Goal: Task Accomplishment & Management: Complete application form

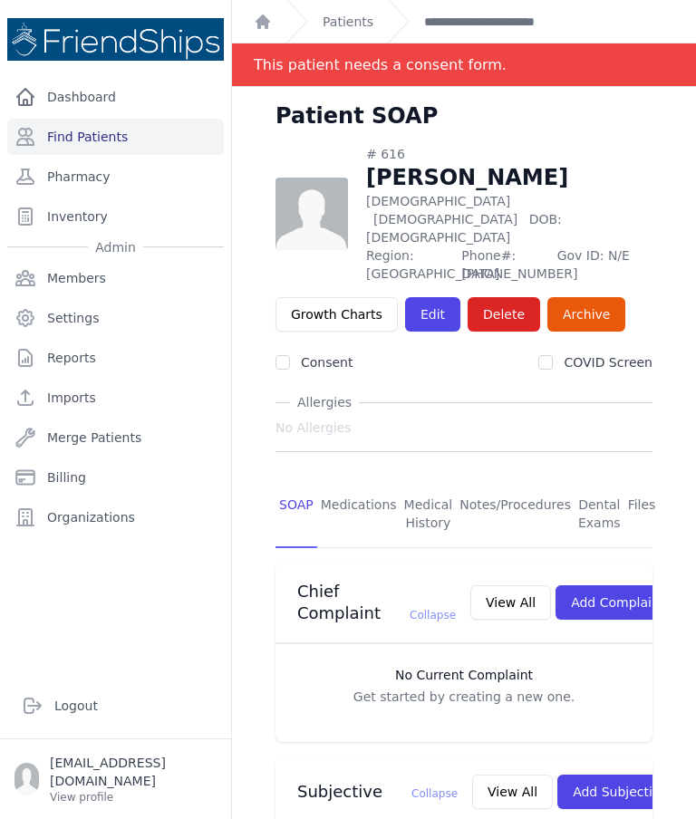
scroll to position [504, 0]
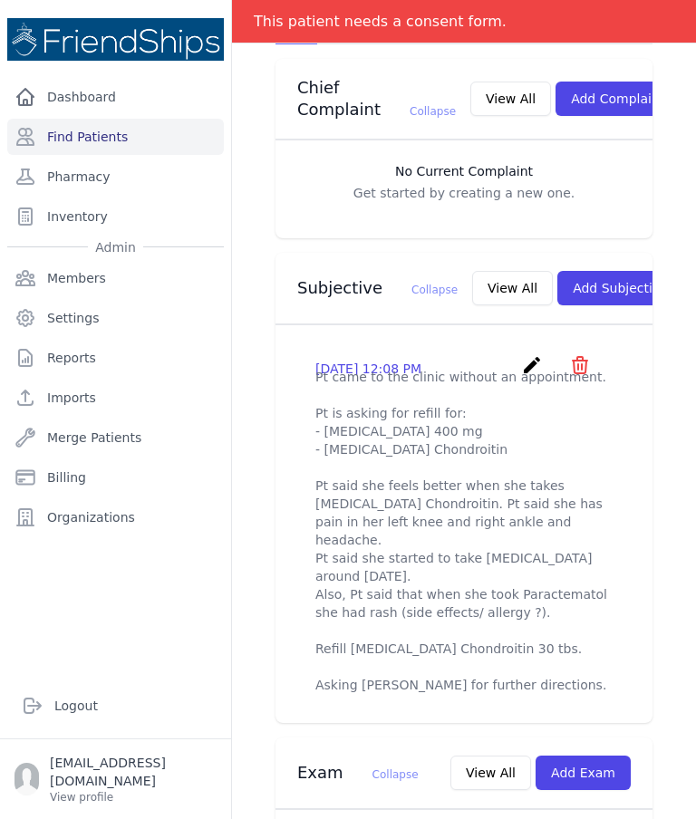
click at [527, 354] on icon "create" at bounding box center [532, 365] width 22 height 22
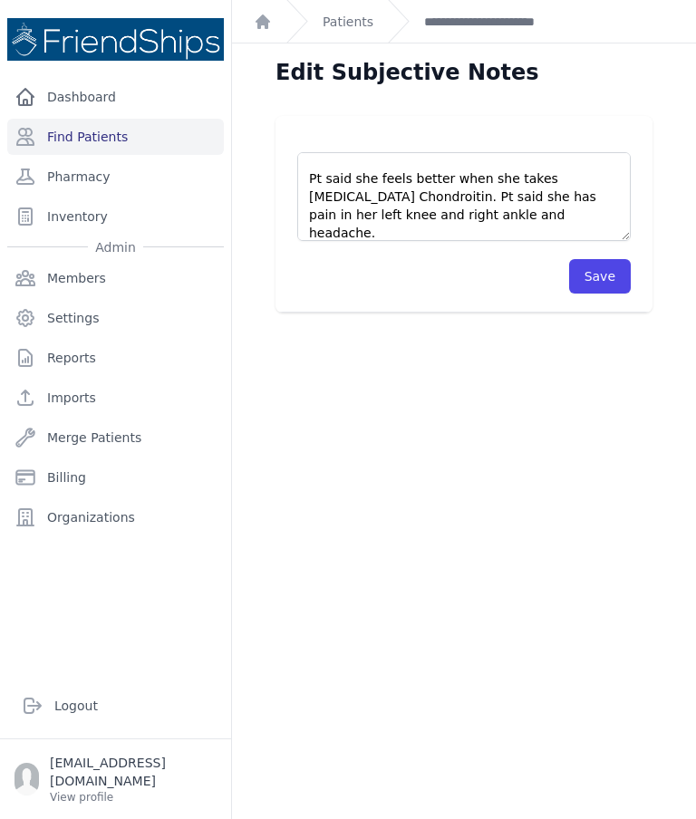
scroll to position [102, 0]
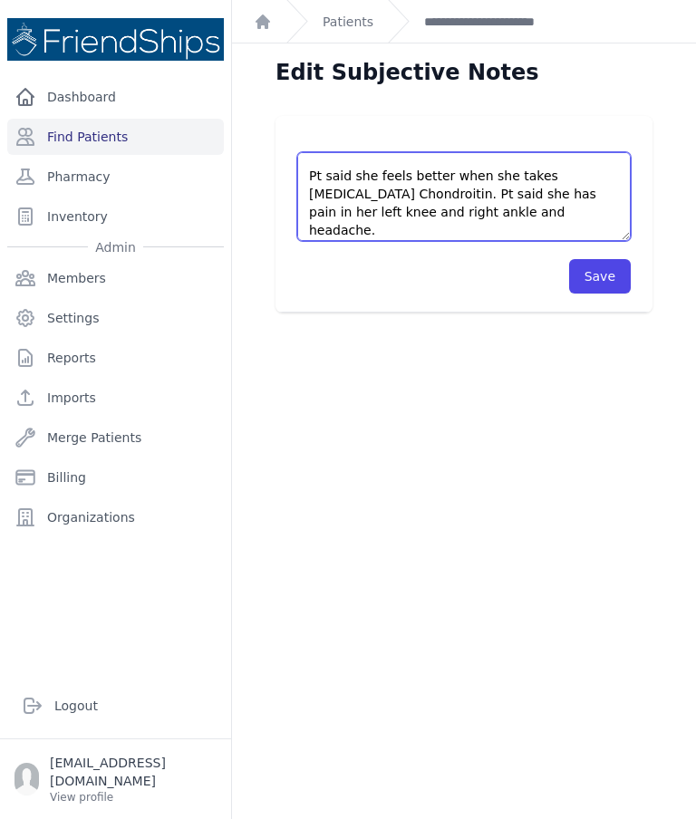
click at [453, 152] on textarea "Pt came to the clinic without an appointment. Pt is asking for refill for: - Ib…" at bounding box center [463, 196] width 333 height 89
click at [586, 152] on textarea "Pt came to the clinic without an appointment. Pt is asking for refill for: - Ib…" at bounding box center [463, 196] width 333 height 89
click at [595, 152] on textarea "Pt came to the clinic without an appointment. Pt is asking for refill for: - Ib…" at bounding box center [463, 196] width 333 height 89
click at [371, 152] on textarea "Pt came to the clinic without an appointment. Pt is asking for refill for: - Ib…" at bounding box center [463, 196] width 333 height 89
click at [564, 152] on textarea "Pt came to the clinic without an appointment. Pt is asking for refill for: - Ib…" at bounding box center [463, 196] width 333 height 89
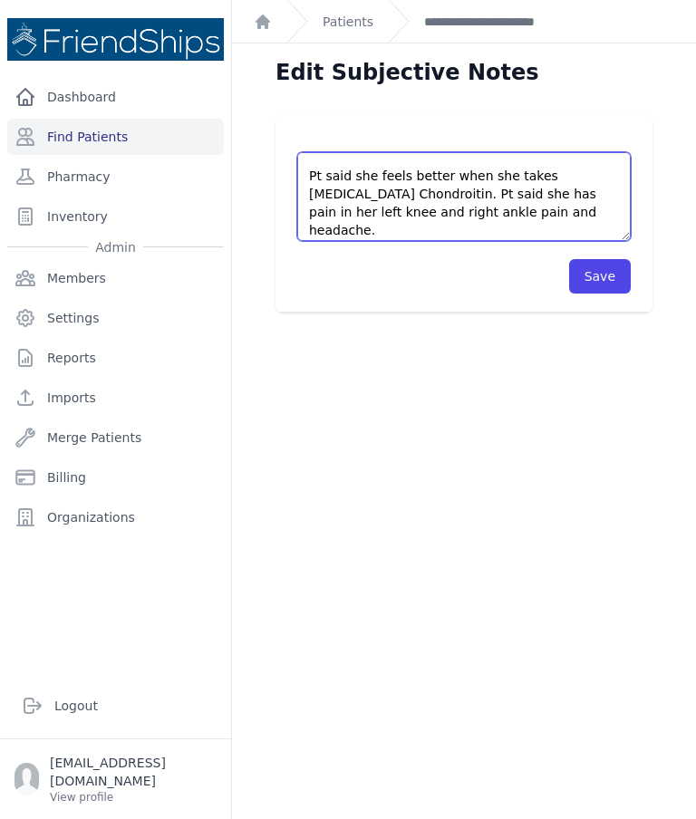
click at [533, 152] on textarea "Pt came to the clinic without an appointment. Pt is asking for refill for: - Ib…" at bounding box center [463, 196] width 333 height 89
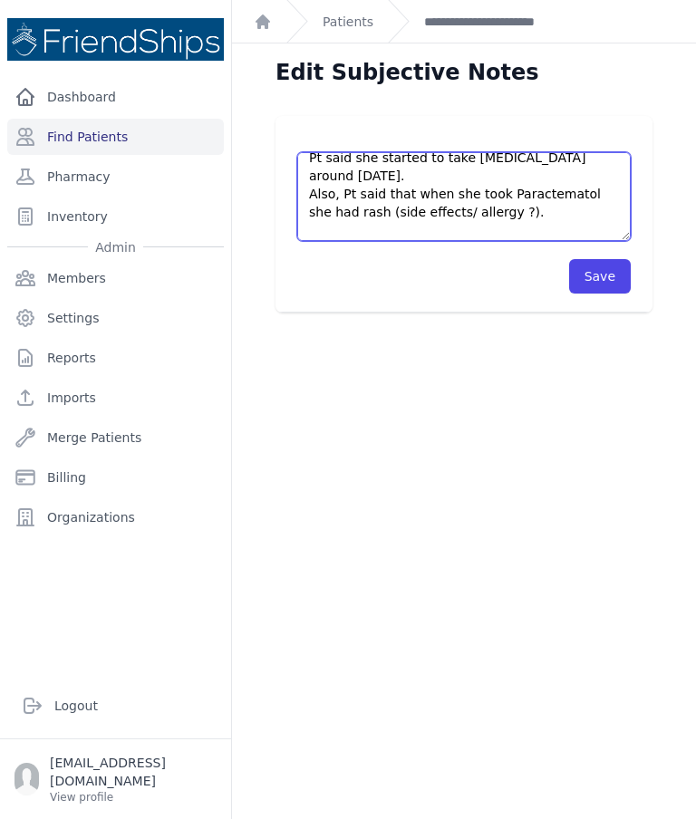
scroll to position [191, 0]
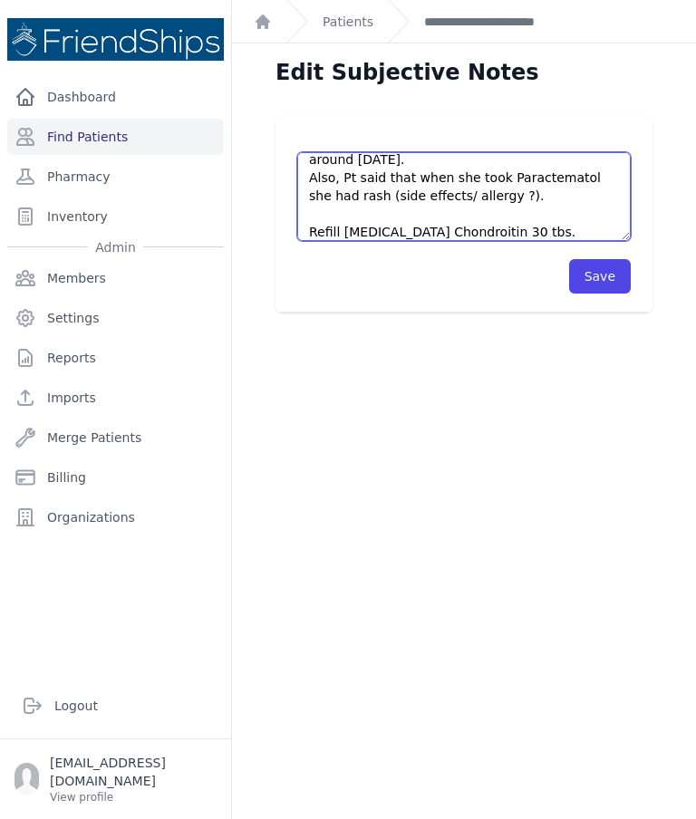
click at [543, 152] on textarea "Pt came to the clinic without an appointment. Pt is asking for refill for: - Ib…" at bounding box center [463, 196] width 333 height 89
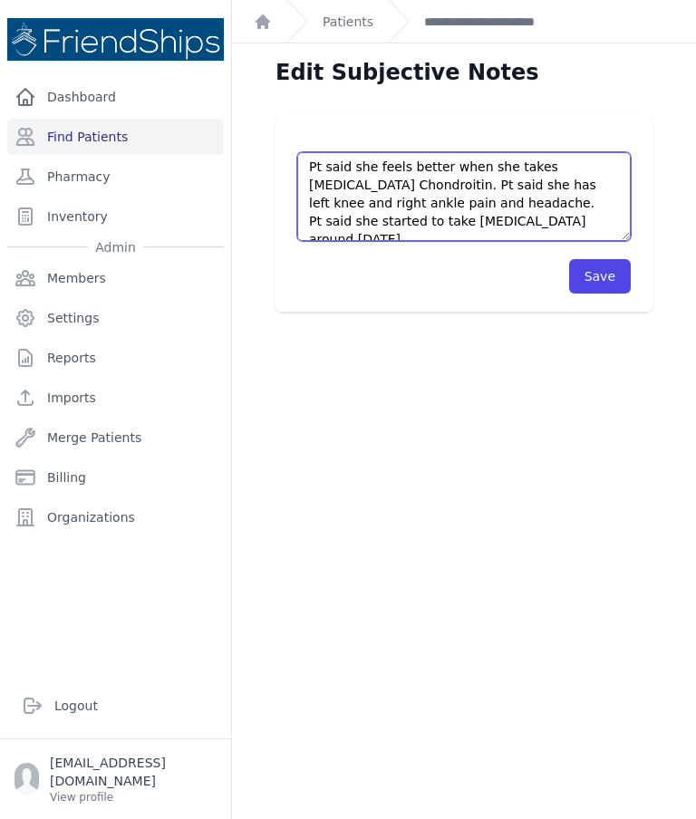
scroll to position [112, 0]
click at [524, 152] on textarea "Pt came to the clinic without an appointment. Pt is asking for refill for: - Ib…" at bounding box center [463, 196] width 333 height 89
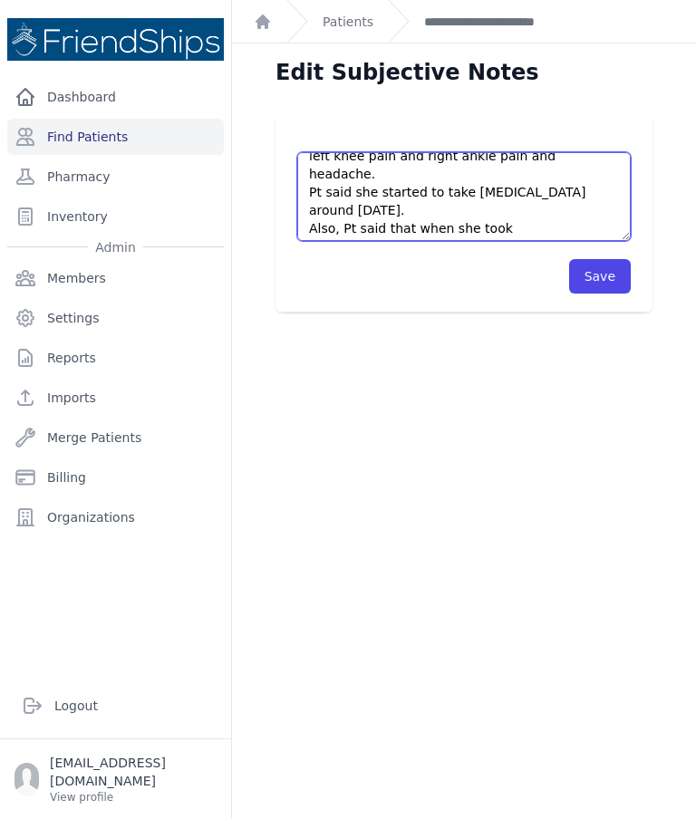
scroll to position [161, 0]
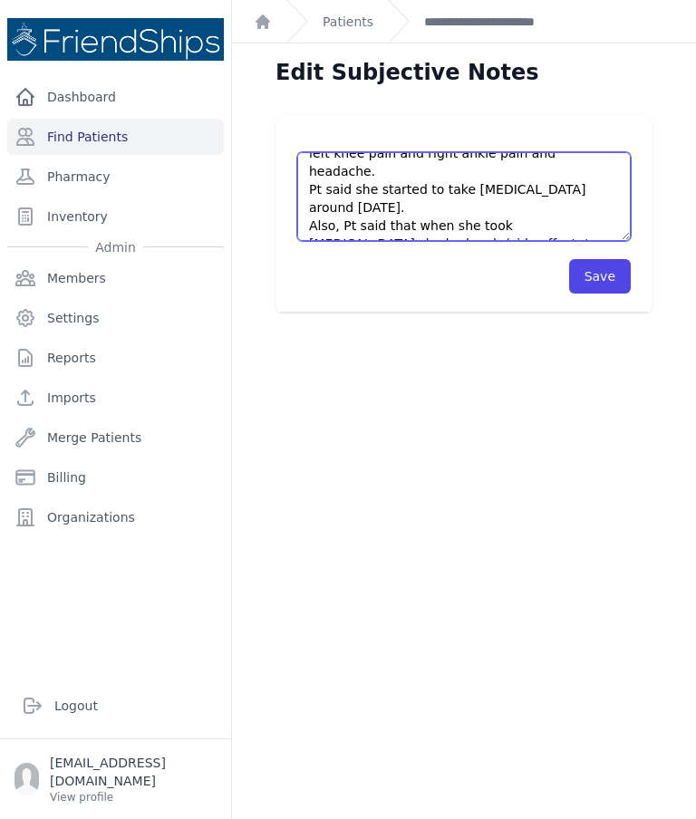
type textarea "Pt came to the clinic without an appointment. Pt is asking for refill for: - Ib…"
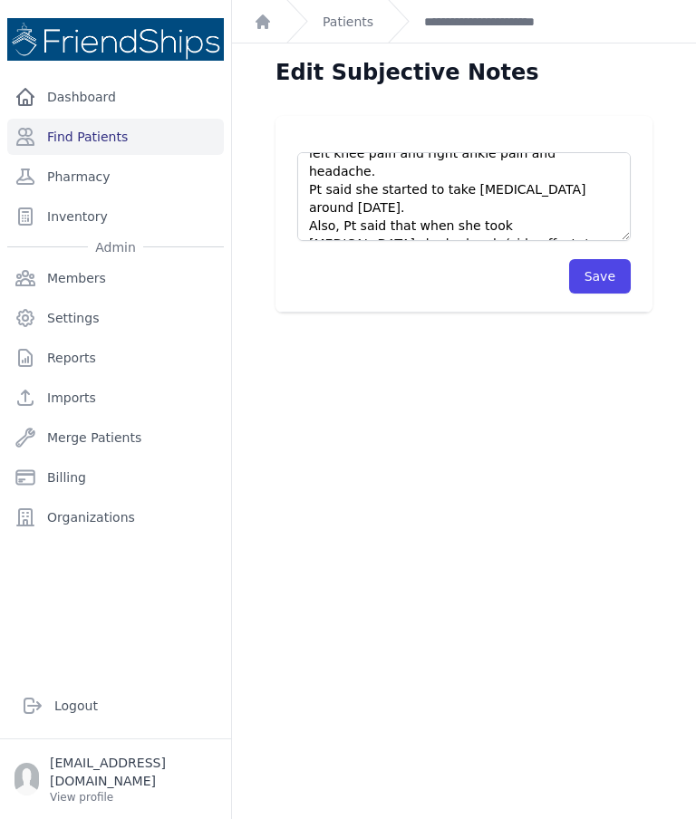
click at [610, 259] on button "Save" at bounding box center [600, 276] width 62 height 34
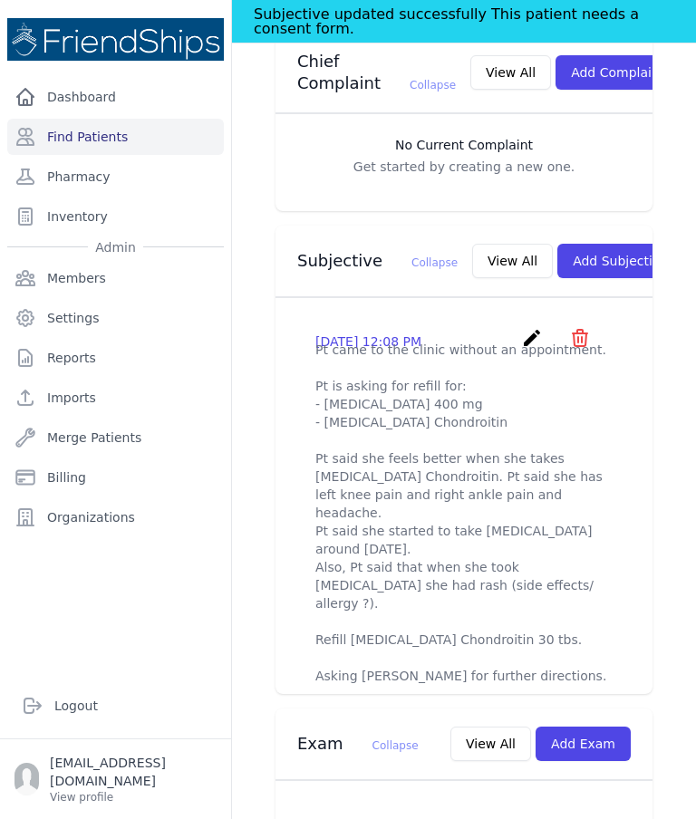
scroll to position [525, 0]
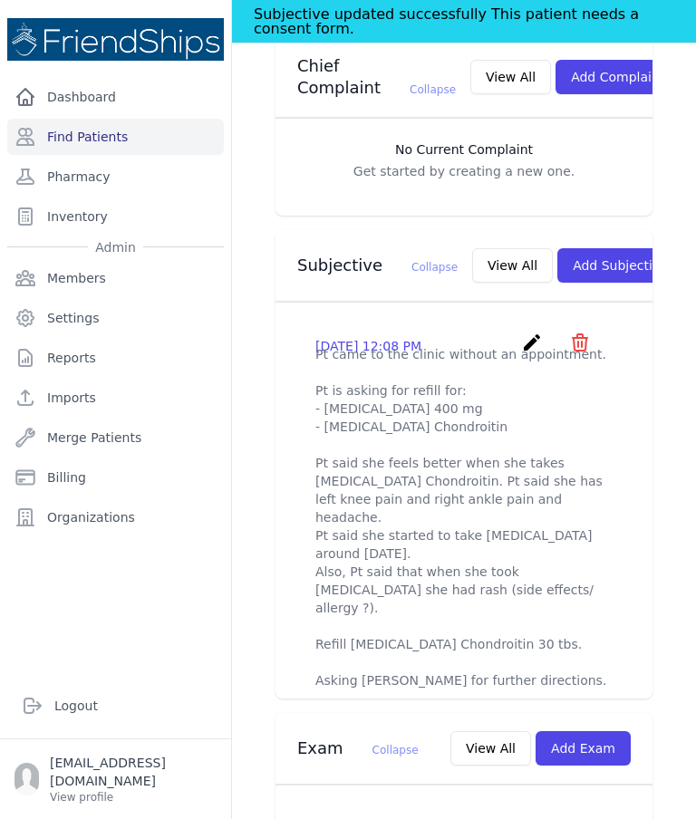
click at [527, 332] on icon "create" at bounding box center [532, 343] width 22 height 22
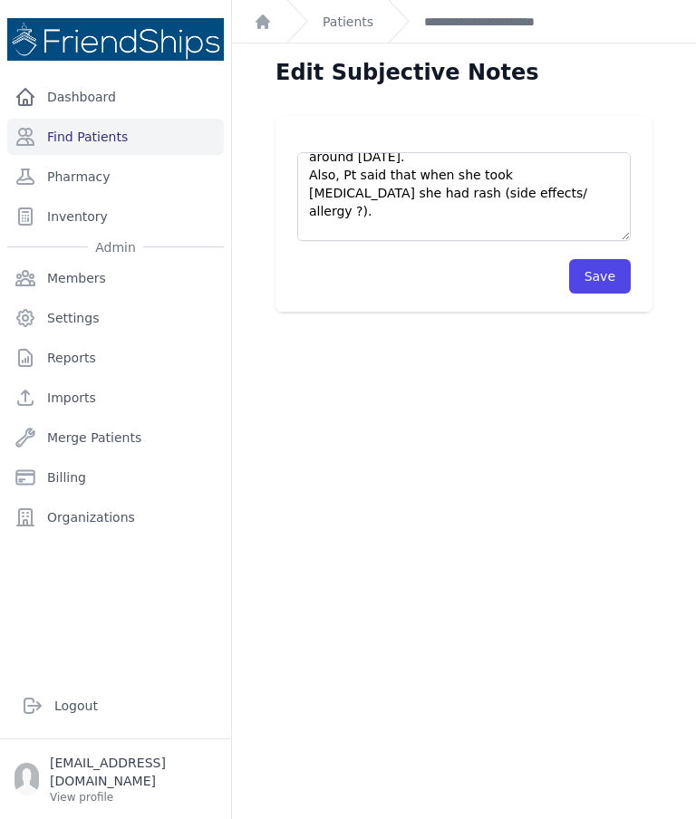
scroll to position [211, 0]
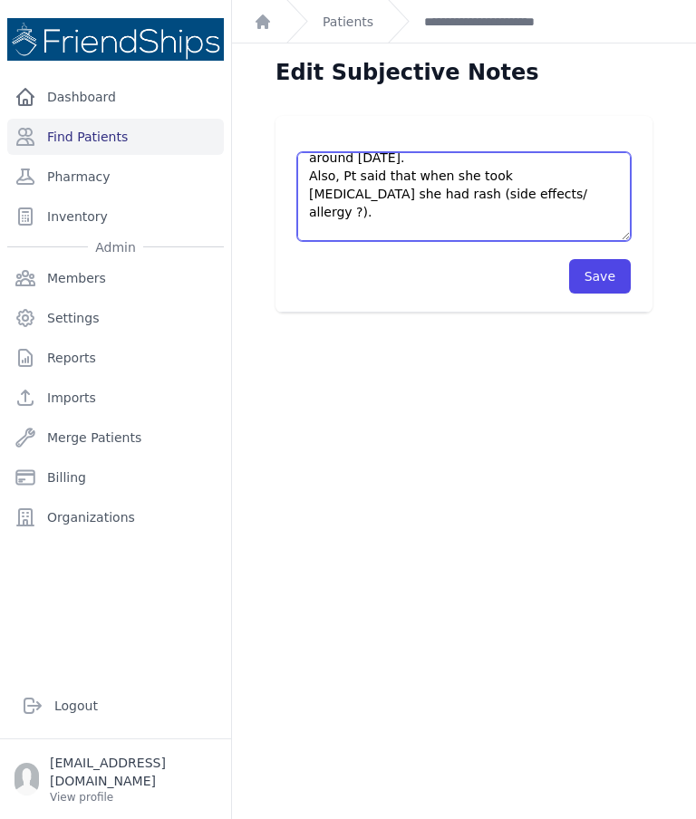
click at [508, 152] on textarea "Pt came to the clinic without an appointment. Pt is asking for refill for: - Ib…" at bounding box center [463, 196] width 333 height 89
click at [377, 152] on textarea "Pt came to the clinic without an appointment. Pt is asking for refill for: - Ib…" at bounding box center [463, 196] width 333 height 89
click at [367, 152] on textarea "Pt came to the clinic without an appointment. Pt is asking for refill for: - Ib…" at bounding box center [463, 196] width 333 height 89
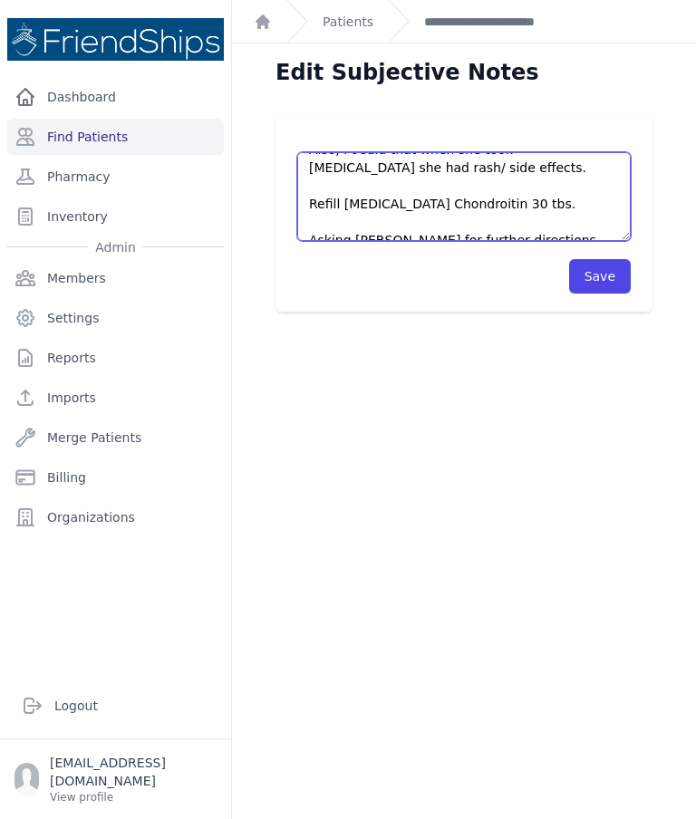
scroll to position [236, 0]
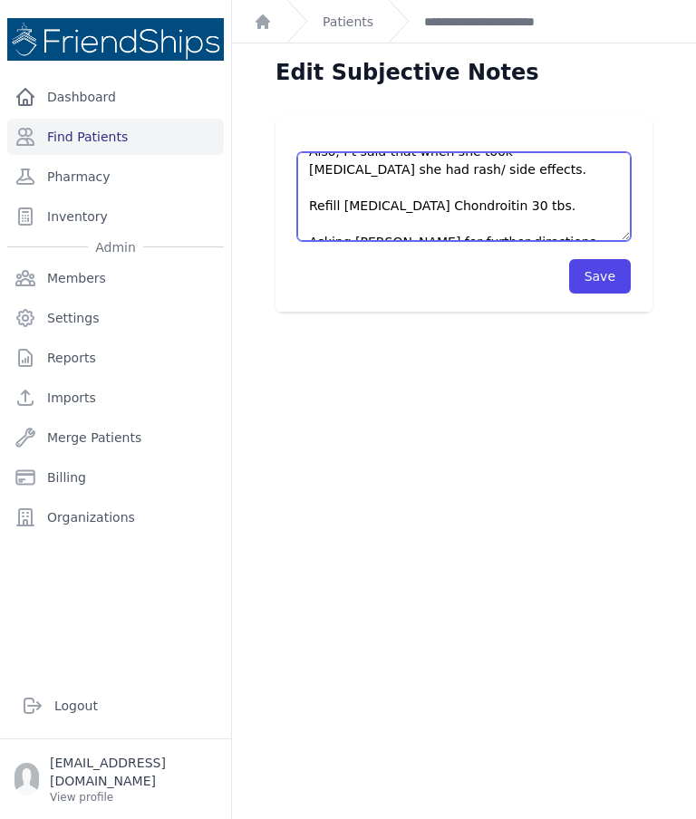
click at [339, 152] on textarea "Pt came to the clinic without an appointment. Pt is asking for refill for: - Ib…" at bounding box center [463, 196] width 333 height 89
click at [332, 152] on textarea "Pt came to the clinic without an appointment. Pt is asking for refill for: - Ib…" at bounding box center [463, 196] width 333 height 89
click at [584, 152] on textarea "Pt came to the clinic without an appointment. Pt is asking for refill for: - Ib…" at bounding box center [463, 196] width 333 height 89
click at [492, 152] on textarea "Pt came to the clinic without an appointment. Pt is asking for refill for: - Ib…" at bounding box center [463, 196] width 333 height 89
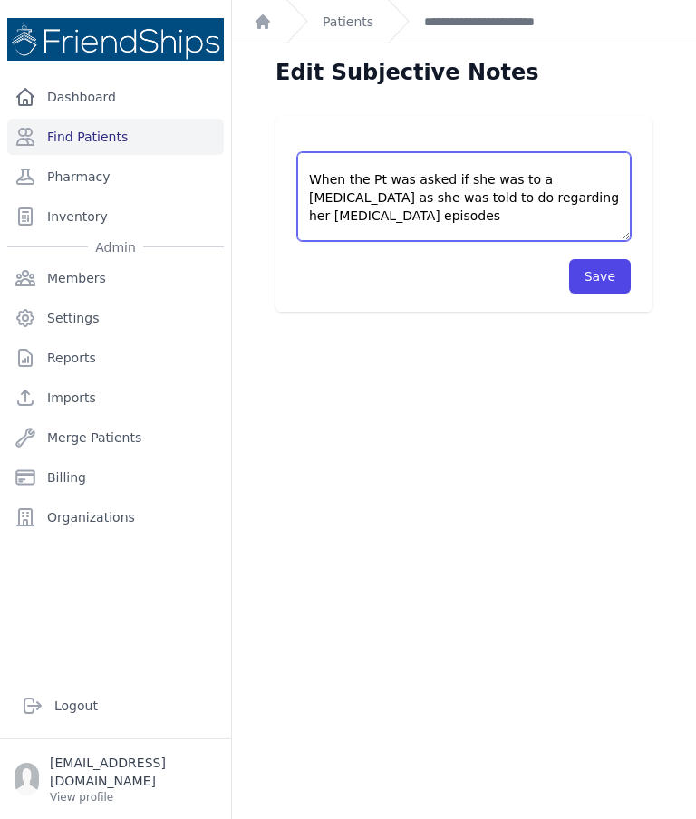
scroll to position [290, 0]
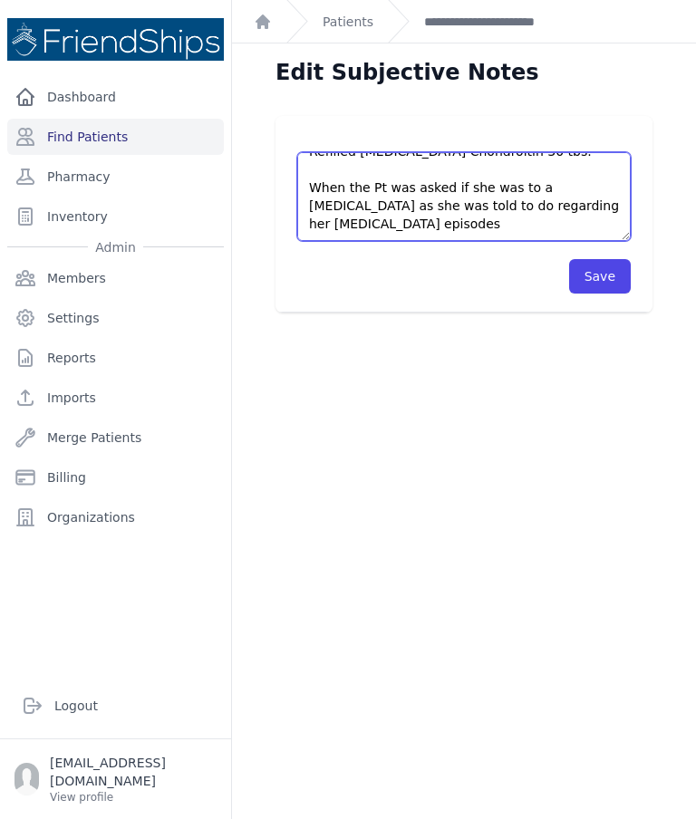
click at [372, 152] on textarea "Pt came to the clinic without an appointment. Pt is asking for refill for: - Ib…" at bounding box center [463, 196] width 333 height 89
click at [433, 152] on textarea "Pt came to the clinic without an appointment. Pt is asking for refill for: - Ib…" at bounding box center [463, 196] width 333 height 89
click at [479, 152] on textarea "Pt came to the clinic without an appointment. Pt is asking for refill for: - Ib…" at bounding box center [463, 196] width 333 height 89
click at [408, 152] on textarea "Pt came to the clinic without an appointment. Pt is asking for refill for: - Ib…" at bounding box center [463, 196] width 333 height 89
click at [575, 152] on textarea "Pt came to the clinic without an appointment. Pt is asking for refill for: - Ib…" at bounding box center [463, 196] width 333 height 89
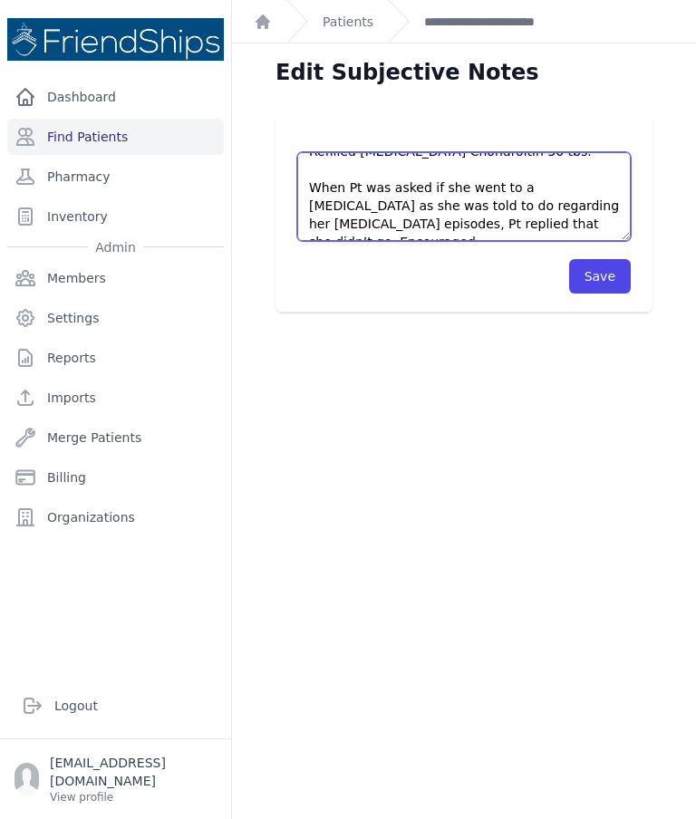
click at [586, 152] on textarea "Pt came to the clinic without an appointment. Pt is asking for refill for: - Ib…" at bounding box center [463, 196] width 333 height 89
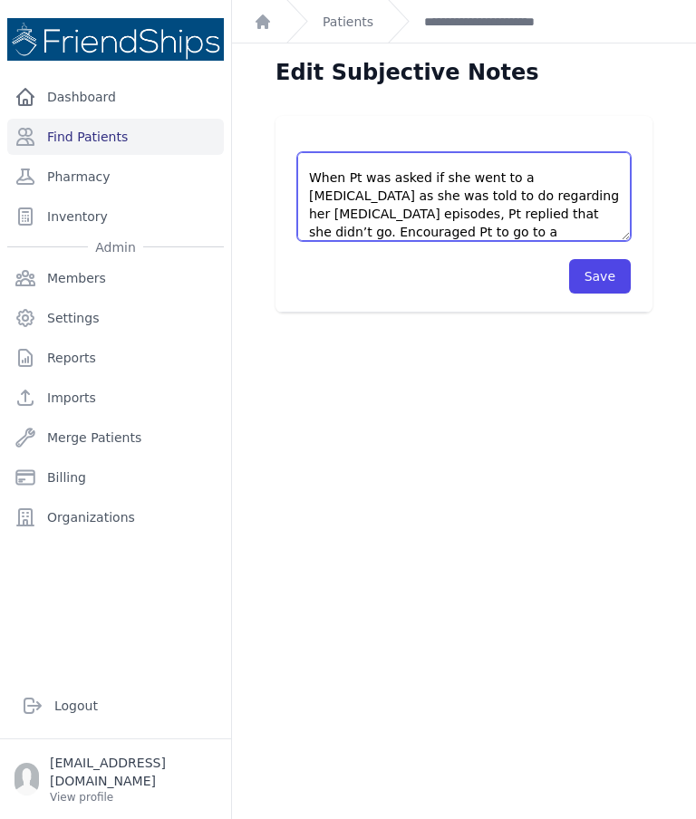
scroll to position [352, 0]
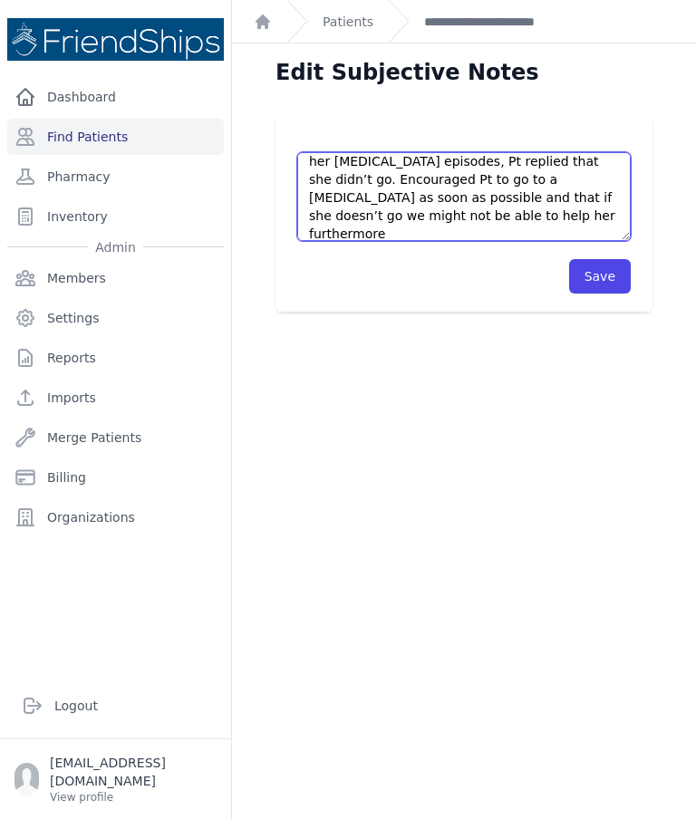
click at [428, 152] on textarea "Pt came to the clinic without an appointment. Pt is asking for refill for: - Ib…" at bounding box center [463, 196] width 333 height 89
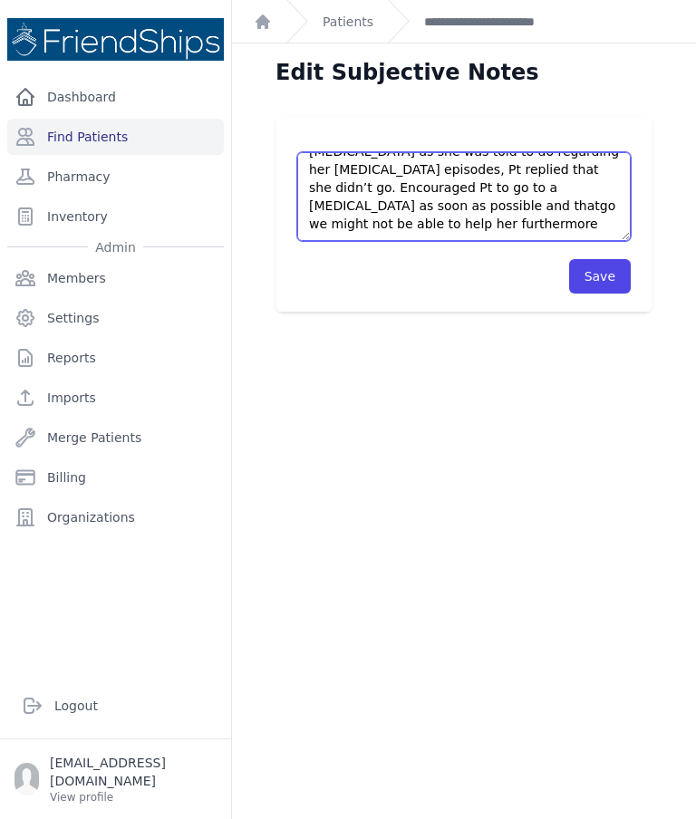
click at [341, 152] on textarea "Pt came to the clinic without an appointment. Pt is asking for refill for: - Ib…" at bounding box center [463, 196] width 333 height 89
click at [581, 152] on textarea "Pt came to the clinic without an appointment. Pt is asking for refill for: - Ib…" at bounding box center [463, 196] width 333 height 89
click at [601, 152] on textarea "Pt came to the clinic without an appointment. Pt is asking for refill for: - Ib…" at bounding box center [463, 196] width 333 height 89
click at [618, 152] on textarea "Pt came to the clinic without an appointment. Pt is asking for refill for: - Ib…" at bounding box center [463, 196] width 333 height 89
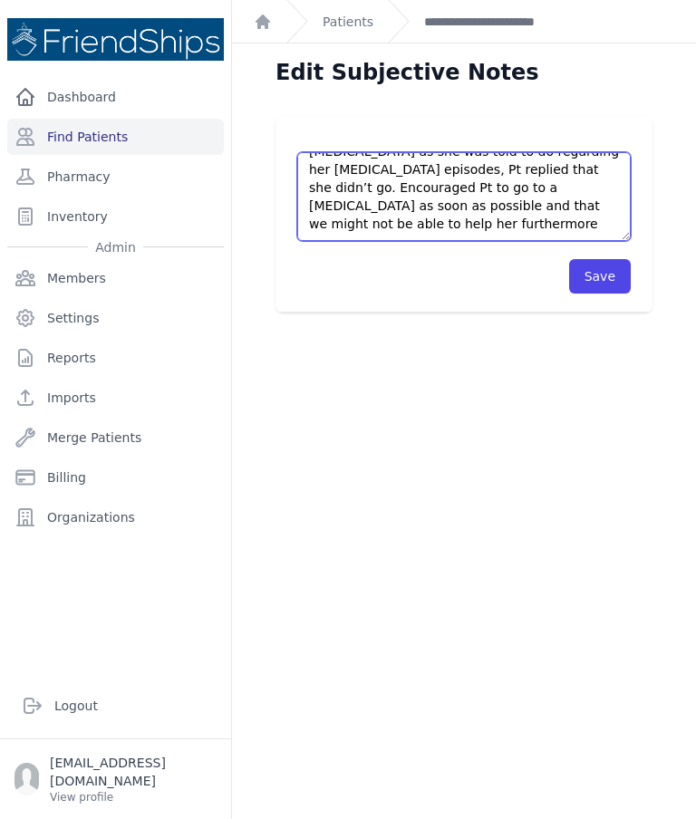
click at [613, 152] on textarea "Pt came to the clinic without an appointment. Pt is asking for refill for: - Ib…" at bounding box center [463, 196] width 333 height 89
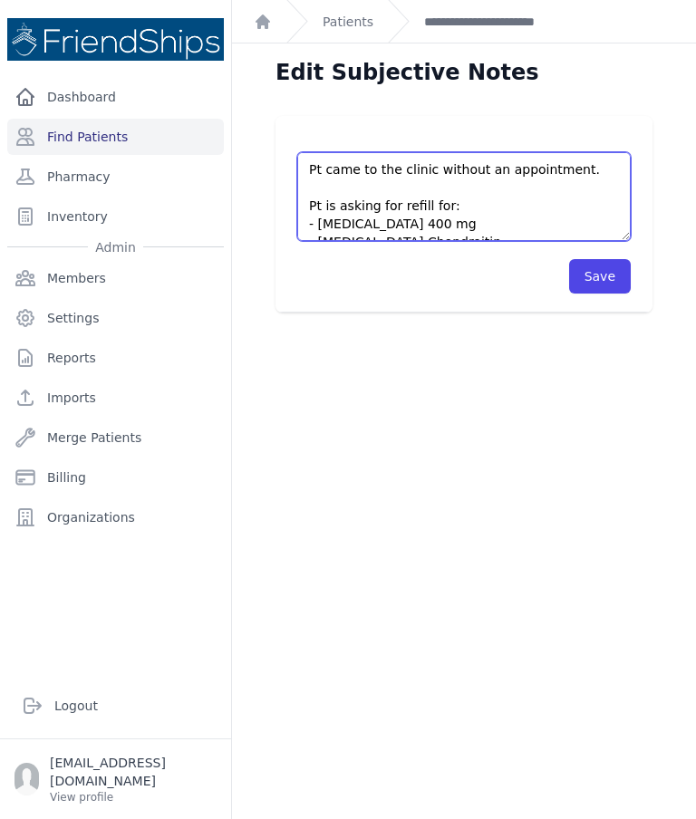
scroll to position [0, 0]
type textarea "Pt came to the clinic without an appointment. Pt is asking for refill for: - Ib…"
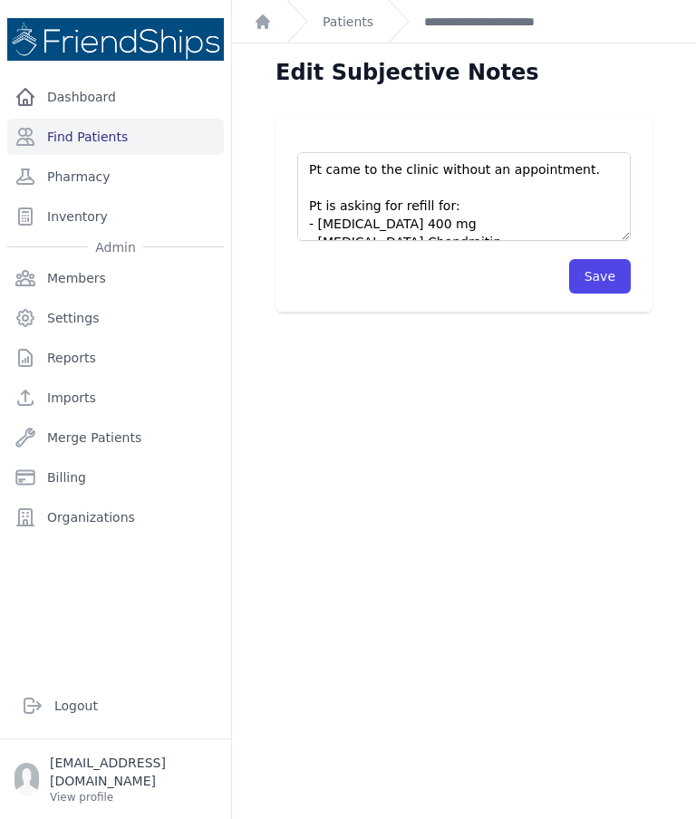
click at [596, 259] on button "Save" at bounding box center [600, 276] width 62 height 34
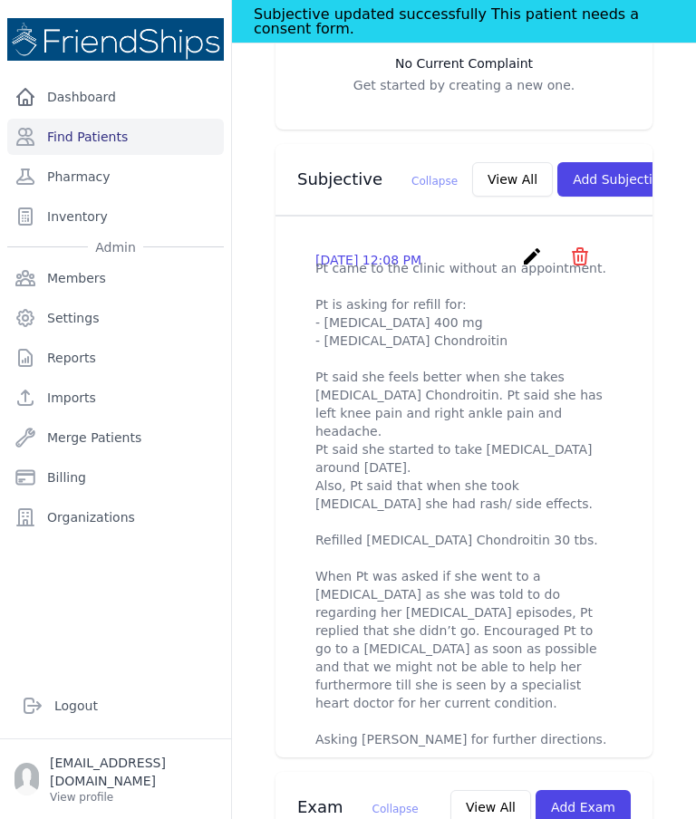
scroll to position [614, 0]
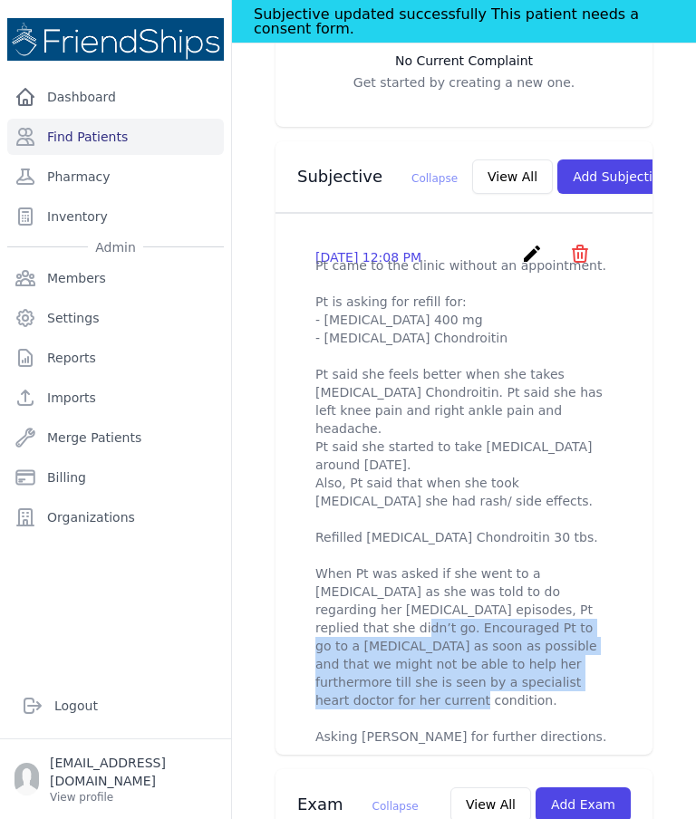
click at [509, 612] on p "Pt came to the clinic without an appointment. Pt is asking for refill for: - Ib…" at bounding box center [463, 500] width 297 height 489
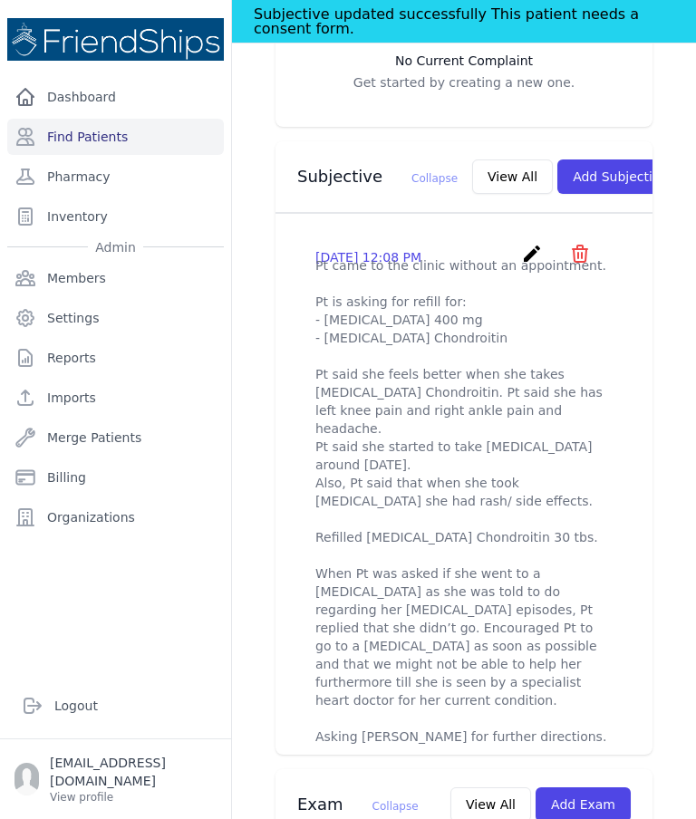
click at [361, 554] on p "Pt came to the clinic without an appointment. Pt is asking for refill for: - Ib…" at bounding box center [463, 500] width 297 height 489
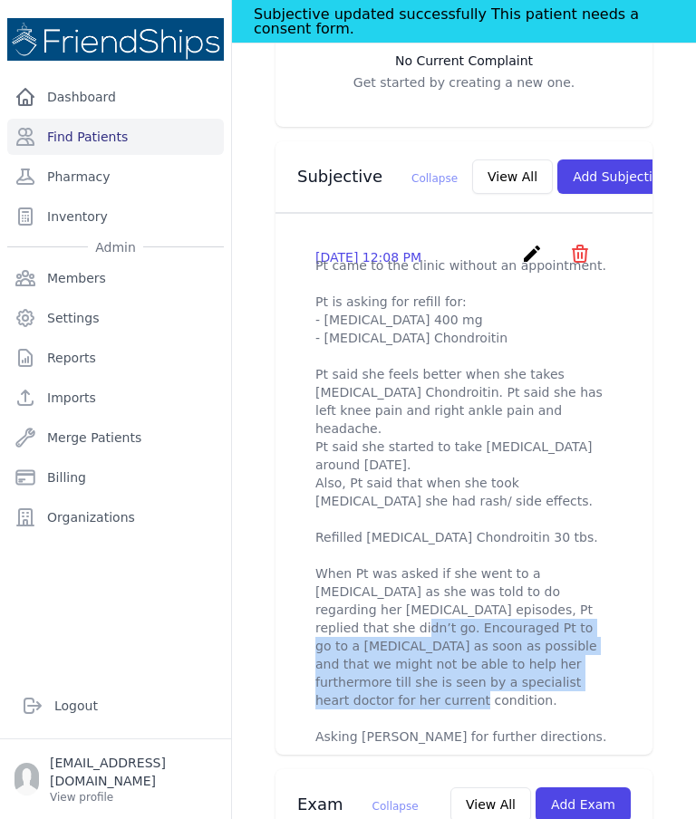
click at [524, 243] on icon "create" at bounding box center [532, 254] width 22 height 22
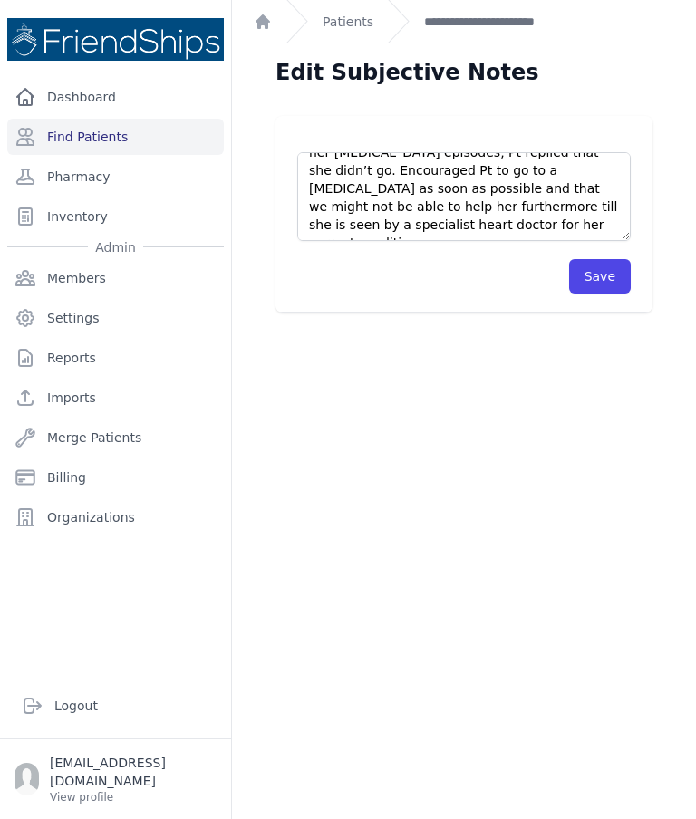
scroll to position [359, 0]
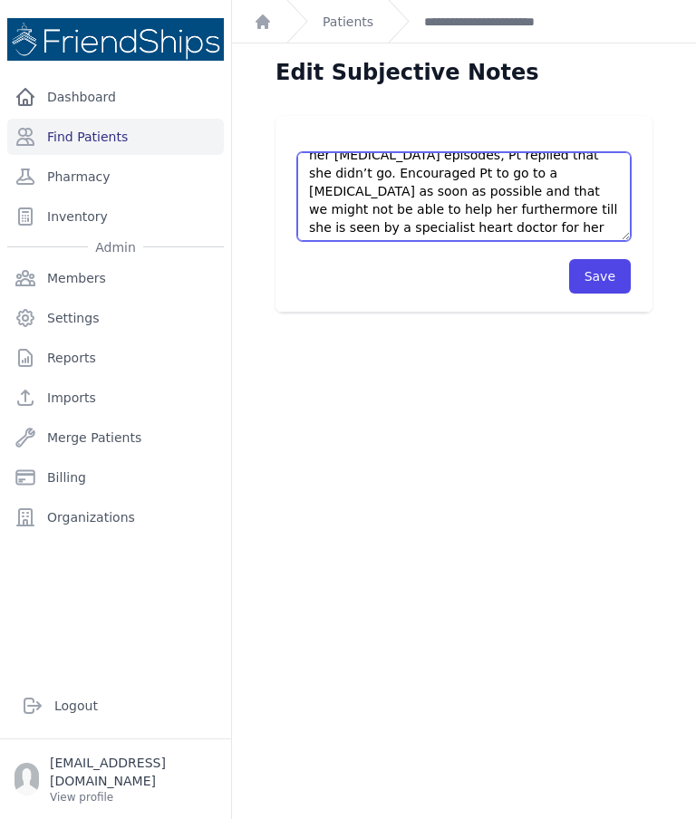
click at [417, 152] on textarea "Pt came to the clinic without an appointment. Pt is asking for refill for: - Ib…" at bounding box center [463, 196] width 333 height 89
click at [407, 152] on textarea "Pt came to the clinic without an appointment. Pt is asking for refill for: - Ib…" at bounding box center [463, 196] width 333 height 89
click at [543, 160] on textarea "Pt came to the clinic without an appointment. Pt is asking for refill for: - Ib…" at bounding box center [463, 196] width 333 height 89
click at [532, 152] on textarea "Pt came to the clinic without an appointment. Pt is asking for refill for: - Ib…" at bounding box center [463, 196] width 333 height 89
type textarea "Pt came to the clinic without an appointment. Pt is asking for refill for: - Ib…"
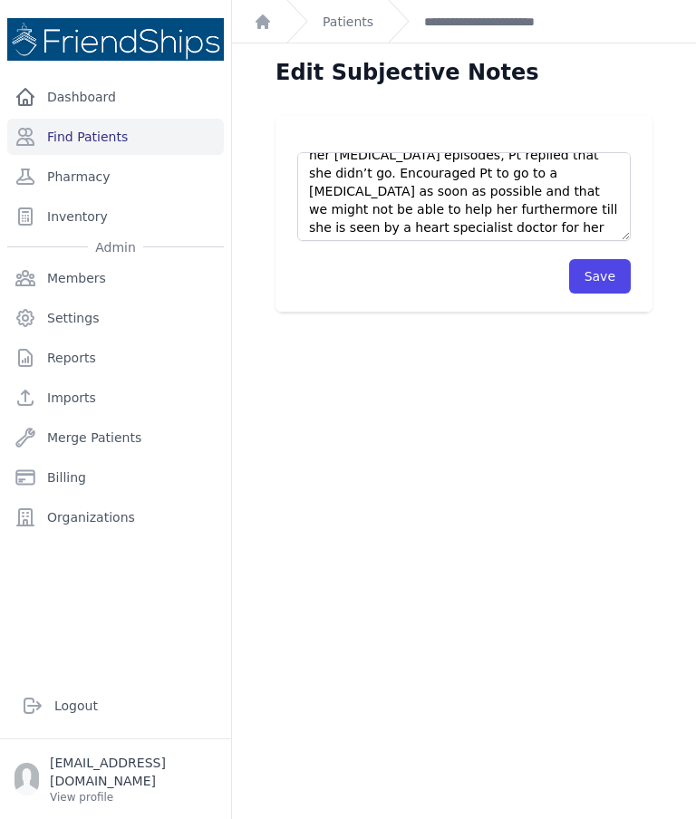
click at [605, 259] on button "Save" at bounding box center [600, 276] width 62 height 34
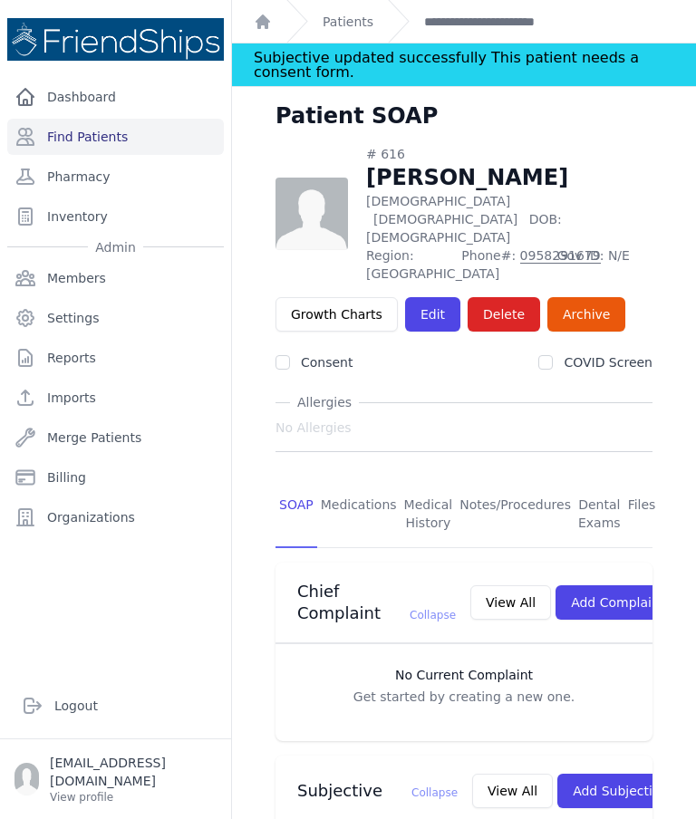
click at [336, 28] on link "Patients" at bounding box center [347, 22] width 51 height 18
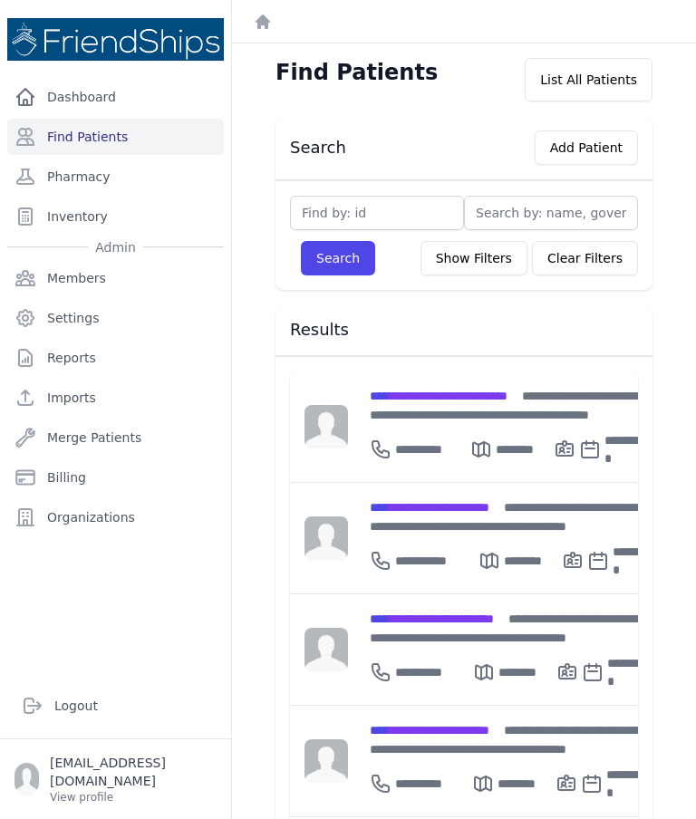
click at [475, 501] on span "**********" at bounding box center [430, 507] width 120 height 13
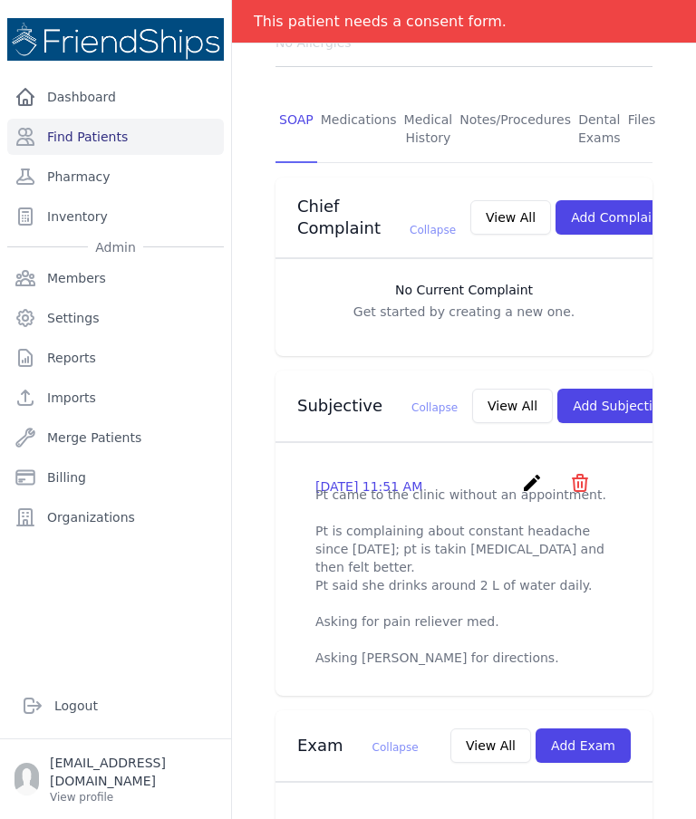
scroll to position [484, 0]
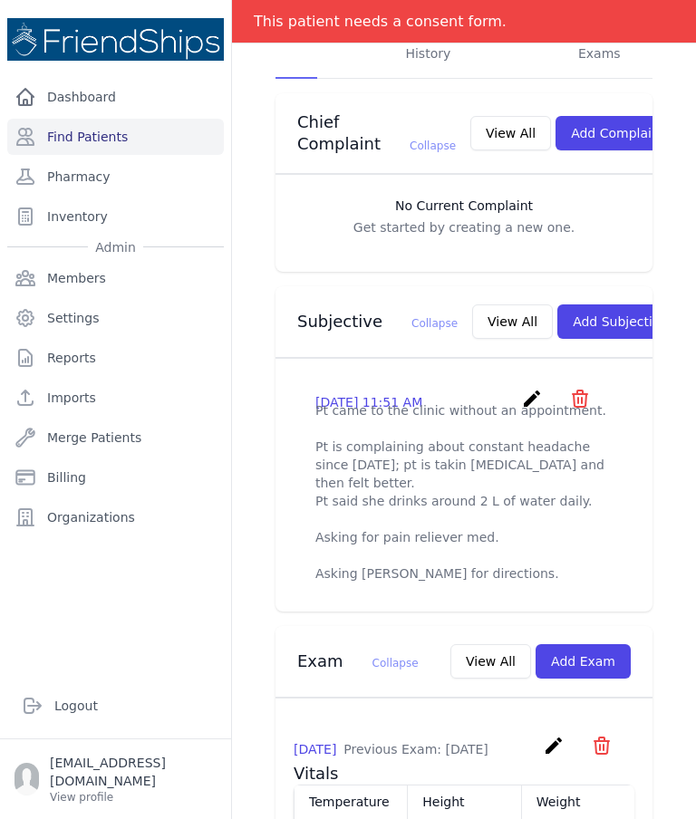
click at [535, 373] on div "2025-Aug-28 11:51 AM create ​ Delete subjective - Pt came to the clinic without…" at bounding box center [463, 485] width 341 height 224
click at [525, 388] on icon "create" at bounding box center [532, 399] width 22 height 22
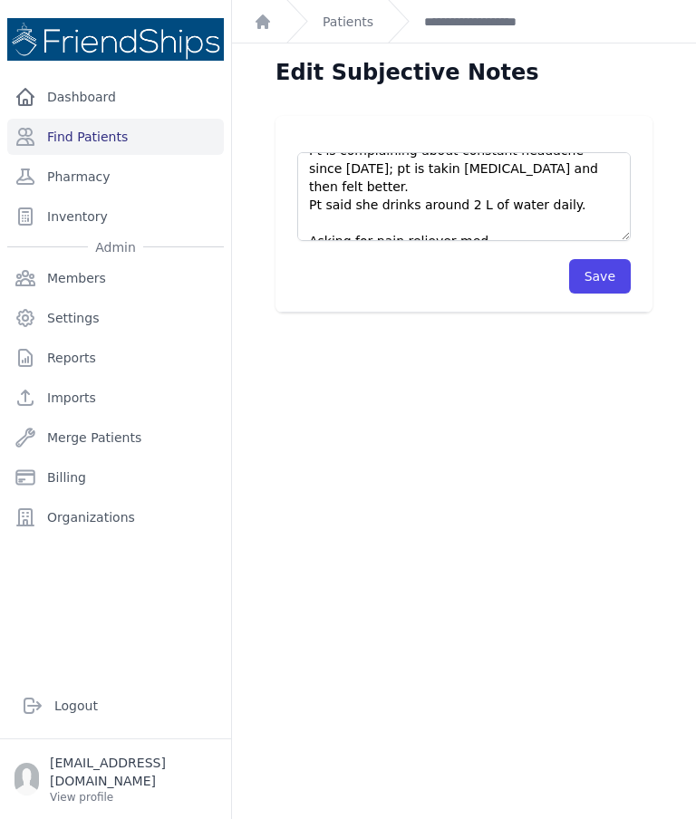
scroll to position [56, 0]
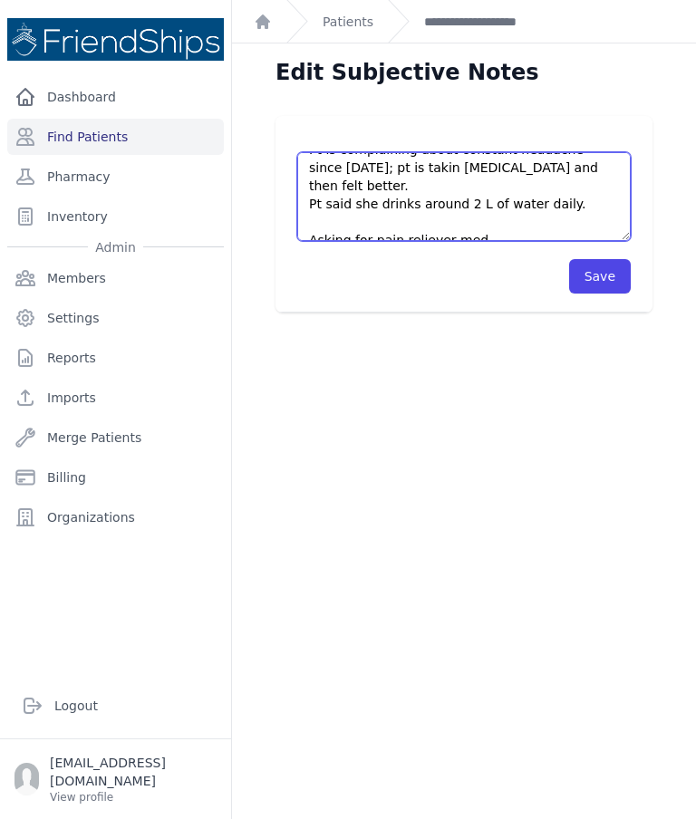
click at [449, 166] on textarea "Pt came to the clinic without an appointment. Pt is complaining about constant …" at bounding box center [463, 196] width 333 height 89
click at [440, 172] on textarea "Pt came to the clinic without an appointment. Pt is complaining about constant …" at bounding box center [463, 196] width 333 height 89
click at [398, 166] on textarea "Pt came to the clinic without an appointment. Pt is complaining about constant …" at bounding box center [463, 196] width 333 height 89
click at [389, 165] on textarea "Pt came to the clinic without an appointment. Pt is complaining about constant …" at bounding box center [463, 196] width 333 height 89
click at [394, 171] on textarea "Pt came to the clinic without an appointment. Pt is complaining about constant …" at bounding box center [463, 196] width 333 height 89
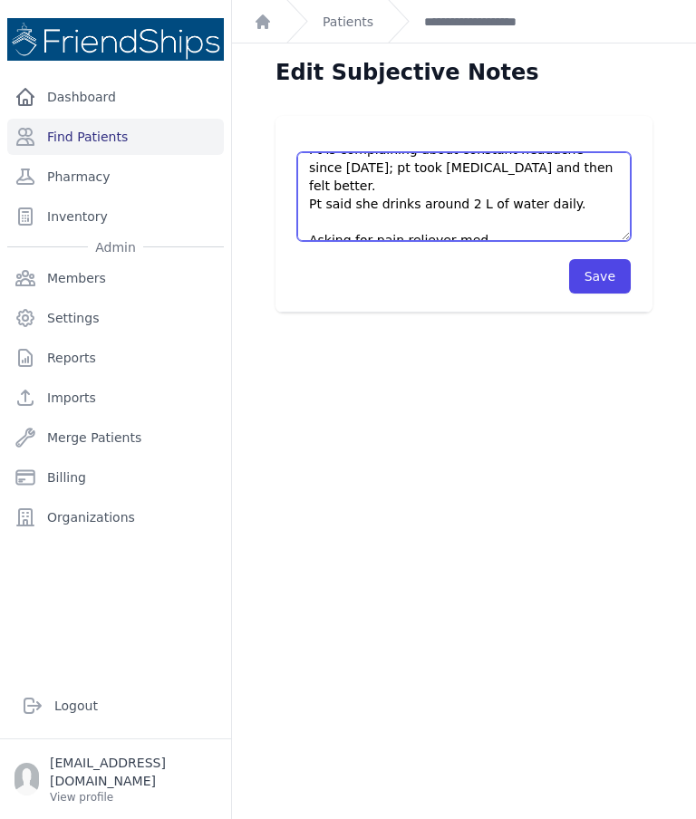
click at [393, 166] on textarea "Pt came to the clinic without an appointment. Pt is complaining about constant …" at bounding box center [463, 196] width 333 height 89
click at [401, 168] on textarea "Pt came to the clinic without an appointment. Pt is complaining about constant …" at bounding box center [463, 196] width 333 height 89
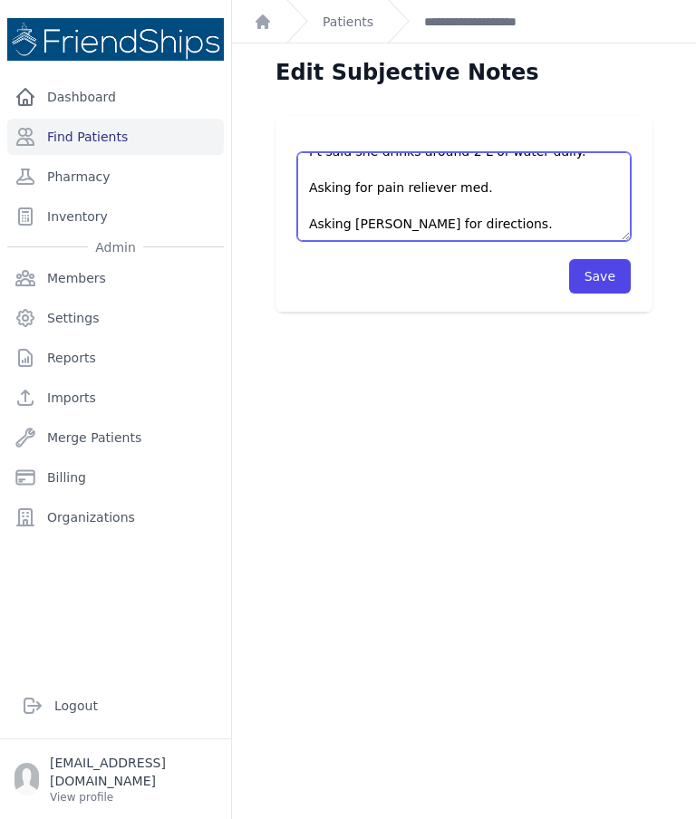
scroll to position [109, 0]
click at [334, 192] on textarea "Pt came to the clinic without an appointment. Pt is complaining about constant …" at bounding box center [463, 196] width 333 height 89
click at [326, 195] on textarea "Pt came to the clinic without an appointment. Pt is complaining about constant …" at bounding box center [463, 196] width 333 height 89
type textarea "Pt came to the clinic without an appointment. Pt is complaining about constant …"
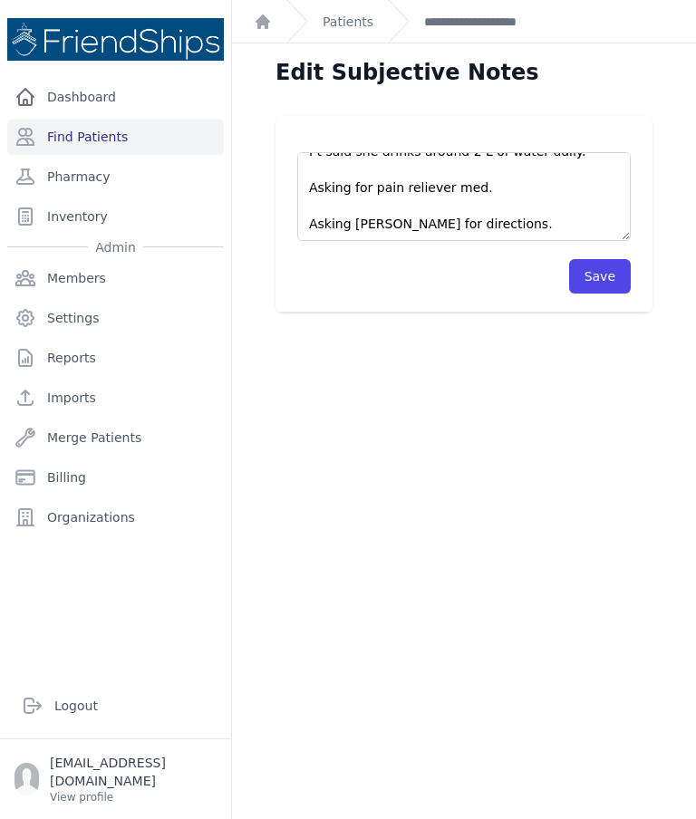
click at [586, 284] on button "Save" at bounding box center [600, 276] width 62 height 34
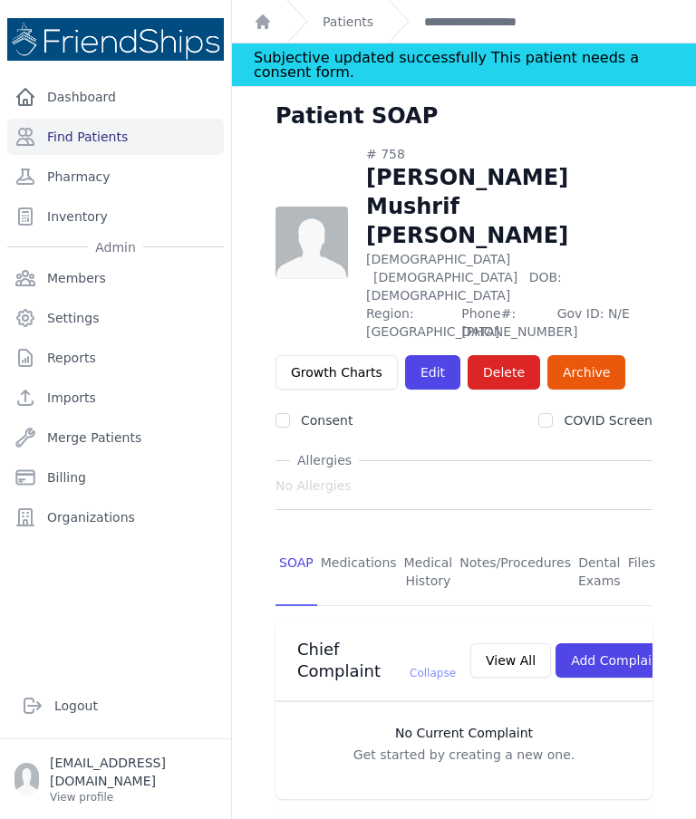
click at [355, 24] on link "Patients" at bounding box center [347, 22] width 51 height 18
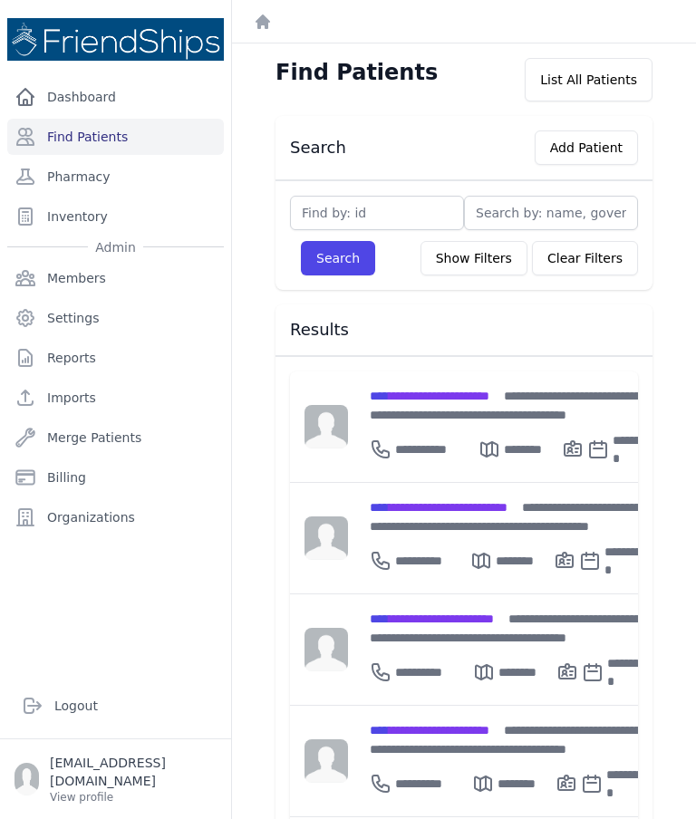
click at [435, 408] on div "**********" at bounding box center [513, 405] width 287 height 38
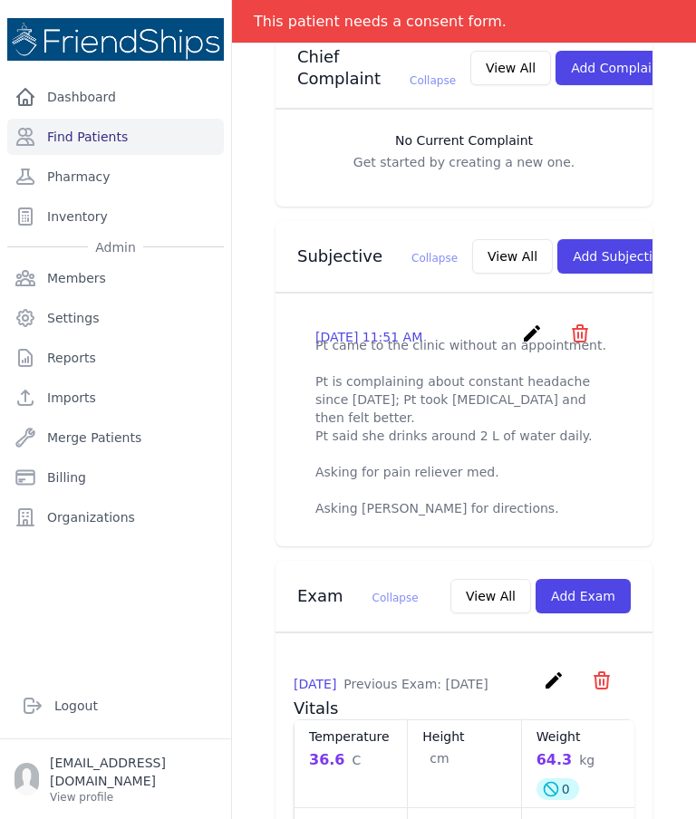
scroll to position [547, 0]
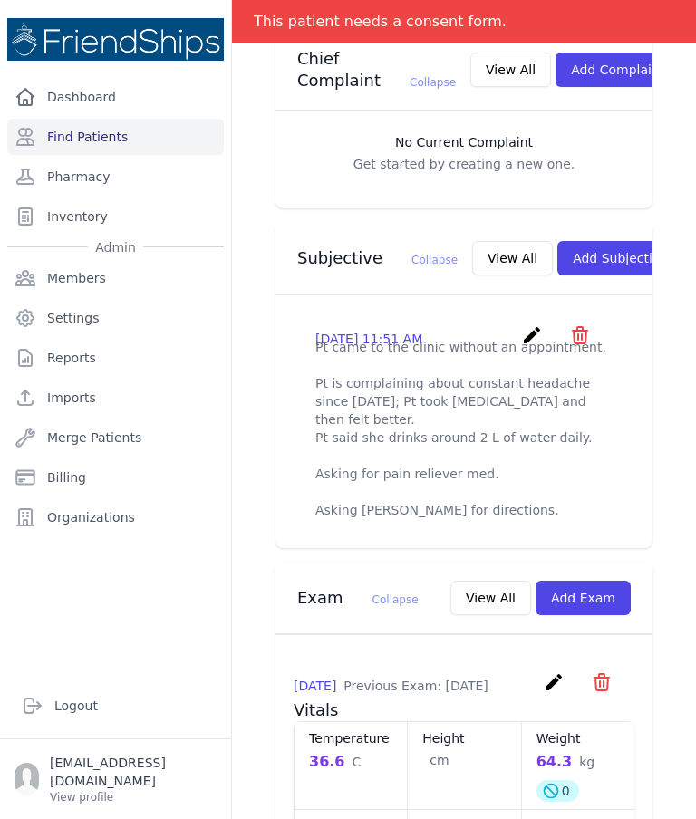
click at [527, 324] on icon "create" at bounding box center [532, 335] width 22 height 22
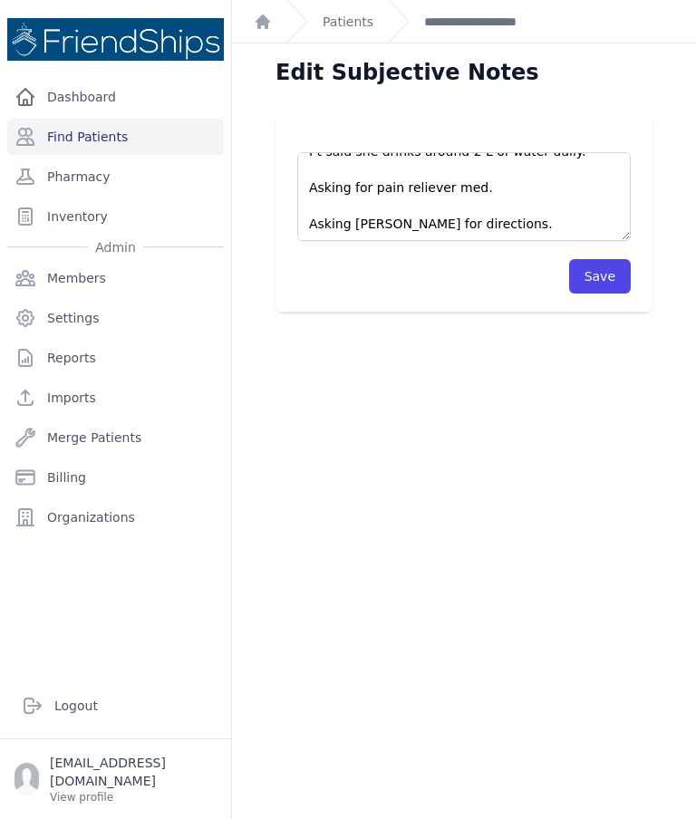
scroll to position [109, 0]
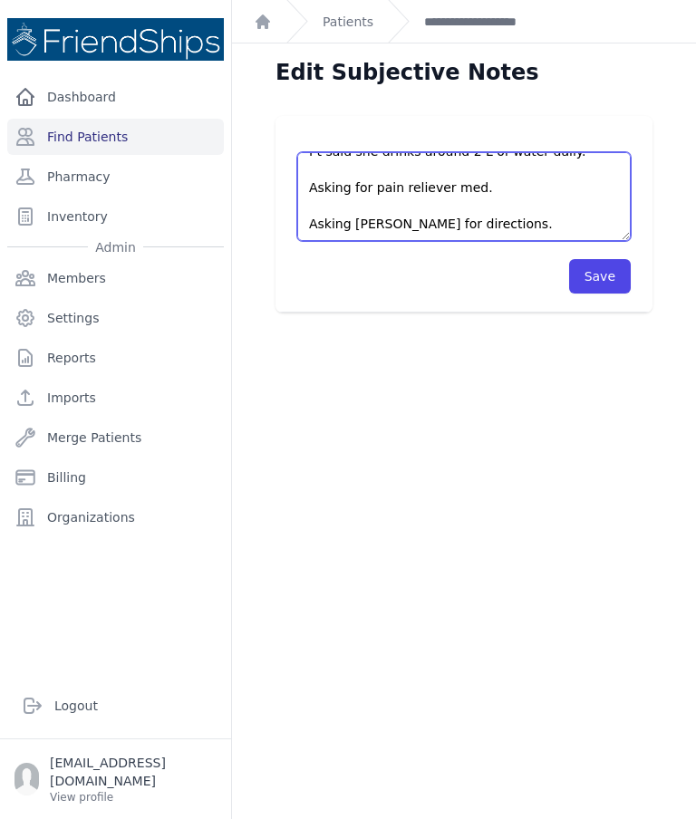
click at [516, 184] on textarea "Pt came to the clinic without an appointment. Pt is complaining about constant …" at bounding box center [463, 196] width 333 height 89
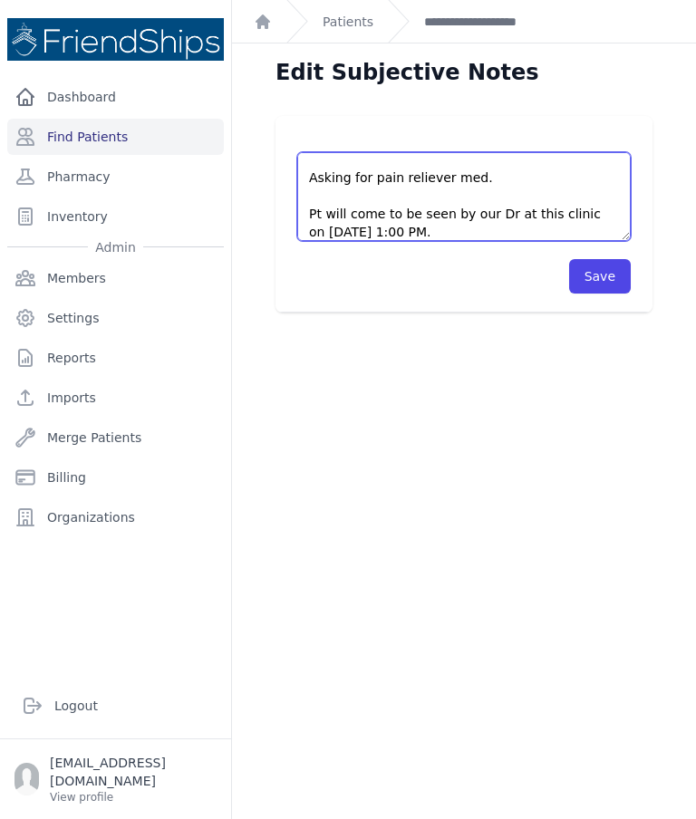
type textarea "Pt came to the clinic without an appointment. Pt is complaining about constant …"
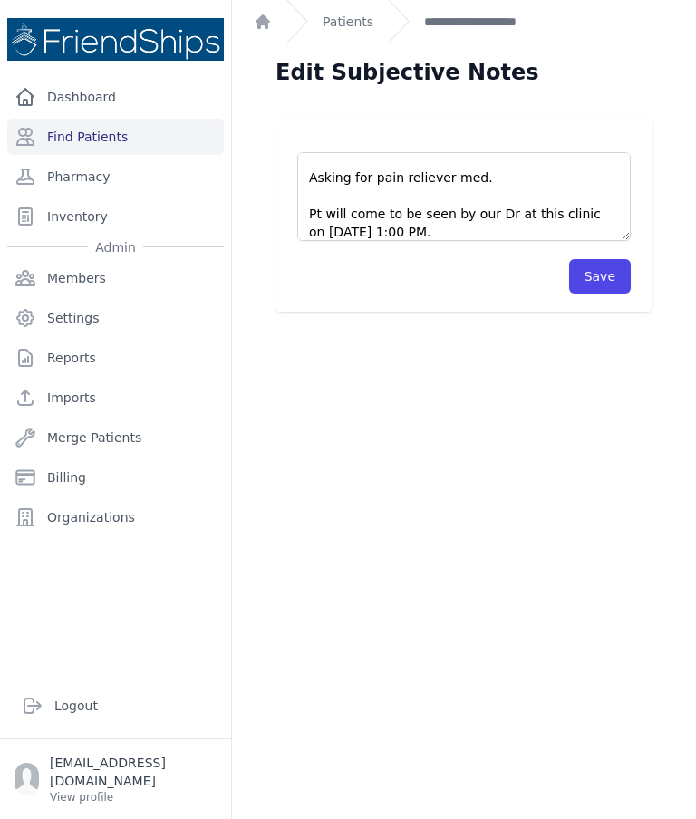
click at [588, 273] on button "Save" at bounding box center [600, 276] width 62 height 34
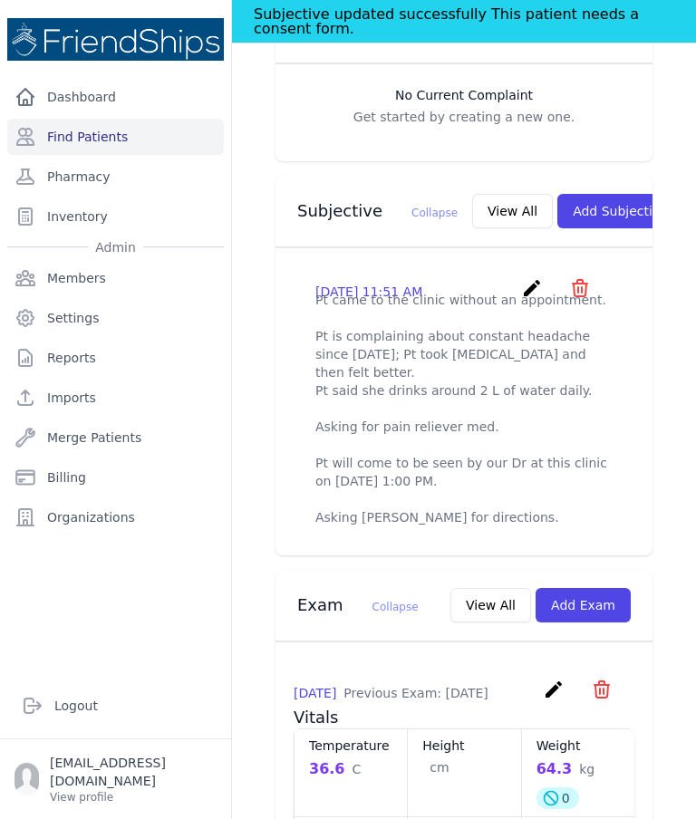
scroll to position [626, 0]
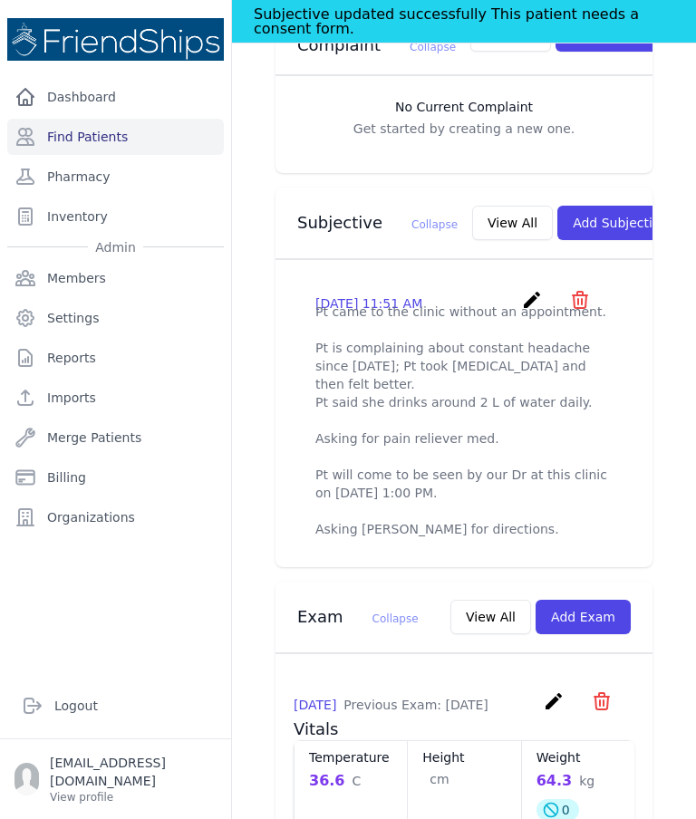
click at [532, 274] on div "2025-Aug-28 11:51 AM create ​ Delete subjective - Pt came to the clinic without…" at bounding box center [463, 413] width 341 height 278
click at [523, 289] on icon "create" at bounding box center [532, 300] width 22 height 22
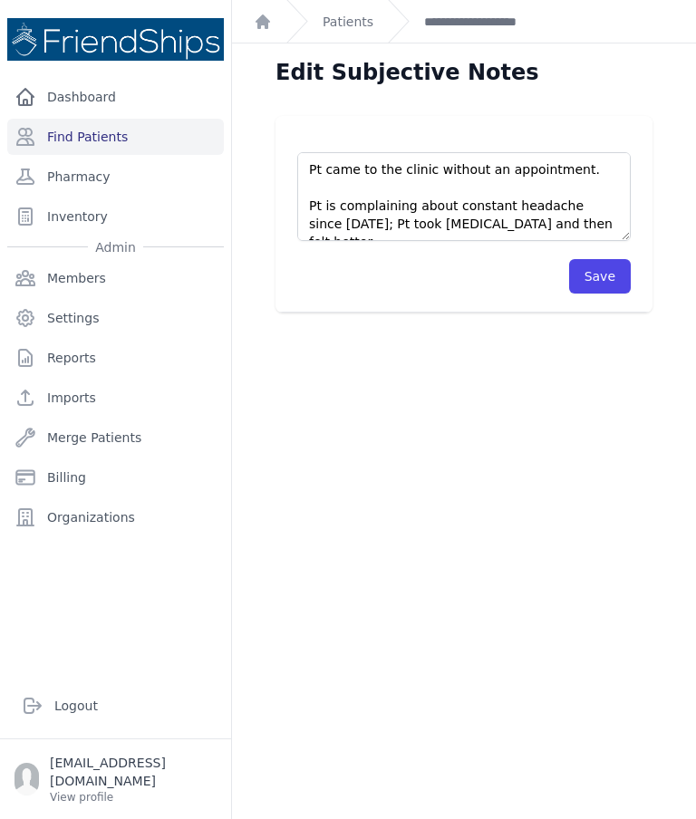
scroll to position [20, 0]
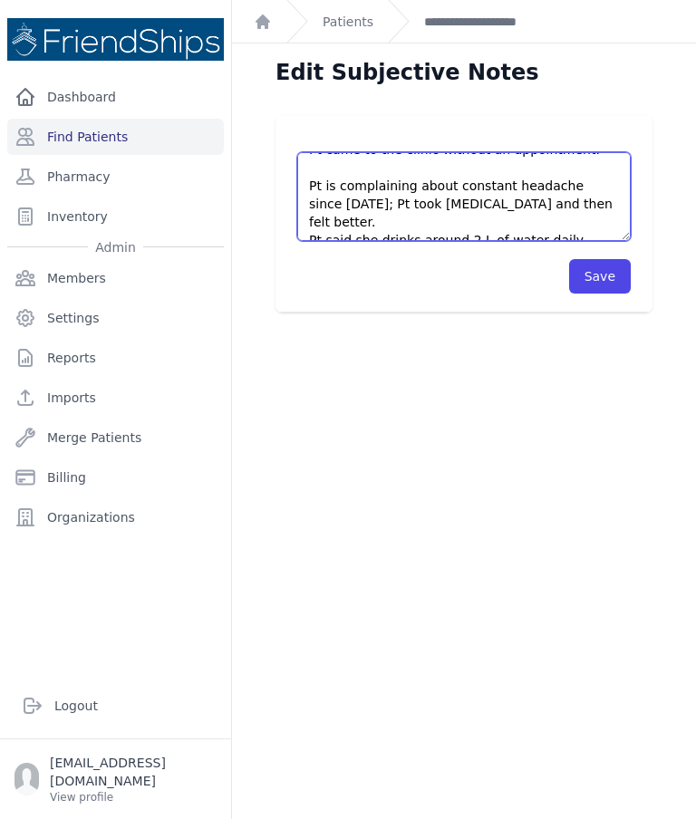
click at [389, 209] on textarea "Pt came to the clinic without an appointment. Pt is complaining about constant …" at bounding box center [463, 196] width 333 height 89
click at [572, 202] on textarea "Pt came to the clinic without an appointment. Pt is complaining about constant …" at bounding box center [463, 196] width 333 height 89
click at [563, 201] on textarea "Pt came to the clinic without an appointment. Pt is complaining about constant …" at bounding box center [463, 196] width 333 height 89
type textarea "Pt came to the clinic without an appointment. Pt is complaining about constant …"
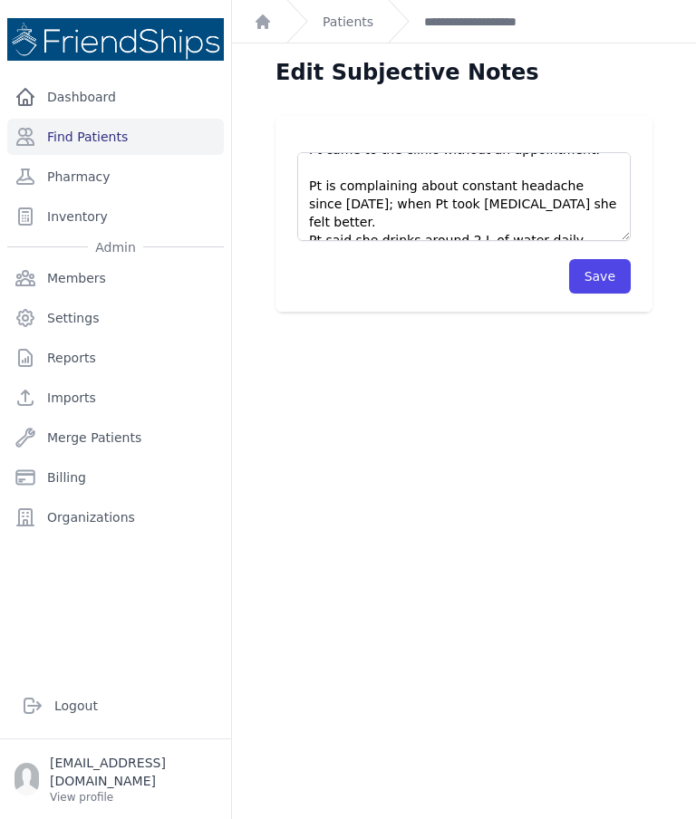
click at [601, 279] on button "Save" at bounding box center [600, 276] width 62 height 34
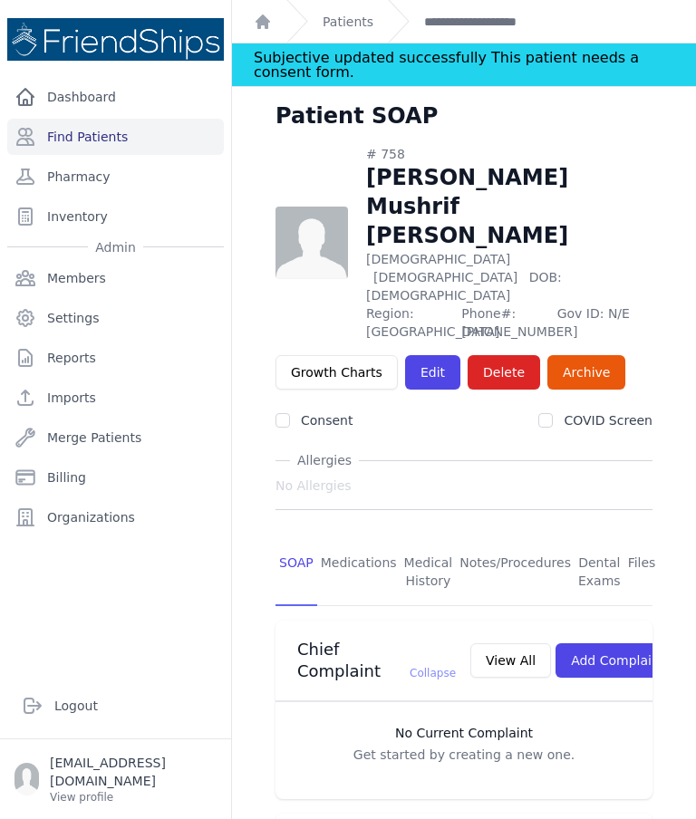
click at [96, 152] on link "Find Patients" at bounding box center [115, 137] width 216 height 36
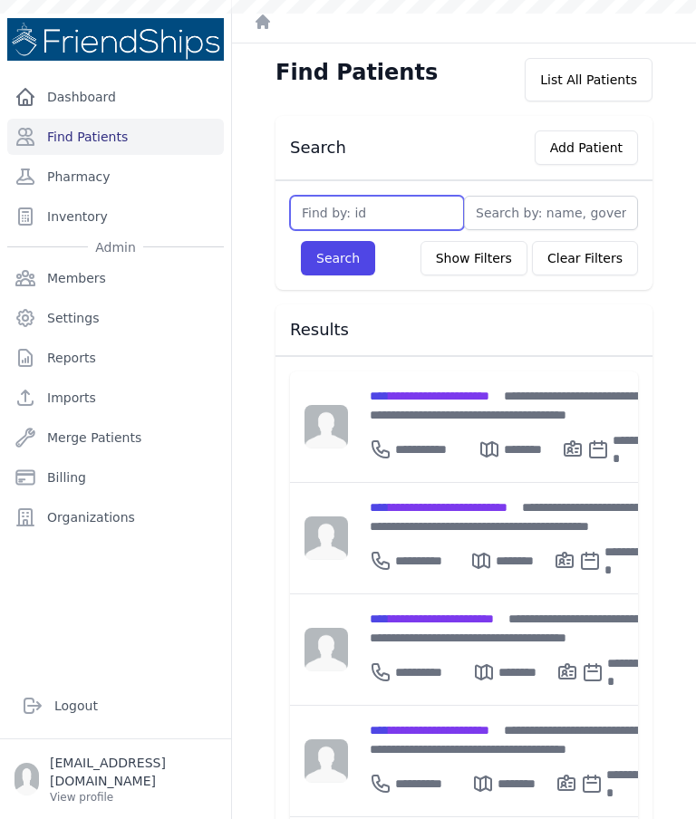
type input "3"
type input "322"
click at [347, 255] on button "Search" at bounding box center [338, 258] width 74 height 34
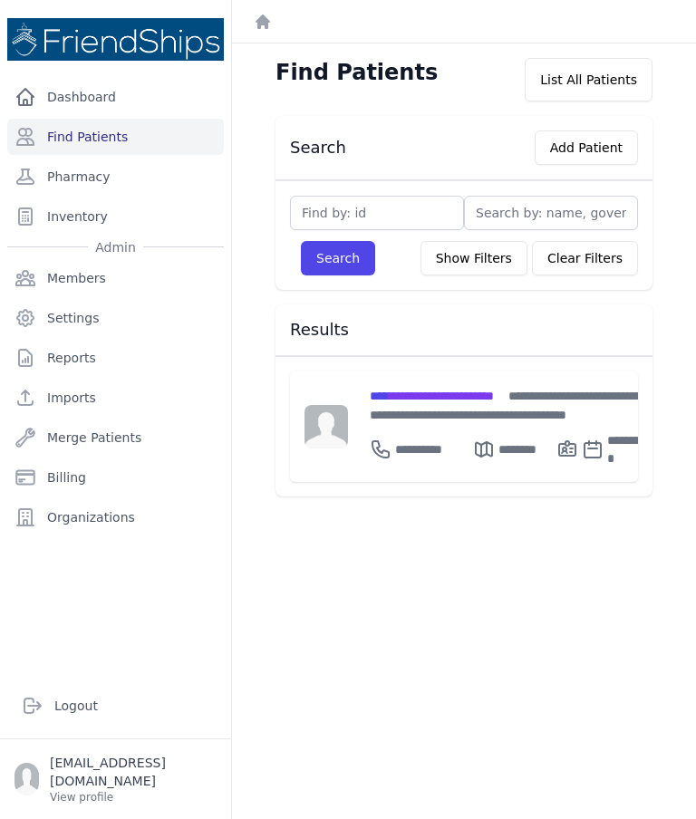
click at [465, 413] on div "**********" at bounding box center [510, 405] width 281 height 38
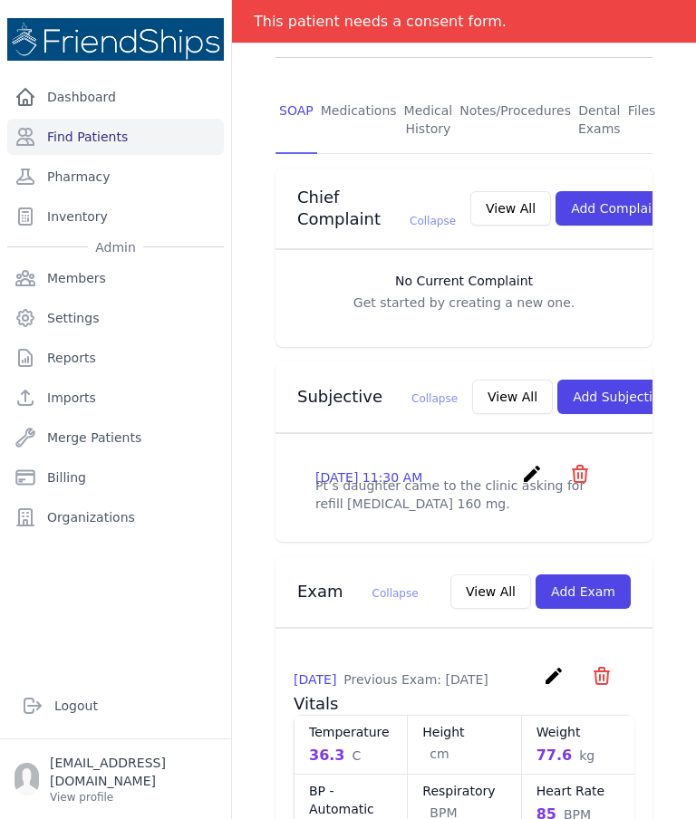
scroll to position [351, 0]
click at [530, 471] on icon "create" at bounding box center [532, 473] width 22 height 22
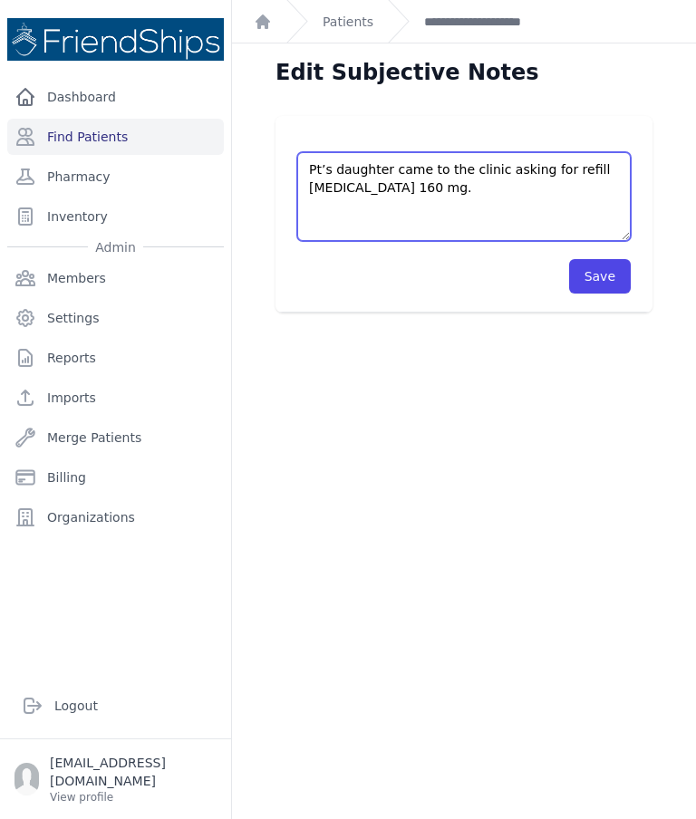
click at [360, 206] on textarea "Pt’s daughter came to the clinic asking for refill Valsartan 160 mg." at bounding box center [463, 196] width 333 height 89
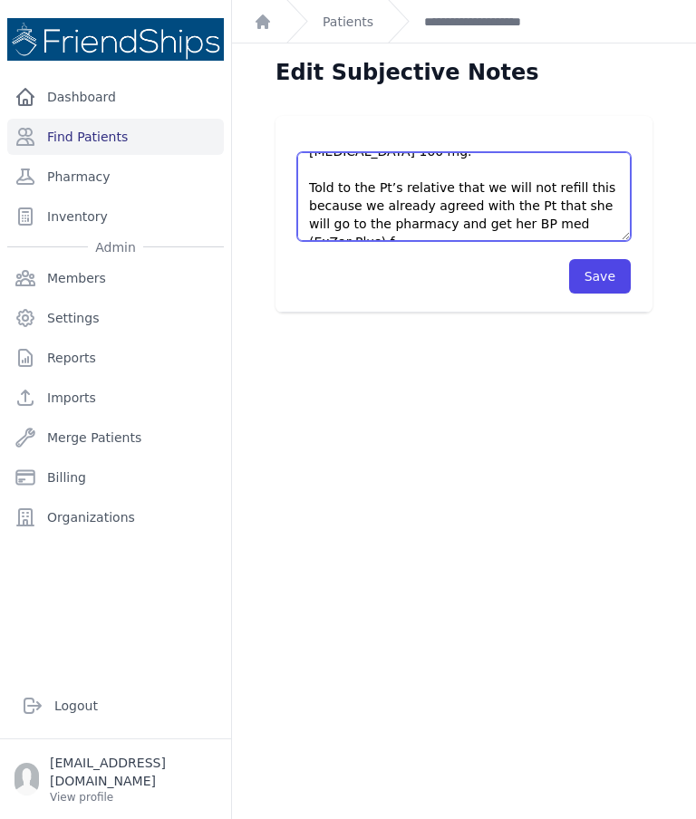
scroll to position [46, 0]
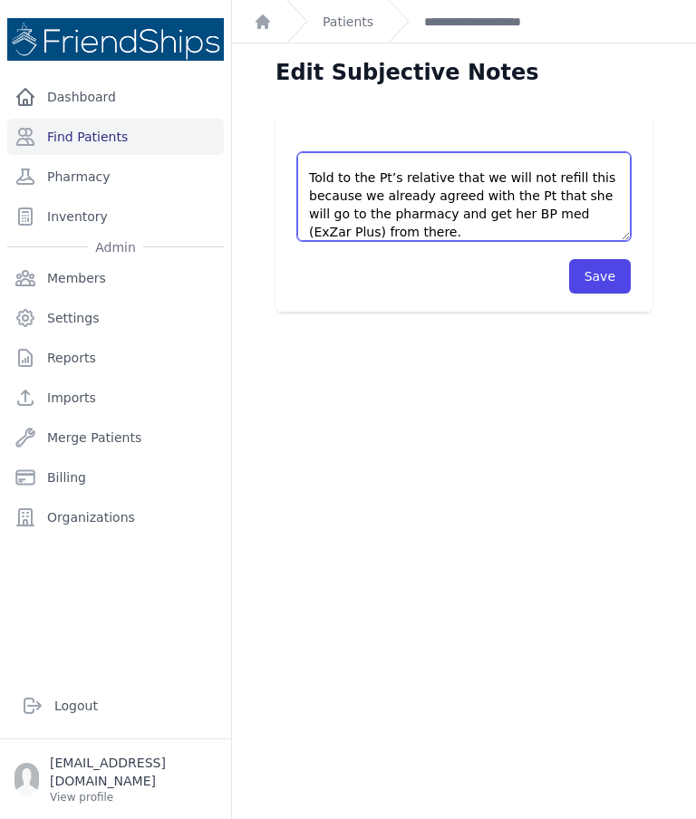
type textarea "Pt’s daughter came to the clinic asking for refill Valsartan 160 mg. Told to th…"
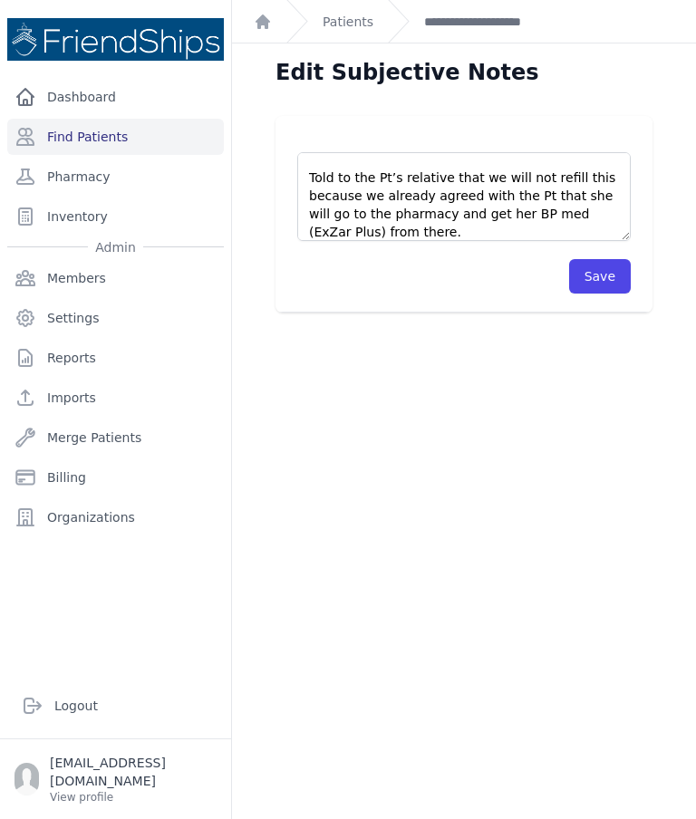
click at [603, 273] on button "Save" at bounding box center [600, 276] width 62 height 34
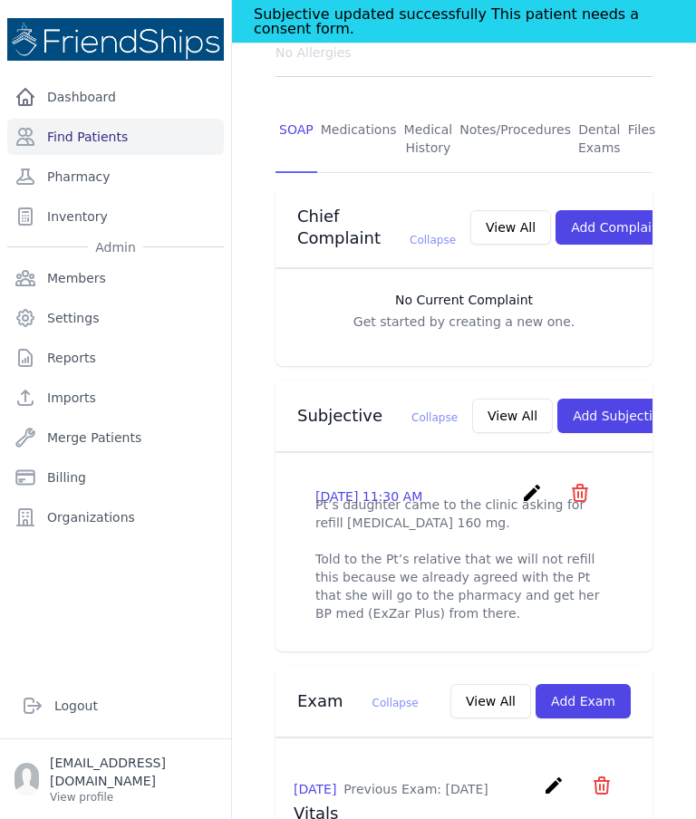
scroll to position [384, 0]
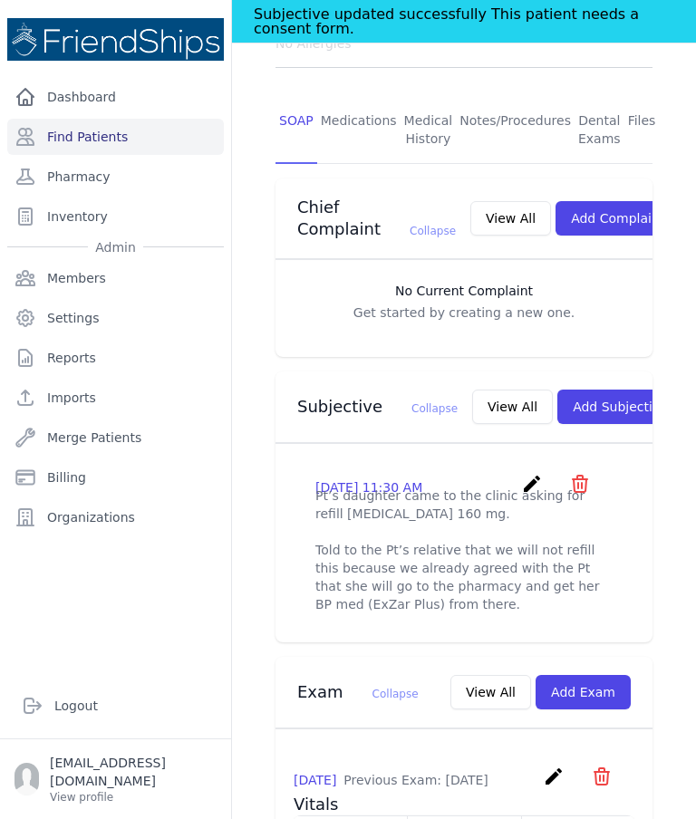
click at [472, 407] on button "View All" at bounding box center [512, 406] width 81 height 34
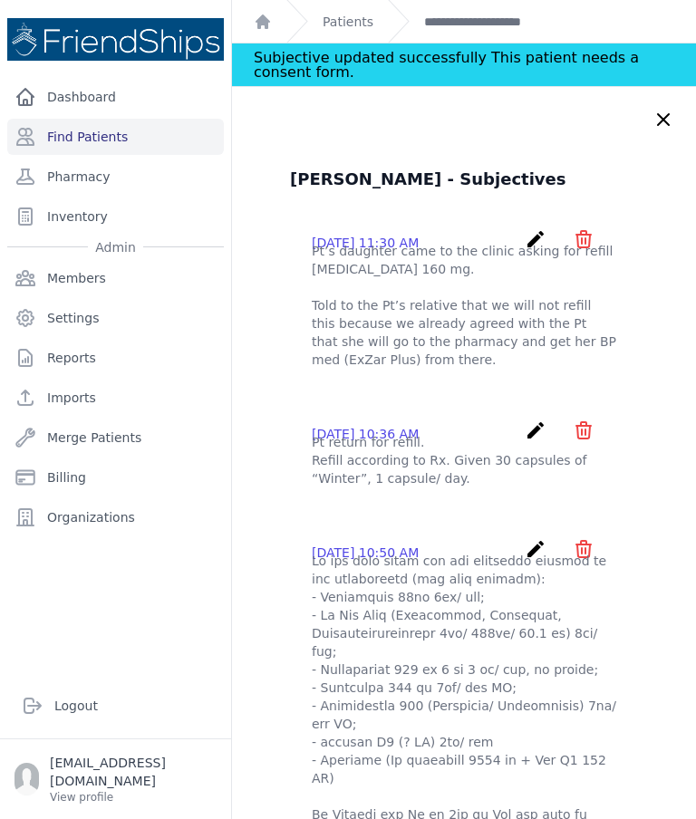
scroll to position [0, 0]
click at [525, 243] on icon "create" at bounding box center [535, 239] width 22 height 22
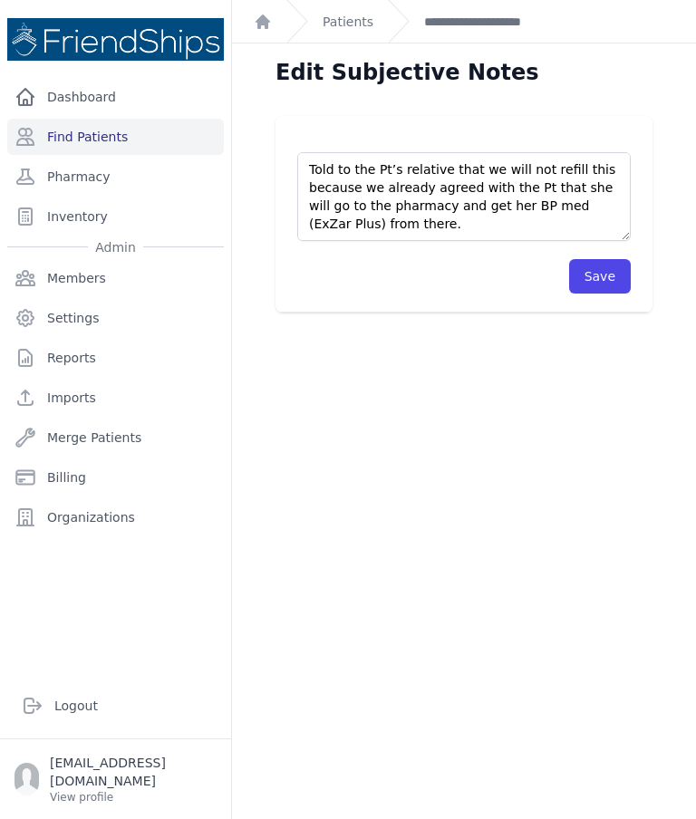
scroll to position [54, 0]
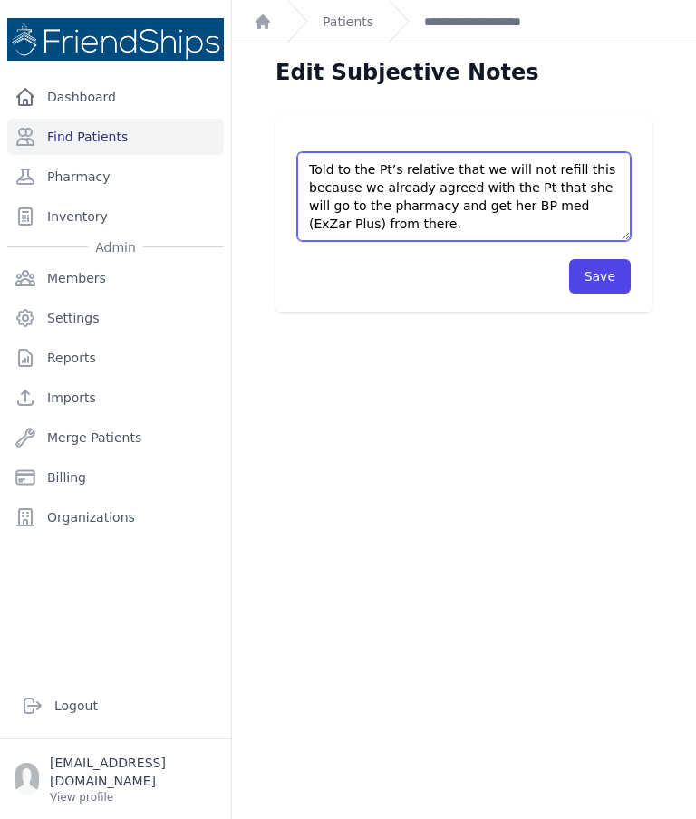
click at [560, 207] on textarea "Pt’s daughter came to the clinic asking for refill Valsartan 160 mg. Told to th…" at bounding box center [463, 196] width 333 height 89
click at [568, 192] on textarea "Pt’s daughter came to the clinic asking for refill Valsartan 160 mg. Told to th…" at bounding box center [463, 196] width 333 height 89
click at [572, 205] on textarea "Pt’s daughter came to the clinic asking for refill Valsartan 160 mg. Told to th…" at bounding box center [463, 196] width 333 height 89
click at [445, 228] on textarea "Pt’s daughter came to the clinic asking for refill Valsartan 160 mg. Told to th…" at bounding box center [463, 196] width 333 height 89
click at [470, 222] on textarea "Pt’s daughter came to the clinic asking for refill Valsartan 160 mg. Told to th…" at bounding box center [463, 196] width 333 height 89
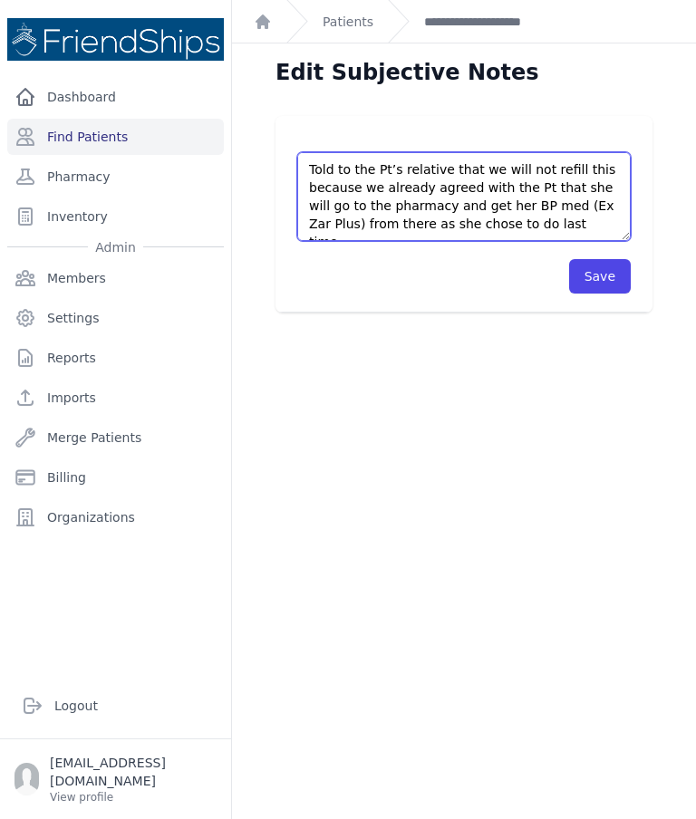
scroll to position [31, 0]
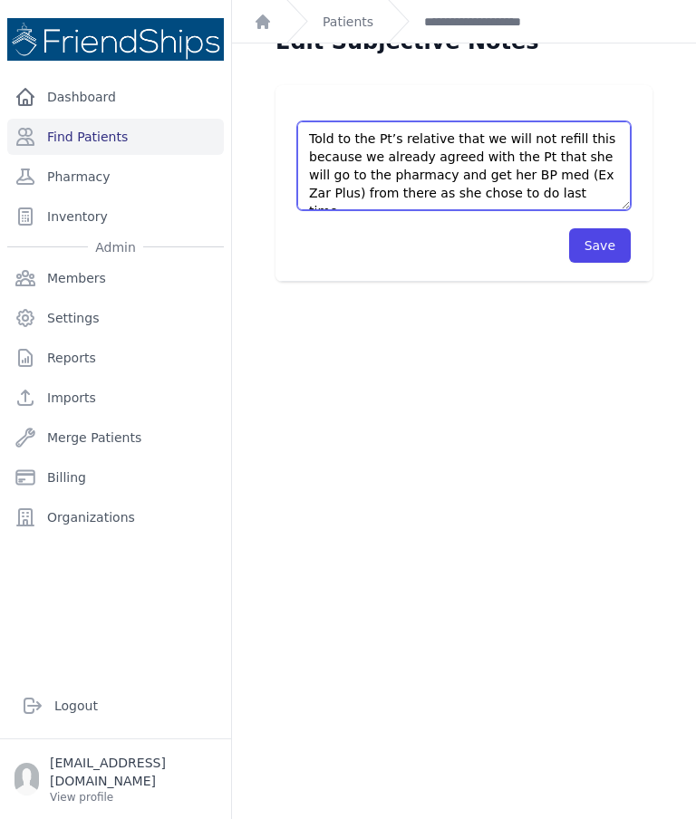
type textarea "Pt’s daughter came to the clinic asking for refill Valsartan 160 mg. Told to th…"
click at [618, 244] on button "Save" at bounding box center [600, 245] width 62 height 34
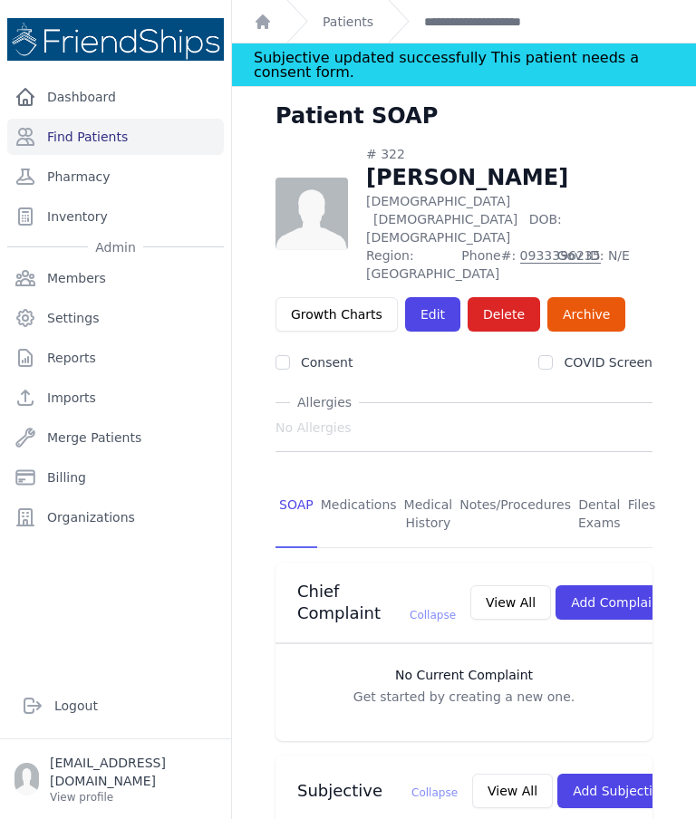
click at [75, 147] on link "Find Patients" at bounding box center [115, 137] width 216 height 36
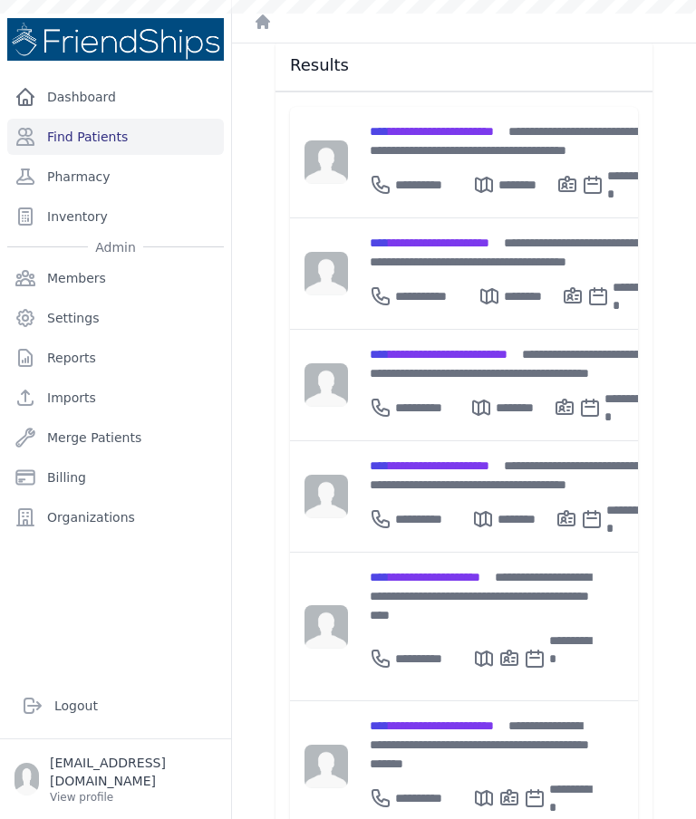
scroll to position [264, 0]
click at [451, 578] on div "**********" at bounding box center [481, 595] width 222 height 57
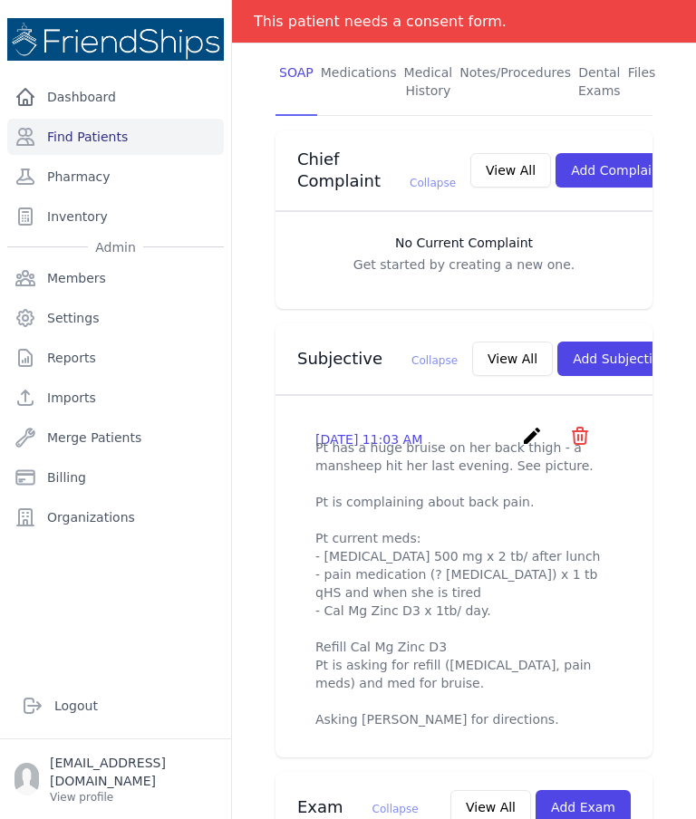
scroll to position [415, 0]
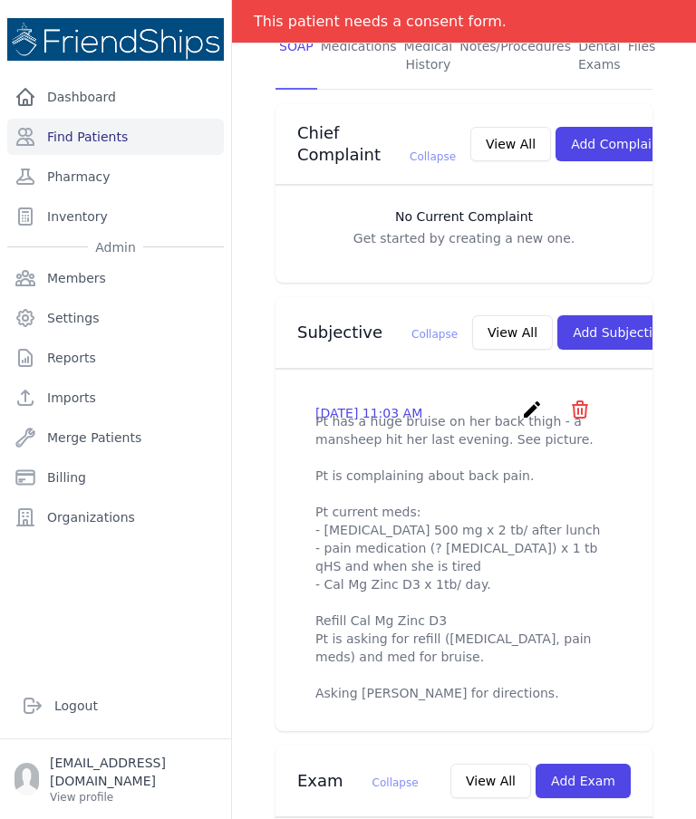
click at [536, 409] on icon "create" at bounding box center [532, 410] width 22 height 22
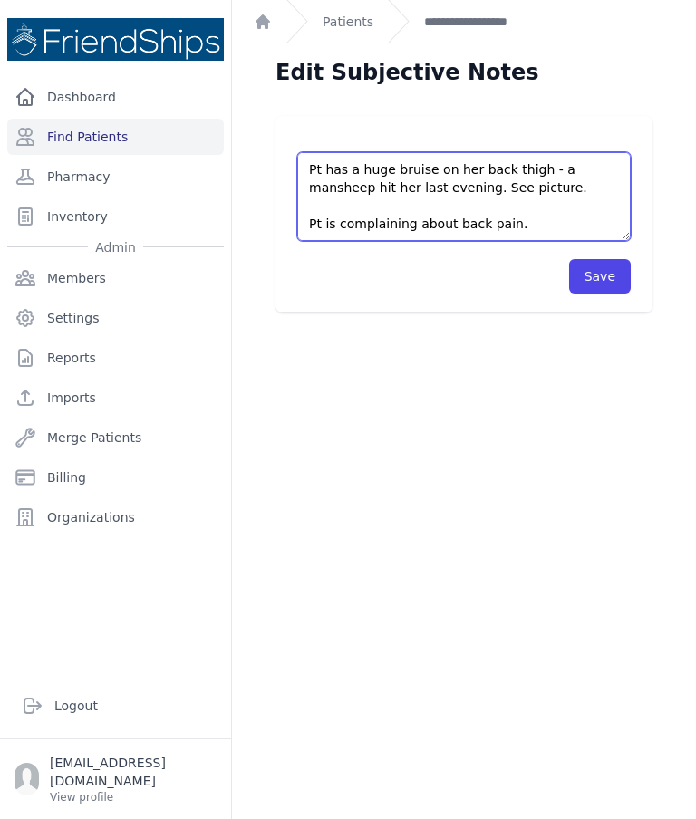
click at [582, 168] on textarea "Pt has a huge bruise on her back thigh - a mansheep hit her last evening. See p…" at bounding box center [463, 196] width 333 height 89
click at [576, 171] on textarea "Pt has a huge bruise on her back thigh - a mansheep hit her last evening. See p…" at bounding box center [463, 196] width 333 height 89
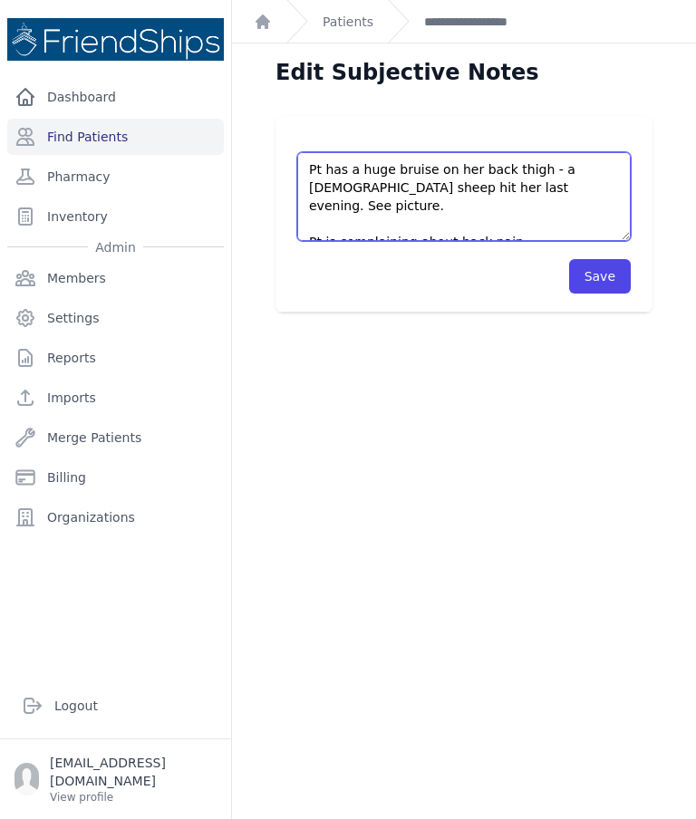
click at [571, 197] on textarea "Pt has a huge bruise on her back thigh - a mansheep hit her last evening. See p…" at bounding box center [463, 196] width 333 height 89
click at [503, 162] on textarea "Pt has a huge bruise on her back thigh - a mansheep hit her last evening. See p…" at bounding box center [463, 196] width 333 height 89
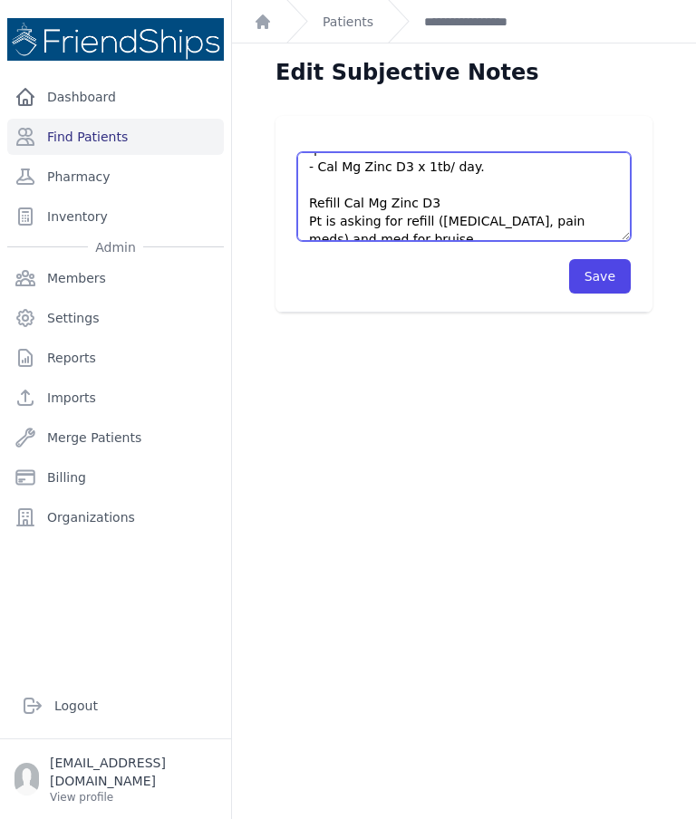
scroll to position [185, 0]
click at [340, 177] on textarea "Pt has a huge bruise on her back thigh - a mansheep hit her last evening. See p…" at bounding box center [463, 196] width 333 height 89
click at [488, 177] on textarea "Pt has a huge bruise on her back thigh - a mansheep hit her last evening. See p…" at bounding box center [463, 196] width 333 height 89
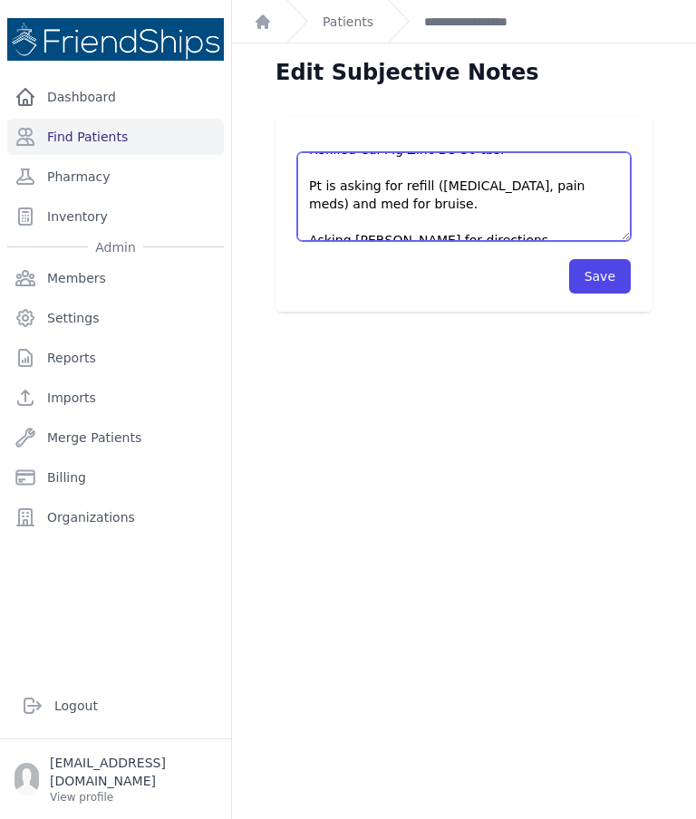
scroll to position [236, 0]
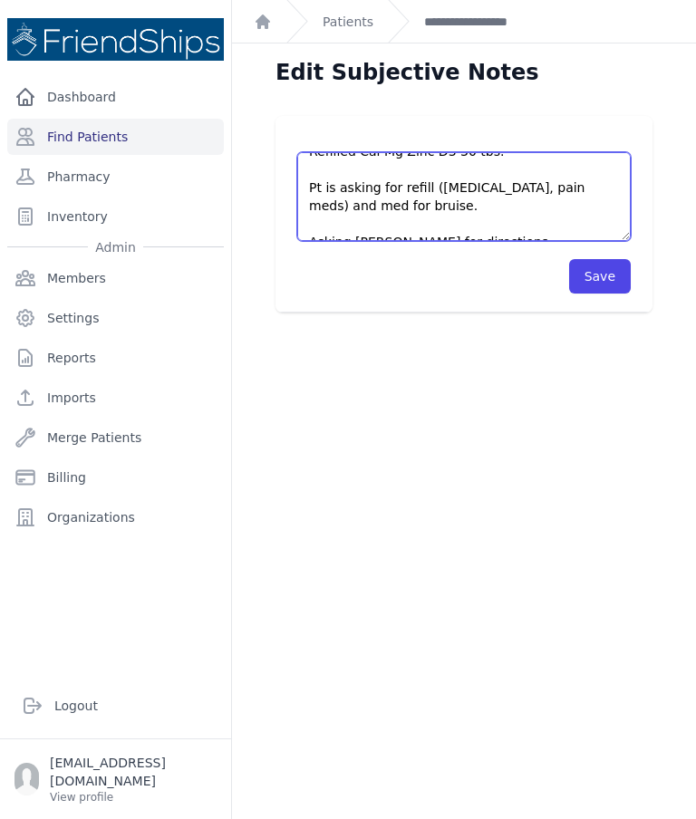
click at [331, 203] on textarea "Pt has a huge bruise on her back thigh - a mansheep hit her last evening. See p…" at bounding box center [463, 196] width 333 height 89
click at [369, 205] on textarea "Pt has a huge bruise on her back thigh - a mansheep hit her last evening. See p…" at bounding box center [463, 196] width 333 height 89
click at [333, 230] on textarea "Pt has a huge bruise on her back thigh - a mansheep hit her last evening. See p…" at bounding box center [463, 196] width 333 height 89
click at [419, 236] on textarea "Pt has a huge bruise on her back thigh - a mansheep hit her last evening. See p…" at bounding box center [463, 196] width 333 height 89
click at [448, 226] on textarea "Pt has a huge bruise on her back thigh - a mansheep hit her last evening. See p…" at bounding box center [463, 196] width 333 height 89
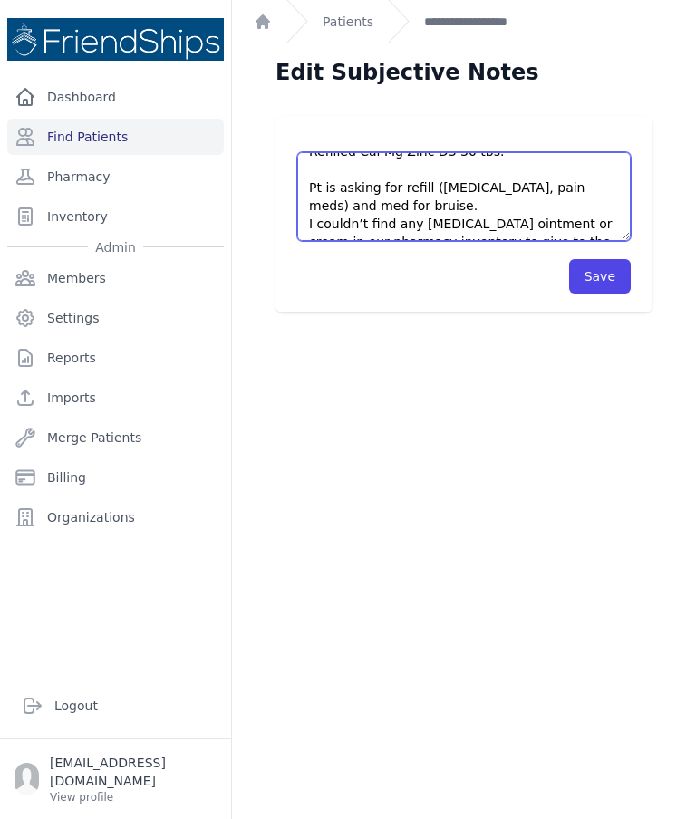
scroll to position [245, 0]
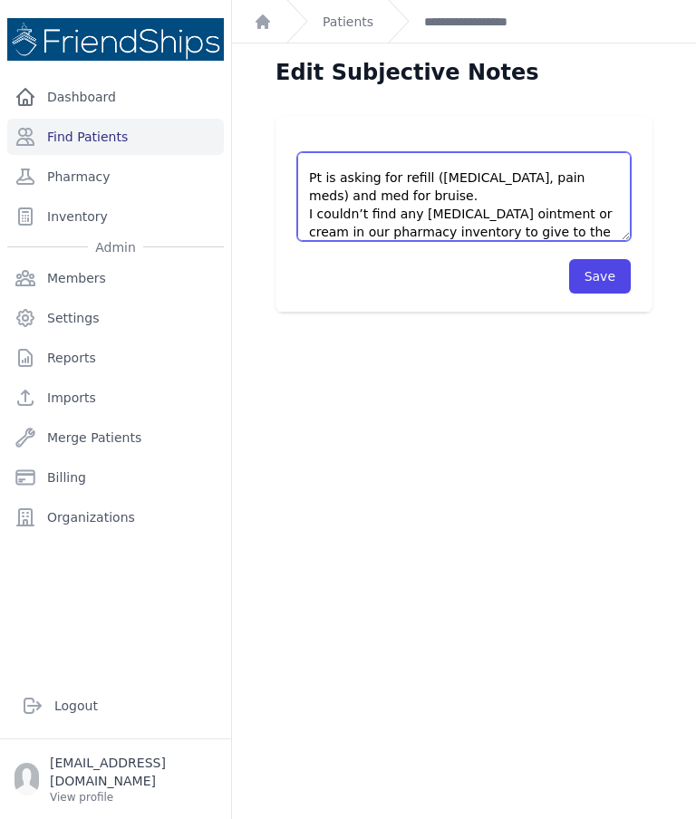
type textarea "Pt has a huge bruise on her back left thigh - a male sheep hit her last evening…"
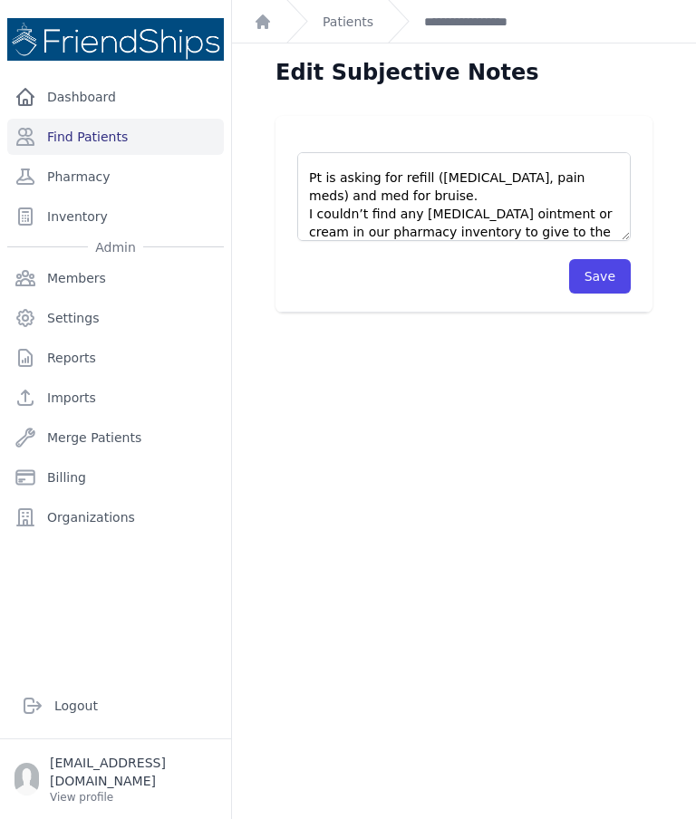
click at [602, 291] on button "Save" at bounding box center [600, 276] width 62 height 34
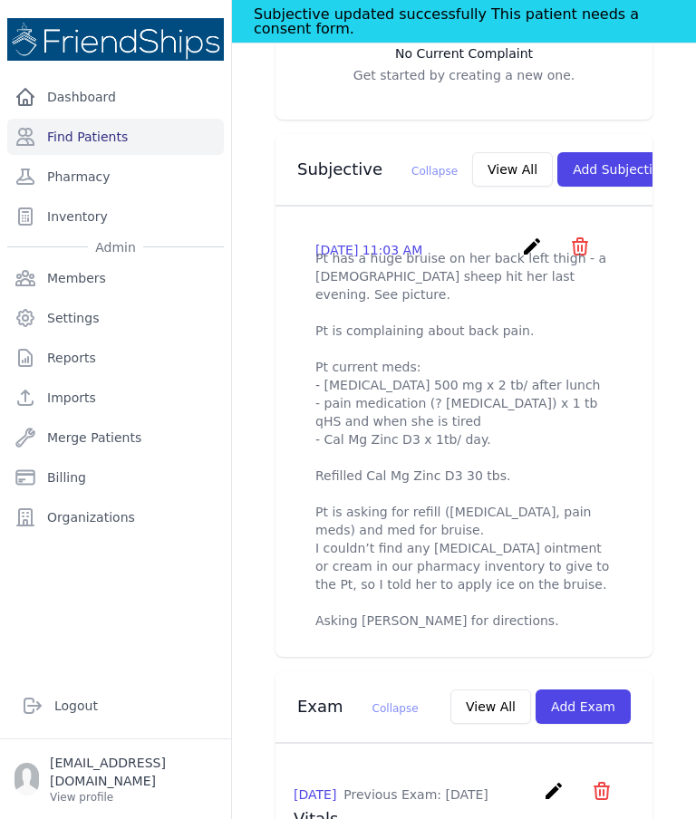
scroll to position [604, 0]
click at [526, 239] on icon "create" at bounding box center [532, 246] width 22 height 22
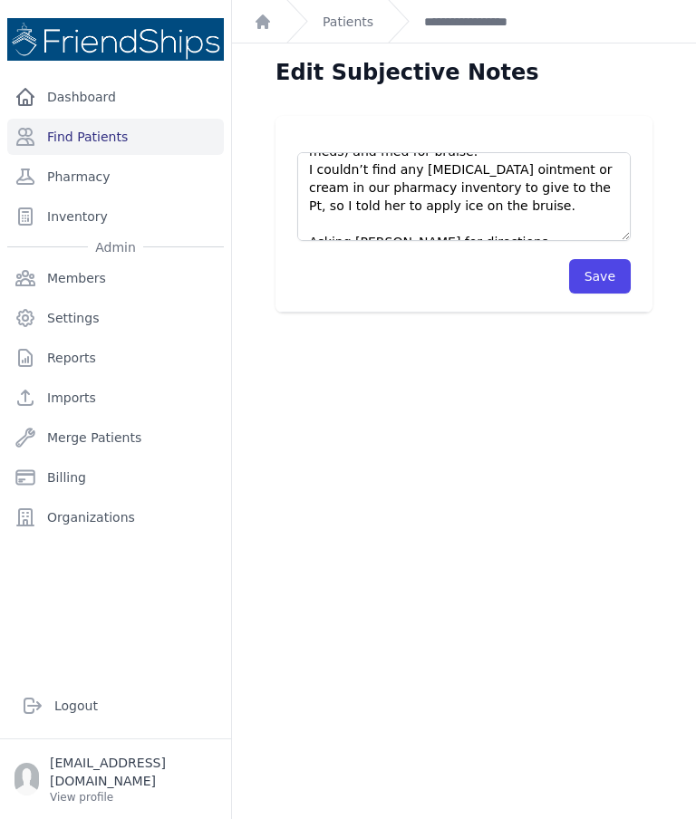
scroll to position [284, 0]
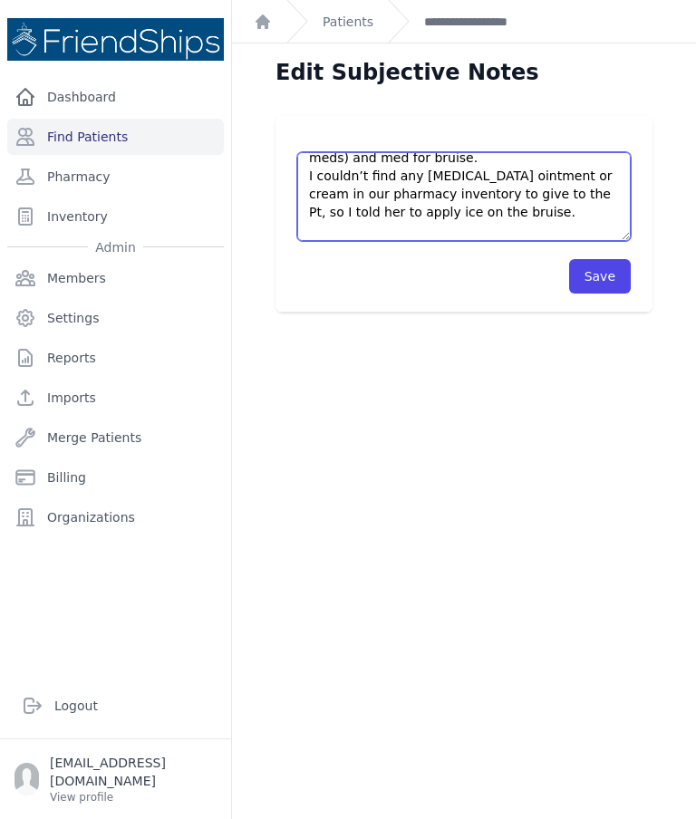
click at [497, 197] on textarea "Pt has a huge bruise on her back left thigh - a male sheep hit her last evening…" at bounding box center [463, 196] width 333 height 89
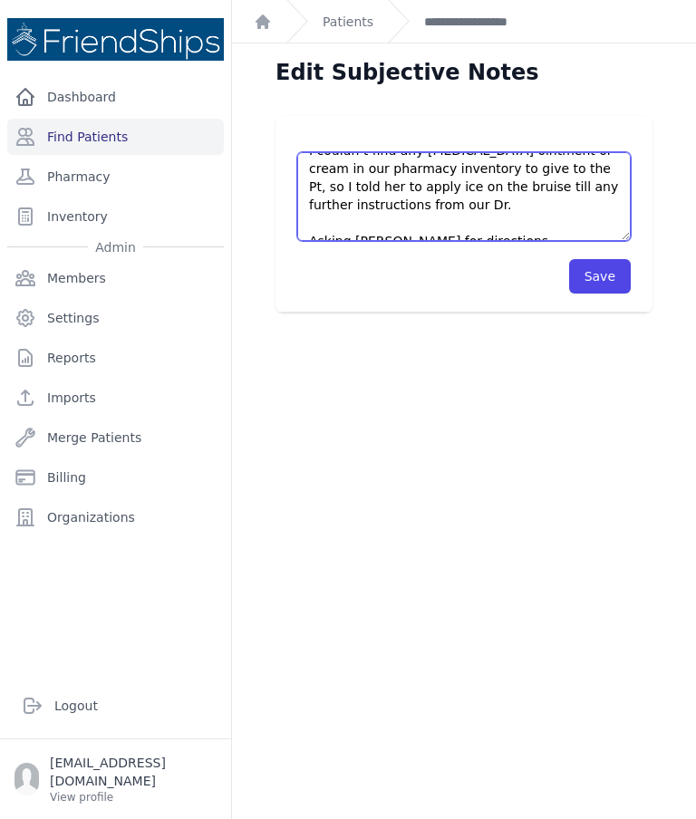
scroll to position [308, 0]
type textarea "Pt has a huge bruise on her back left thigh - a male sheep hit her last evening…"
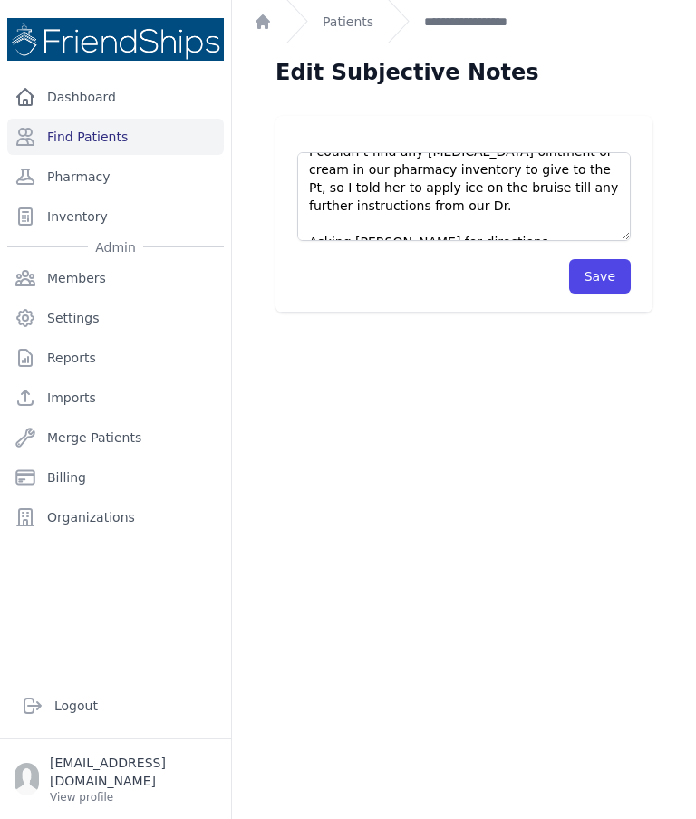
click at [604, 280] on button "Save" at bounding box center [600, 276] width 62 height 34
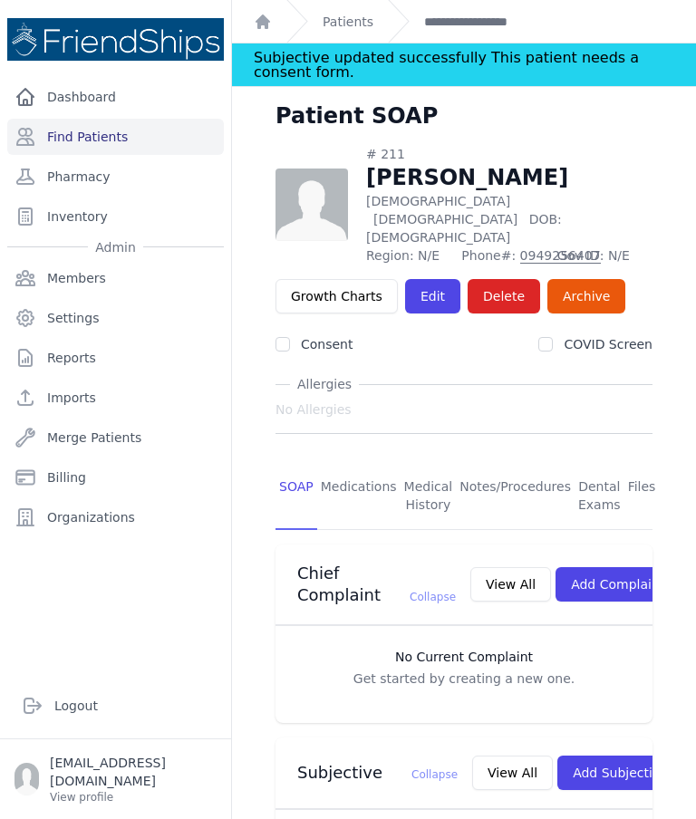
click at [344, 22] on link "Patients" at bounding box center [347, 22] width 51 height 18
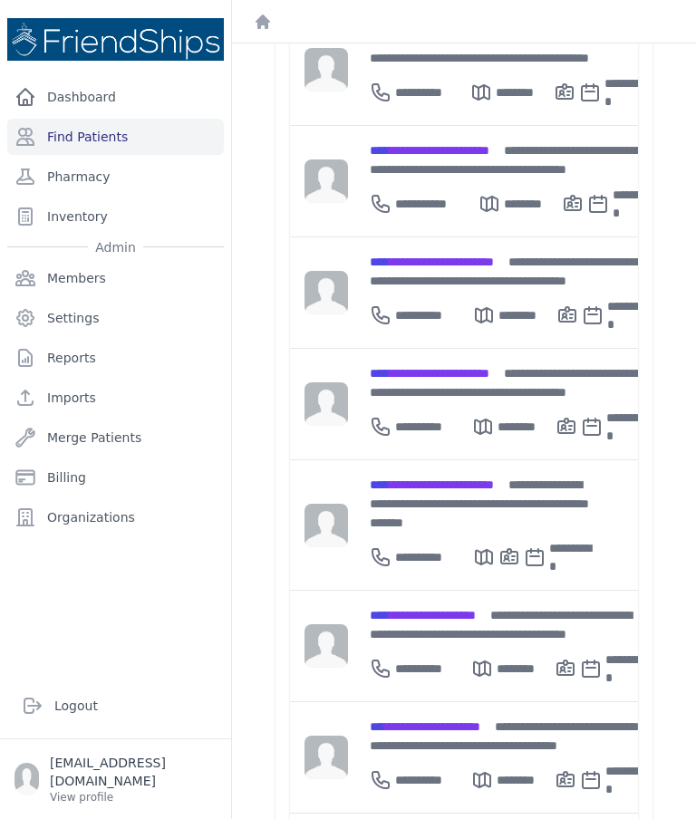
scroll to position [509, 0]
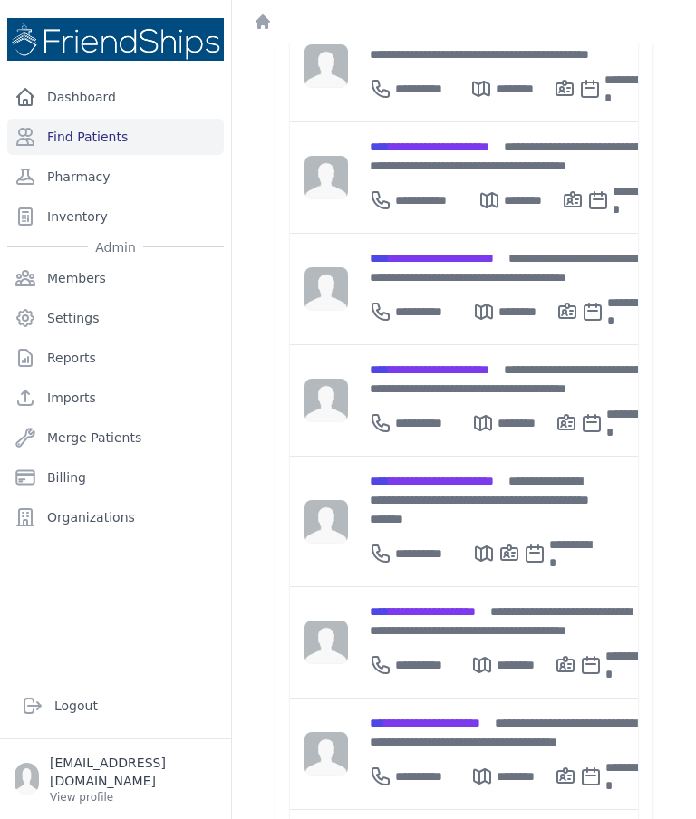
click at [475, 605] on span "**********" at bounding box center [423, 611] width 106 height 13
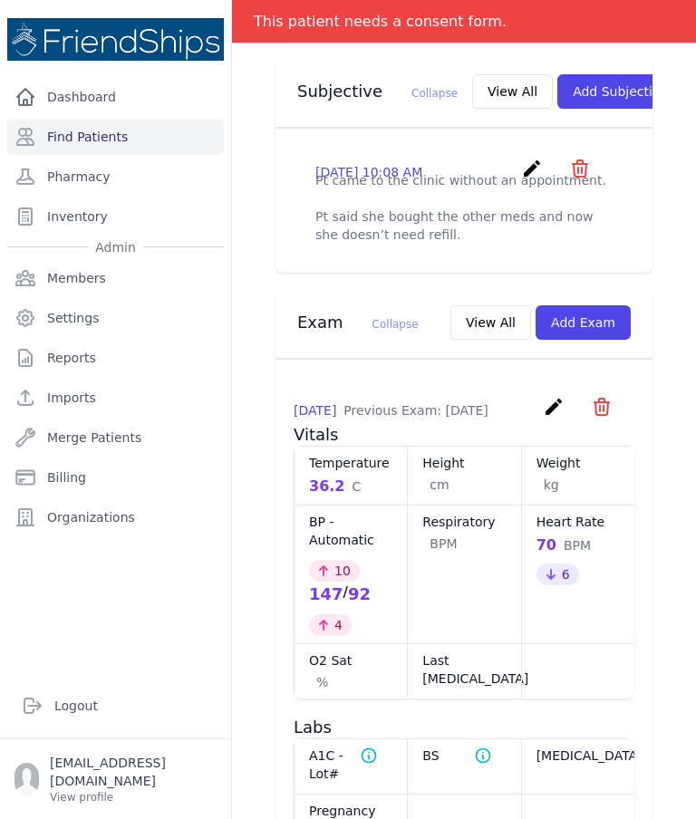
scroll to position [661, 0]
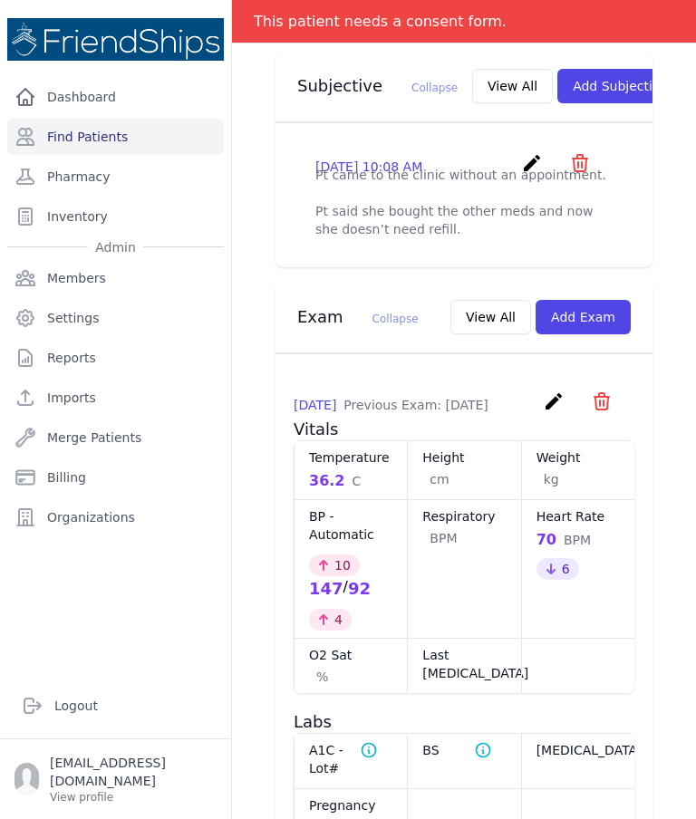
click at [532, 152] on icon "create" at bounding box center [532, 163] width 22 height 22
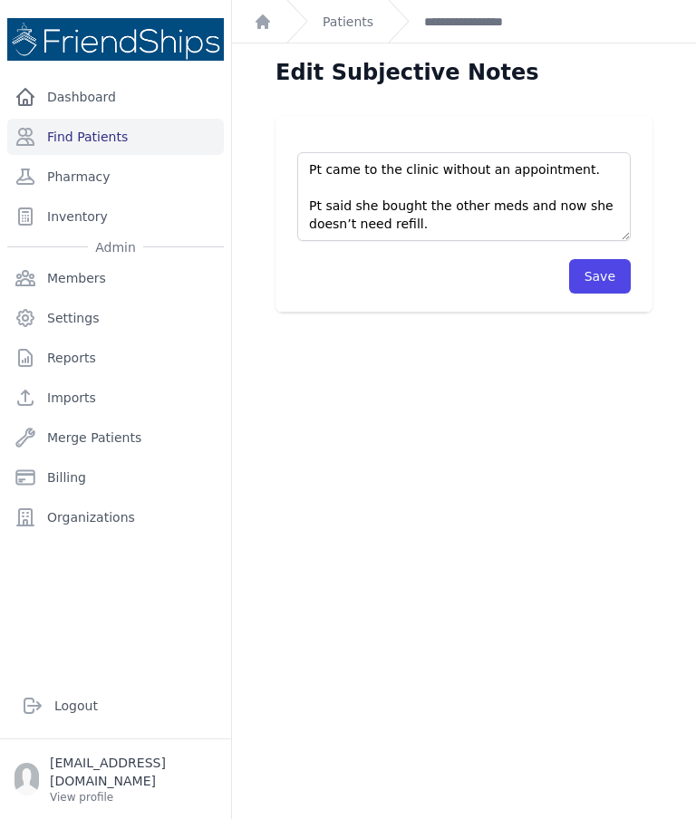
click at [603, 174] on textarea "Pt came to the clinic without an appointment. Pt said she bought the other meds…" at bounding box center [463, 196] width 333 height 89
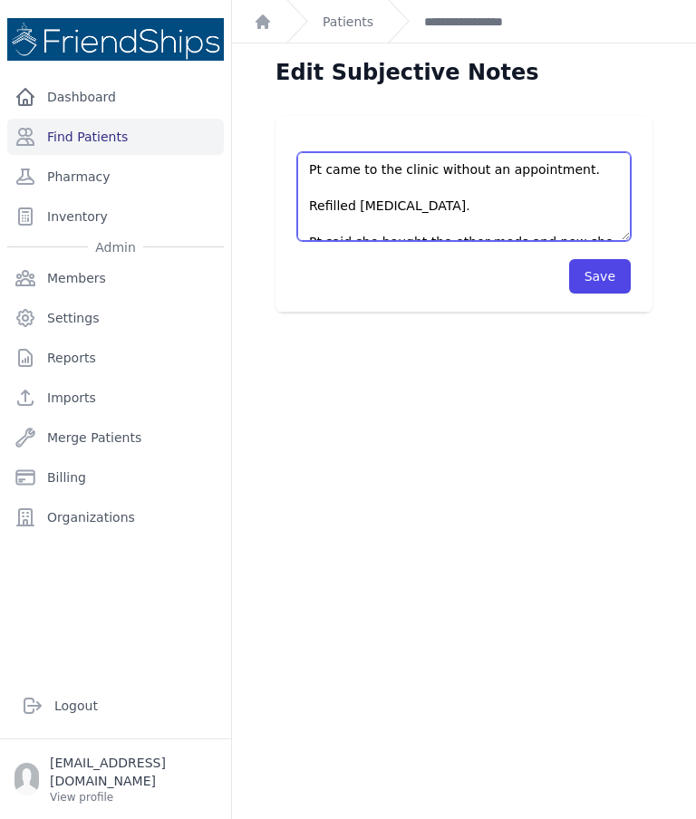
type textarea "Pt came to the clinic without an appointment. Refilled Atorvastatin. Pt said sh…"
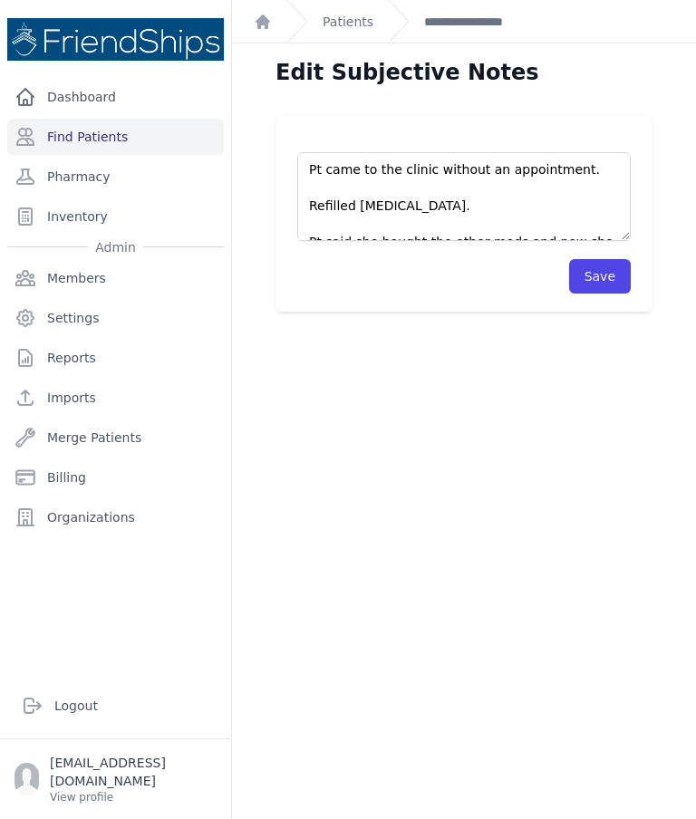
click at [613, 269] on button "Save" at bounding box center [600, 276] width 62 height 34
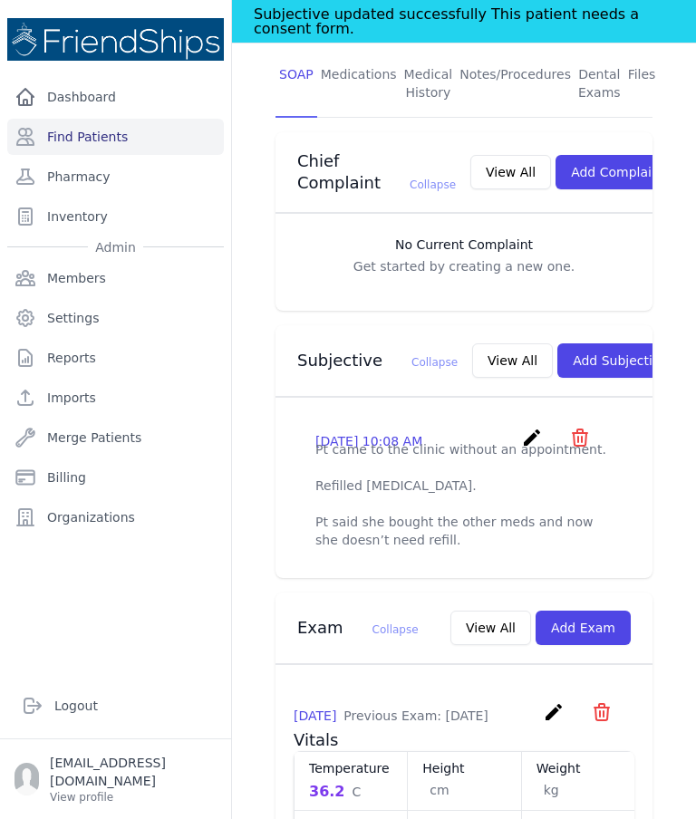
scroll to position [431, 0]
click at [472, 353] on button "View All" at bounding box center [512, 359] width 81 height 34
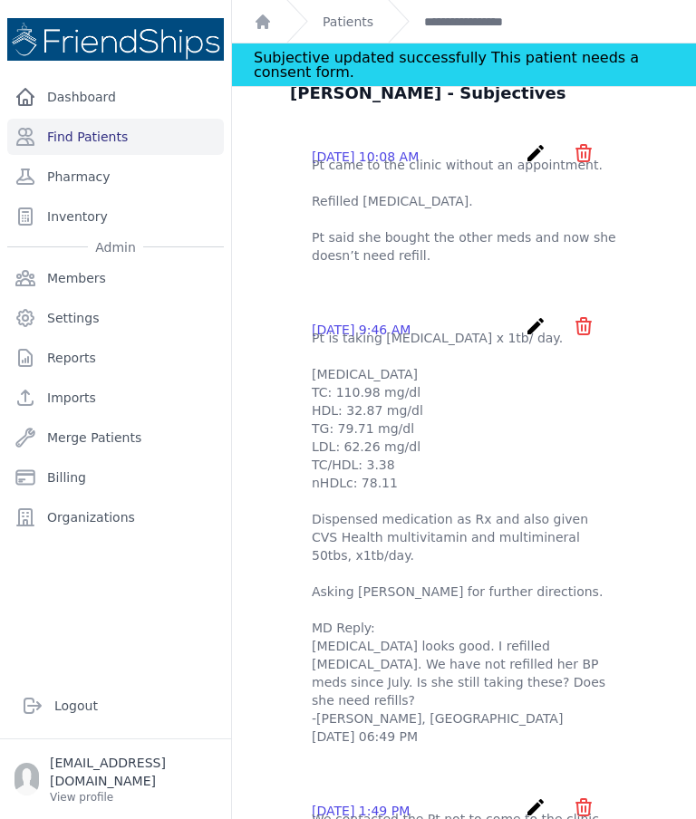
scroll to position [93, 0]
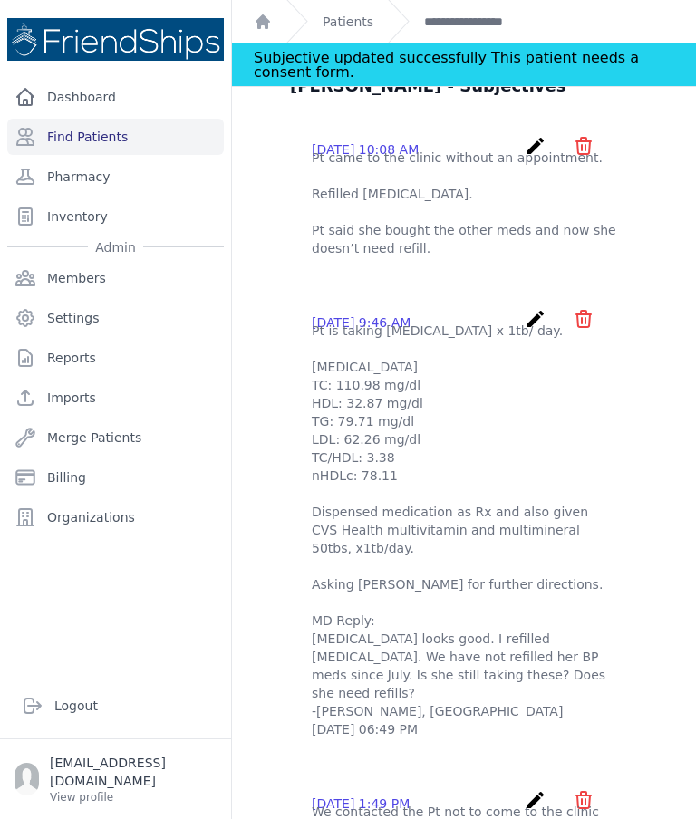
click at [532, 145] on icon "create" at bounding box center [535, 146] width 22 height 22
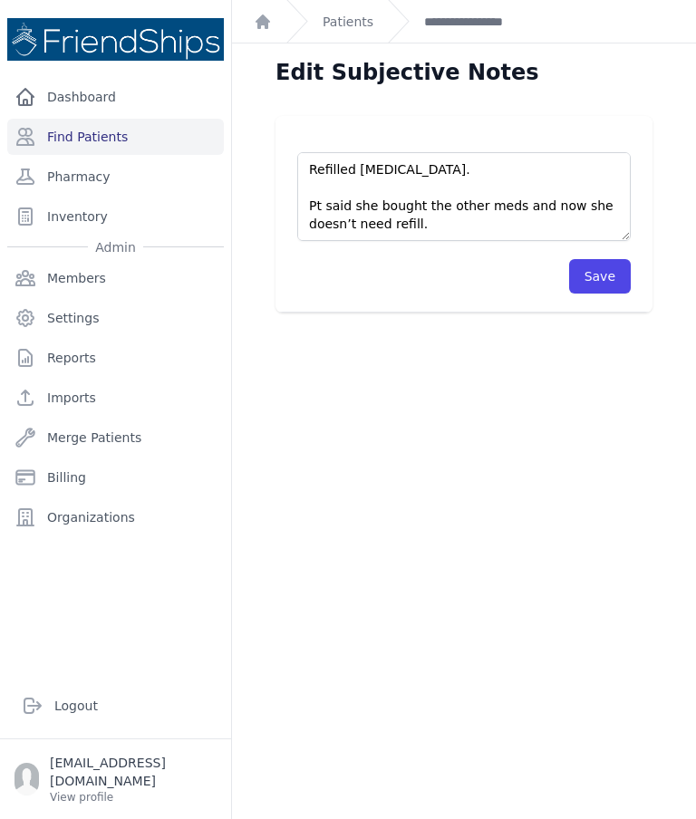
scroll to position [36, 0]
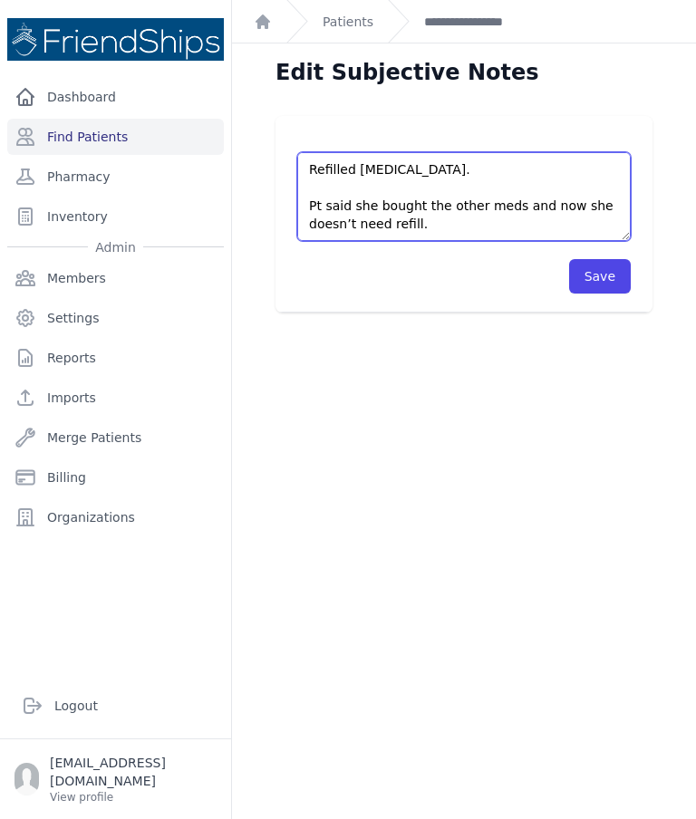
click at [473, 195] on textarea "Pt came to the clinic without an appointment. Refilled Atorvastatin. Pt said sh…" at bounding box center [463, 196] width 333 height 89
click at [476, 200] on textarea "Pt came to the clinic without an appointment. Refilled Atorvastatin. Pt said sh…" at bounding box center [463, 196] width 333 height 89
click at [446, 201] on textarea "Pt came to the clinic without an appointment. Refilled Atorvastatin. Pt said sh…" at bounding box center [463, 196] width 333 height 89
type textarea "Pt came to the clinic without an appointment. Refilled Atorvastatin. Pt said sh…"
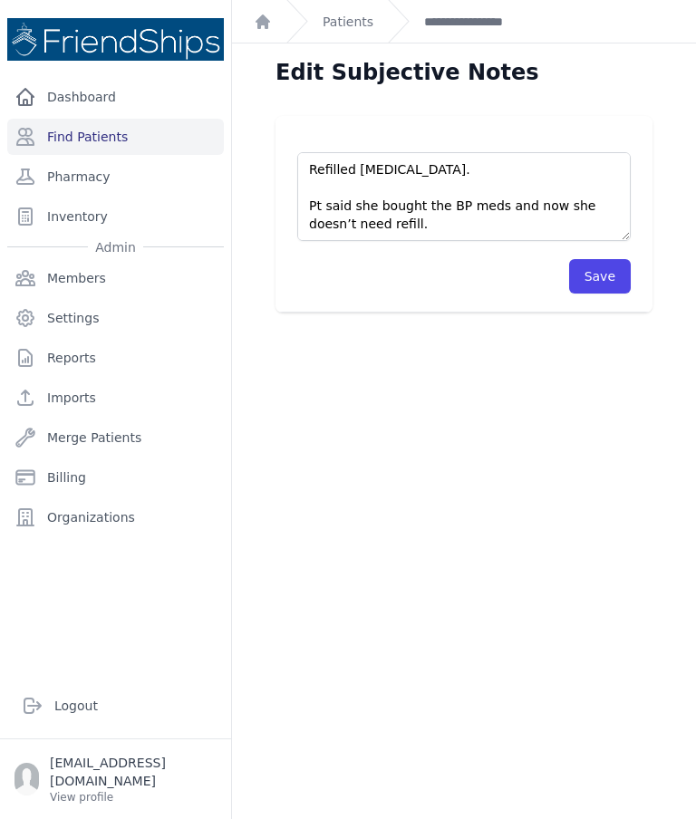
click at [610, 281] on button "Save" at bounding box center [600, 276] width 62 height 34
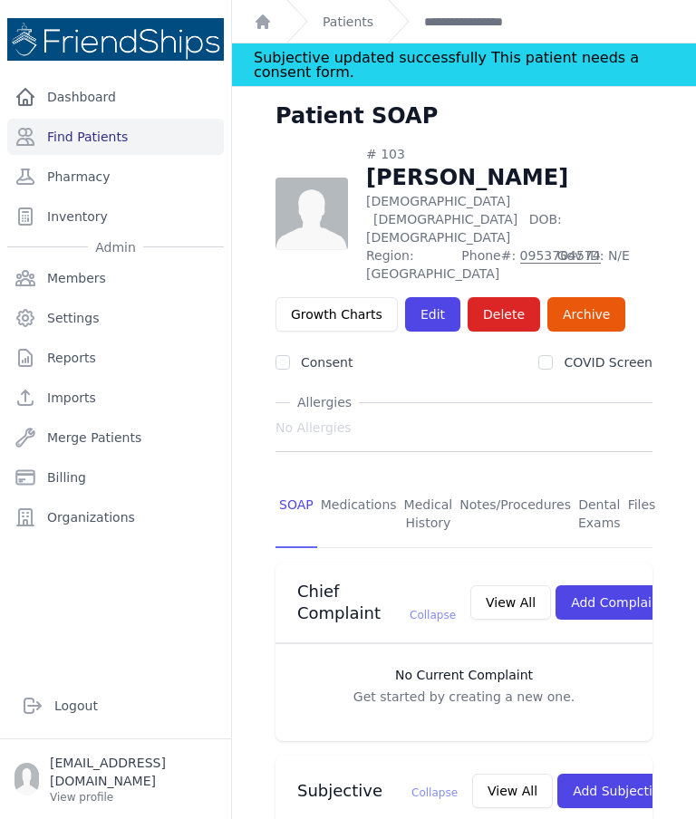
click at [363, 23] on link "Patients" at bounding box center [347, 22] width 51 height 18
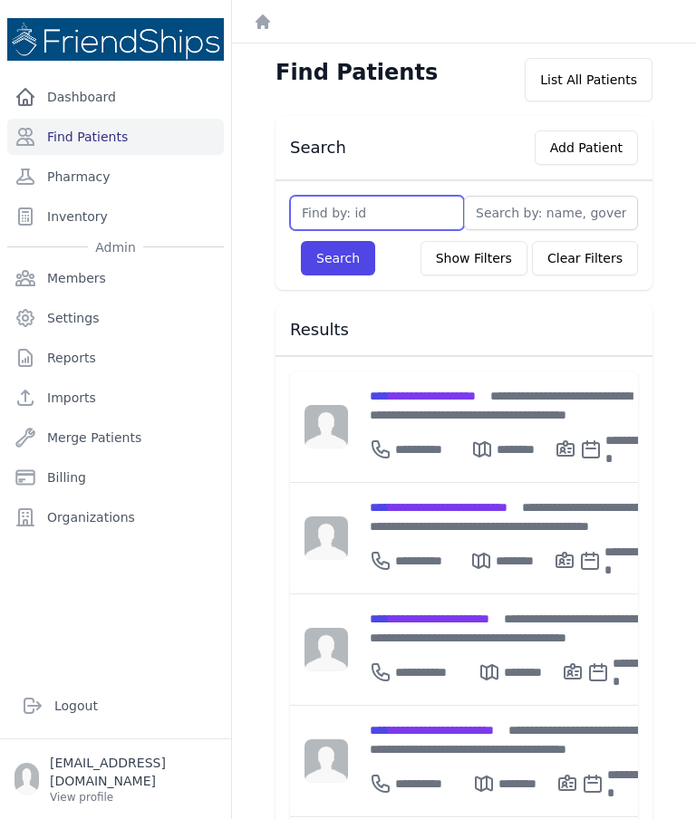
click at [398, 219] on input "text" at bounding box center [377, 213] width 174 height 34
type input "588"
click at [344, 263] on button "Search" at bounding box center [338, 258] width 74 height 34
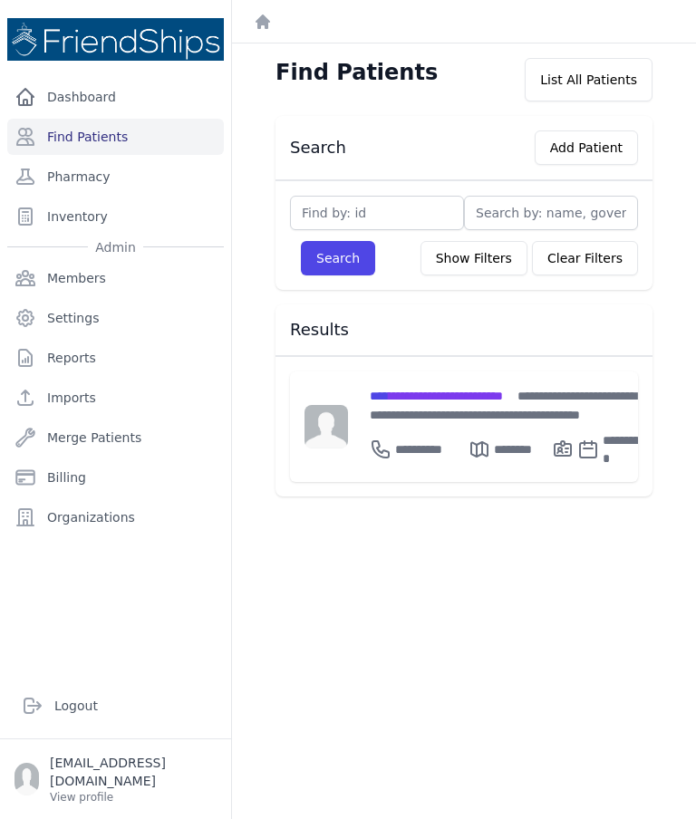
click at [475, 417] on div "**********" at bounding box center [508, 405] width 276 height 38
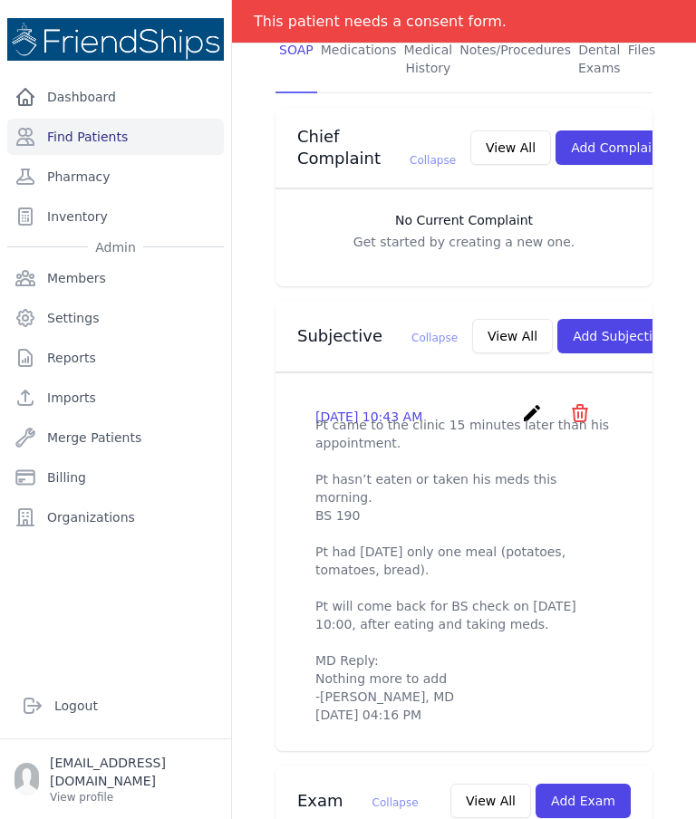
scroll to position [439, 0]
click at [569, 320] on button "Add Subjective" at bounding box center [620, 337] width 126 height 34
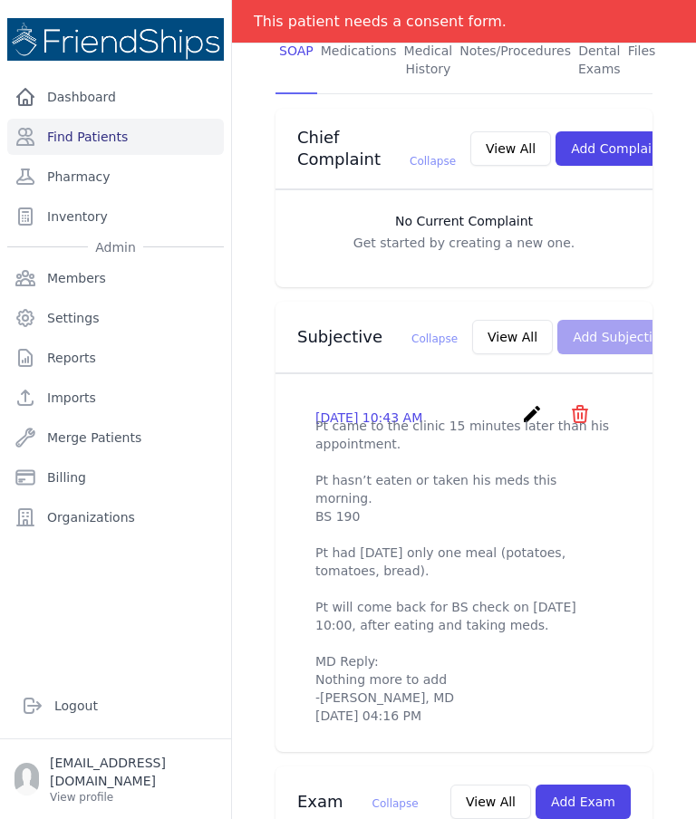
scroll to position [0, 0]
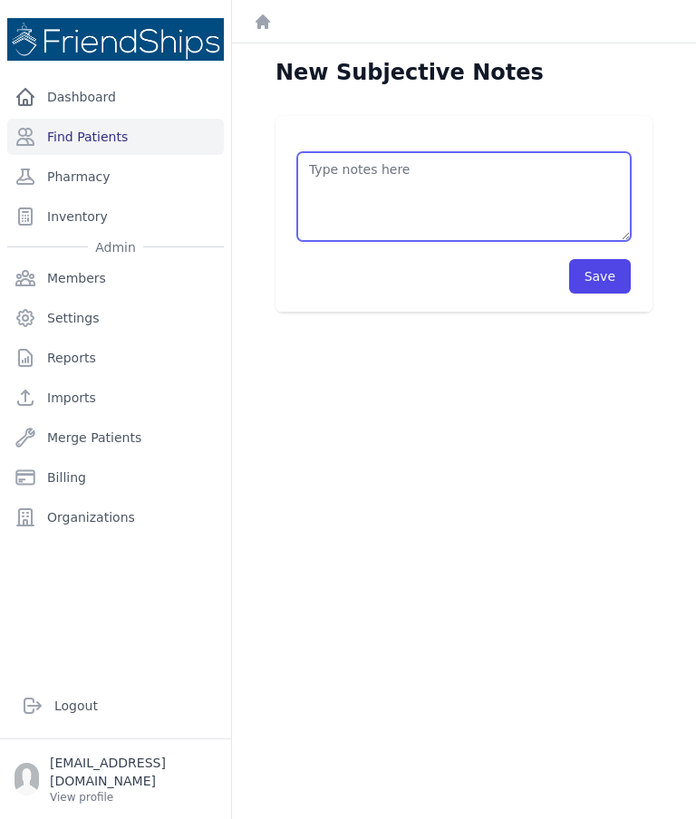
click at [461, 178] on textarea at bounding box center [463, 196] width 333 height 89
type textarea "Pt didn’t show up to the clinic today."
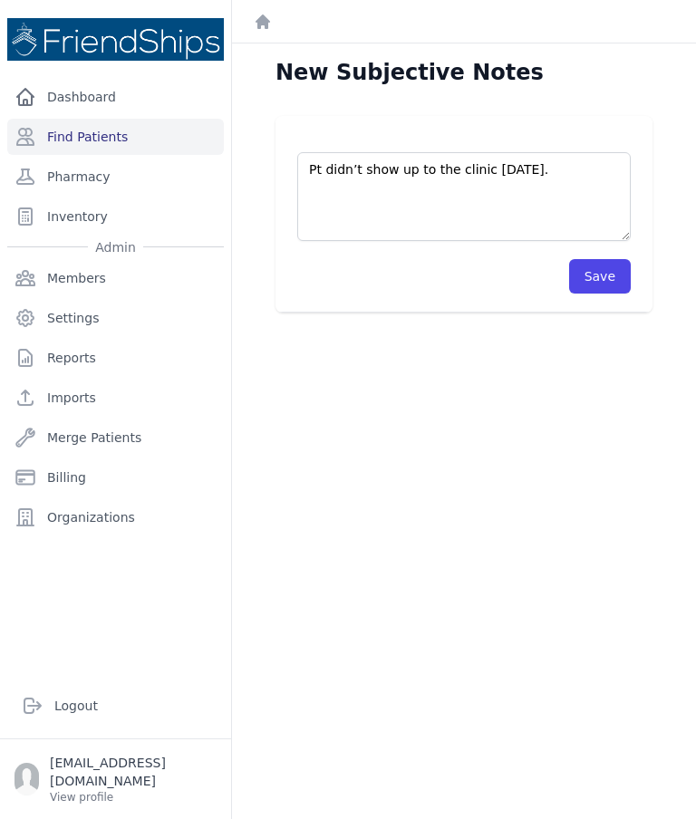
click at [620, 268] on button "Save" at bounding box center [600, 276] width 62 height 34
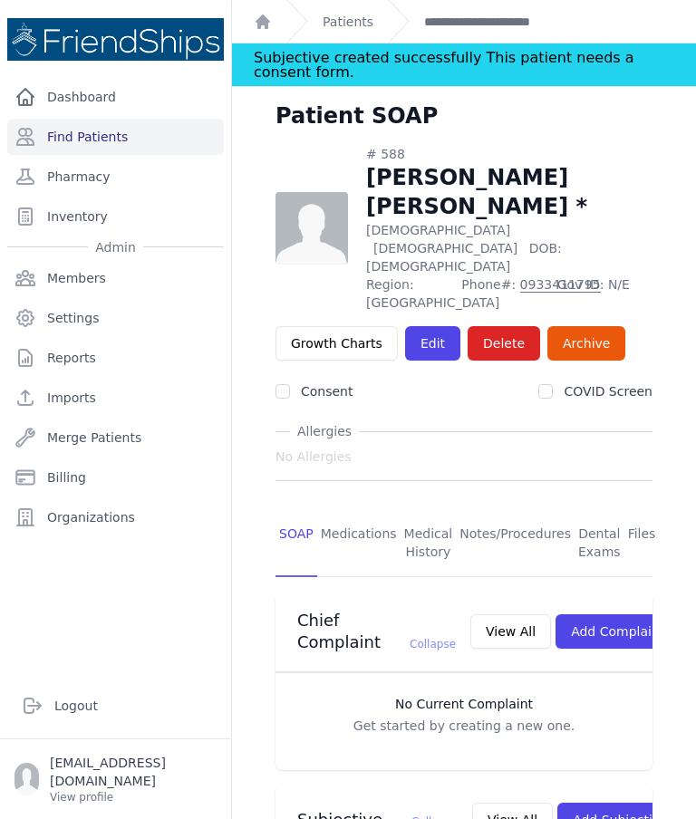
scroll to position [-1, 0]
click at [168, 142] on link "Find Patients" at bounding box center [115, 137] width 216 height 36
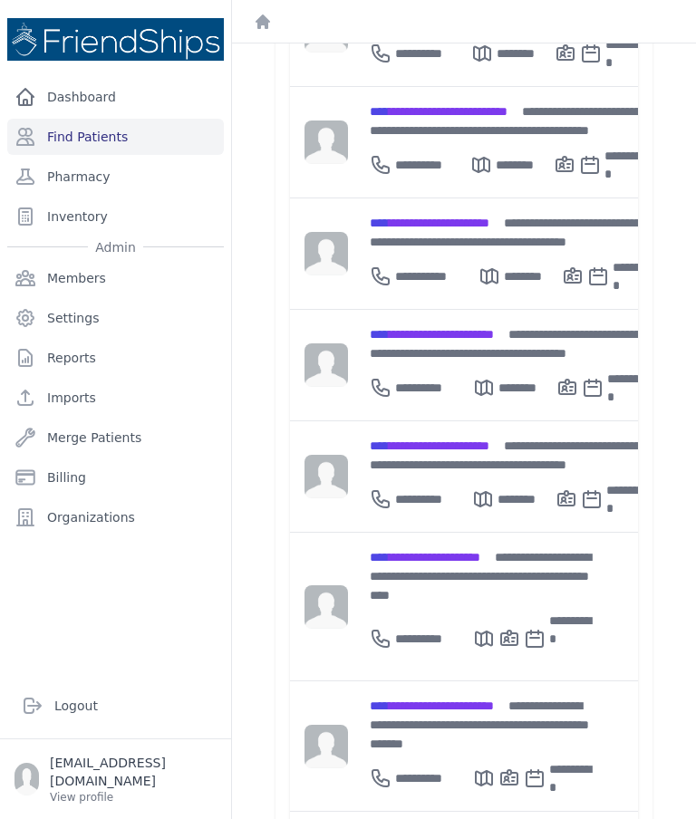
scroll to position [508, 0]
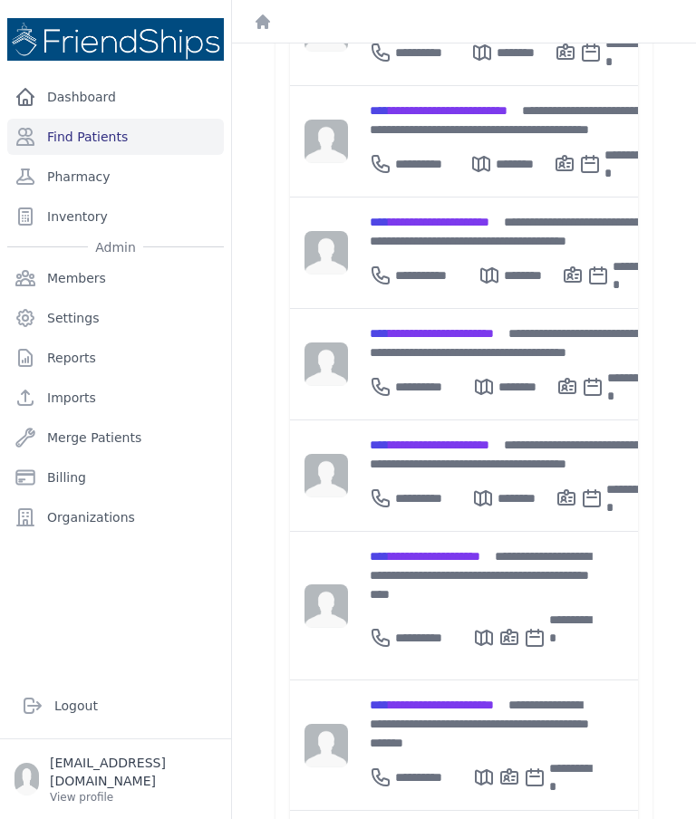
click at [466, 698] on span "**********" at bounding box center [432, 704] width 124 height 13
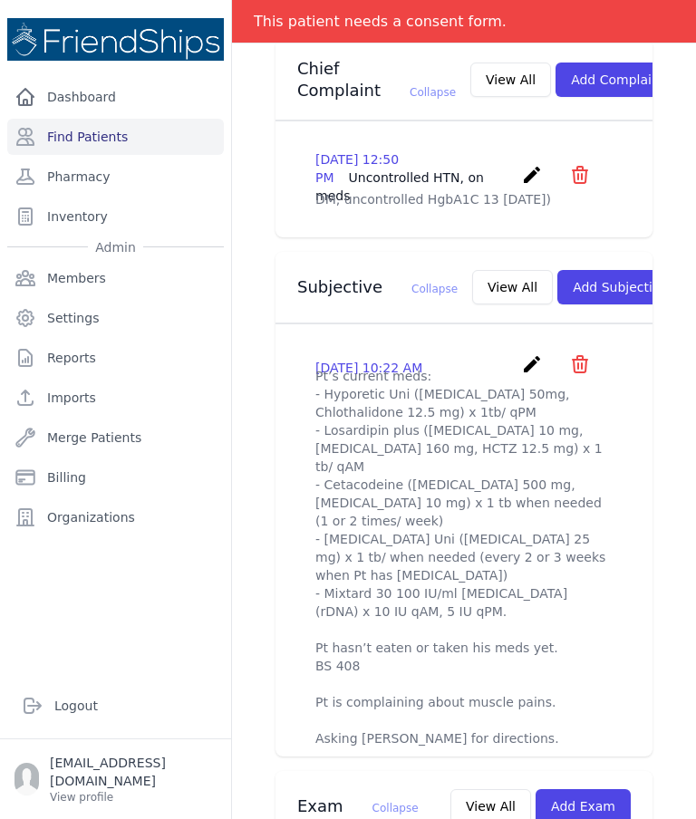
click at [523, 361] on link "create" at bounding box center [534, 369] width 26 height 17
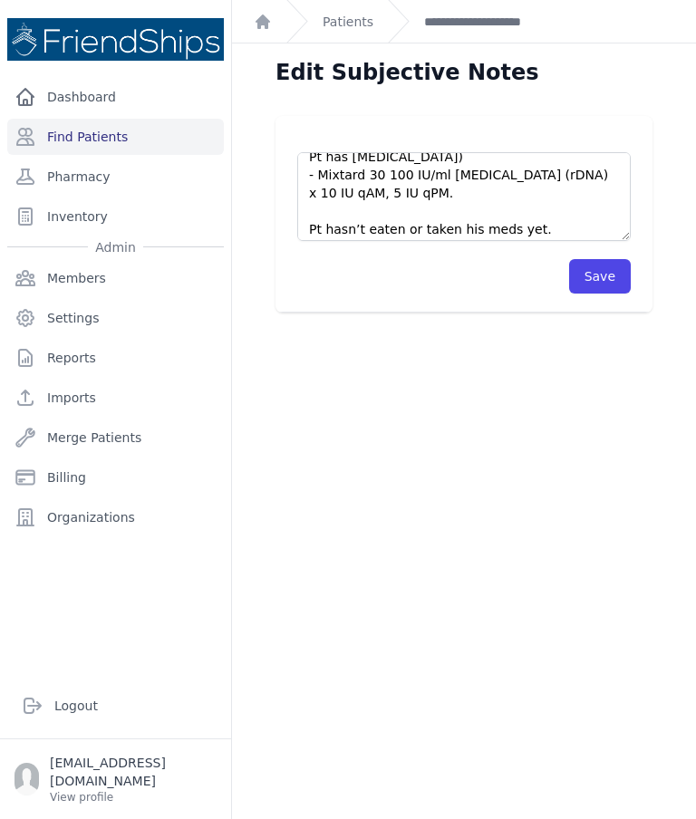
scroll to position [213, 0]
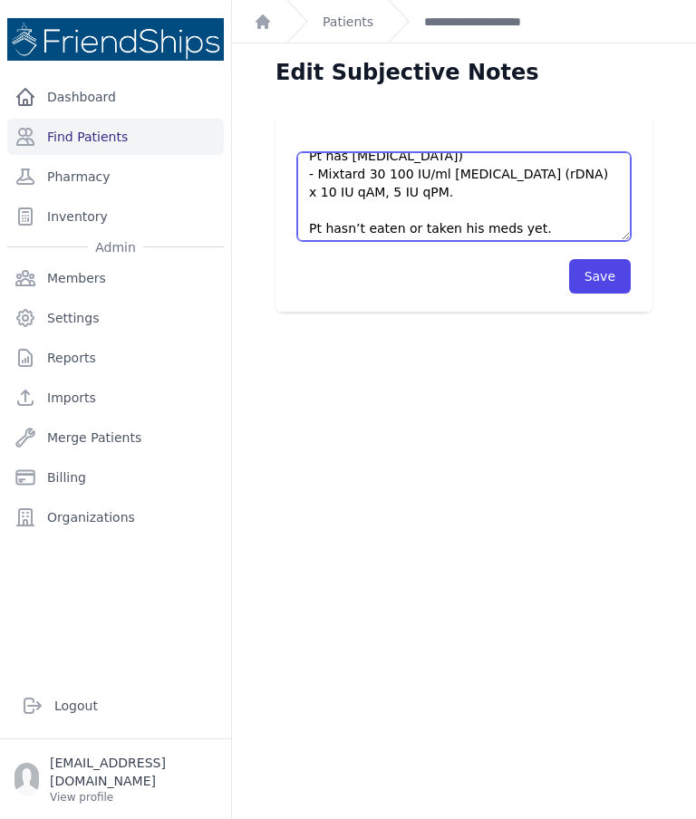
click at [546, 188] on textarea "Pt’s current meds: - Hyporetic Uni (Atenolol 50mg, Chlothalidone 12.5 mg) x 1tb…" at bounding box center [463, 196] width 333 height 89
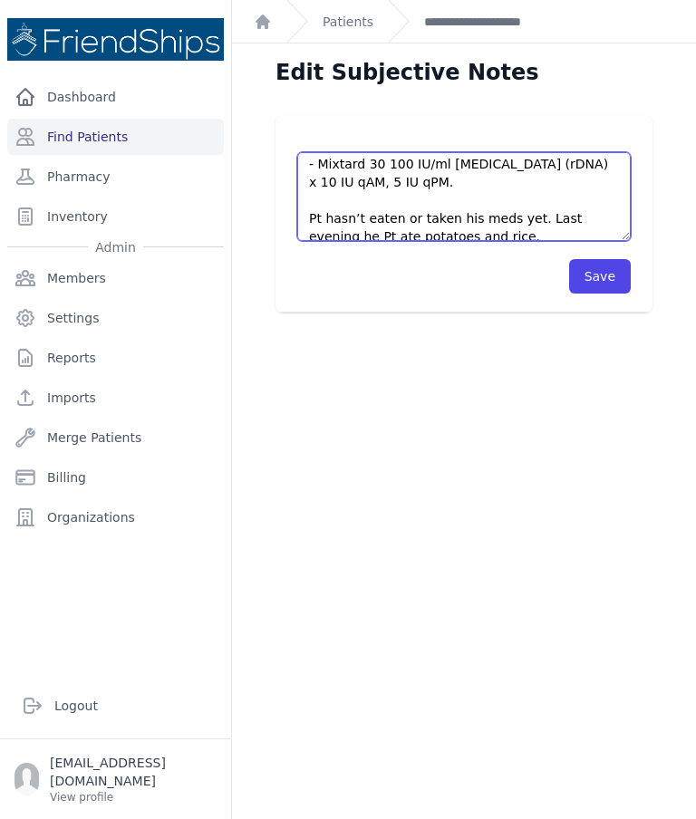
scroll to position [219, 0]
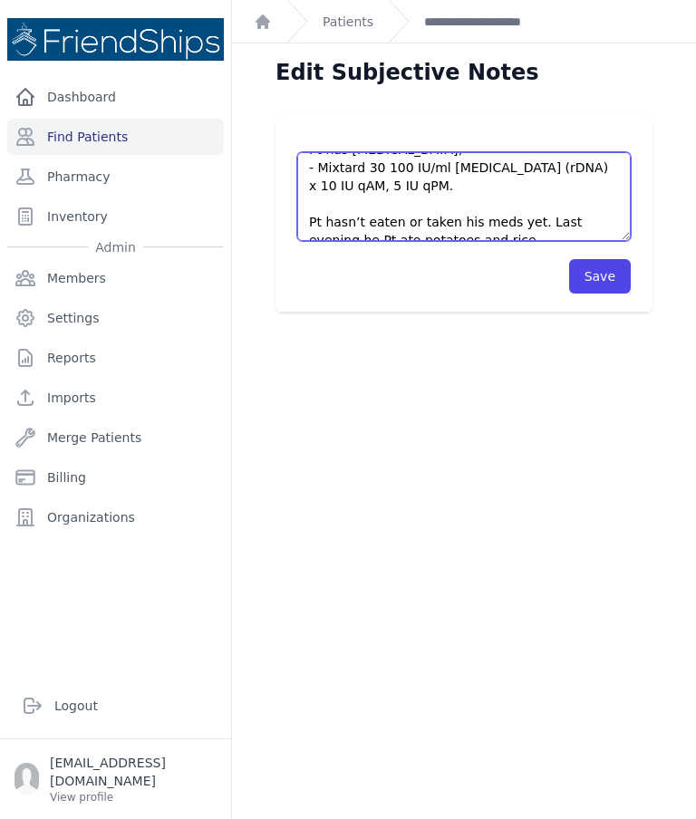
click at [527, 183] on textarea "Pt’s current meds: - Hyporetic Uni (Atenolol 50mg, Chlothalidone 12.5 mg) x 1tb…" at bounding box center [463, 196] width 333 height 89
click at [524, 189] on textarea "Pt’s current meds: - Hyporetic Uni (Atenolol 50mg, Chlothalidone 12.5 mg) x 1tb…" at bounding box center [463, 196] width 333 height 89
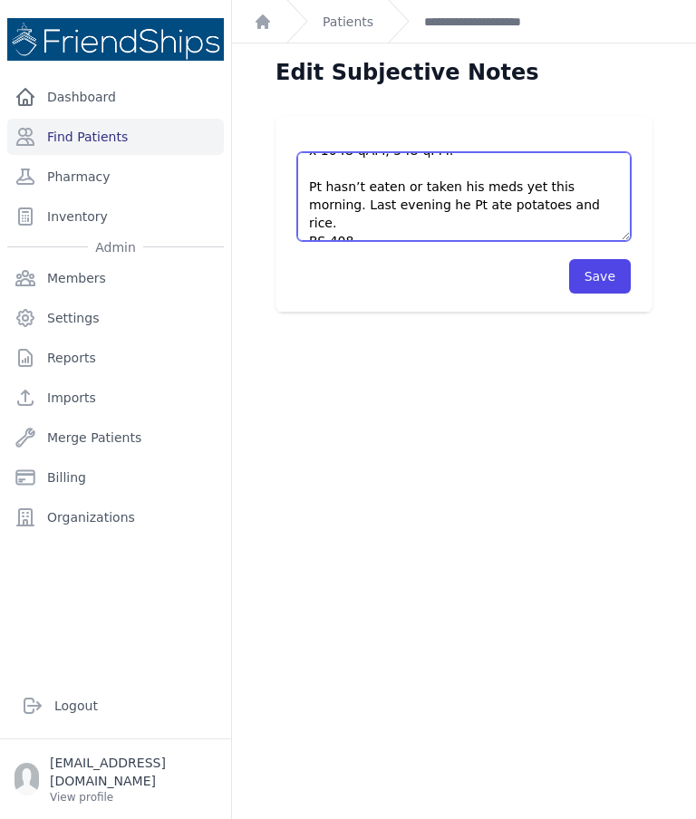
scroll to position [259, 0]
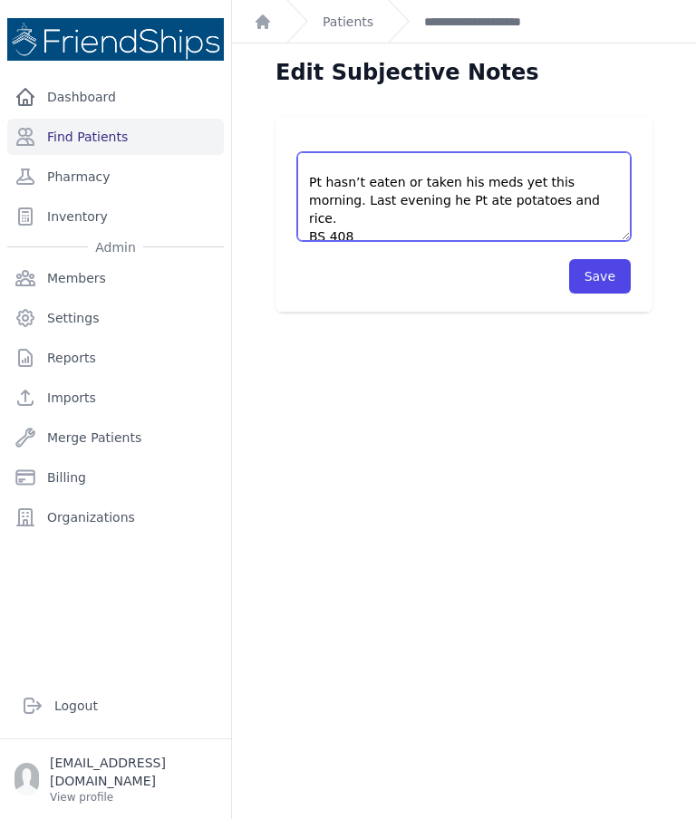
click at [383, 195] on textarea "Pt’s current meds: - Hyporetic Uni (Atenolol 50mg, Chlothalidone 12.5 mg) x 1tb…" at bounding box center [463, 196] width 333 height 89
click at [306, 215] on textarea "Pt’s current meds: - Hyporetic Uni (Atenolol 50mg, Chlothalidone 12.5 mg) x 1tb…" at bounding box center [463, 196] width 333 height 89
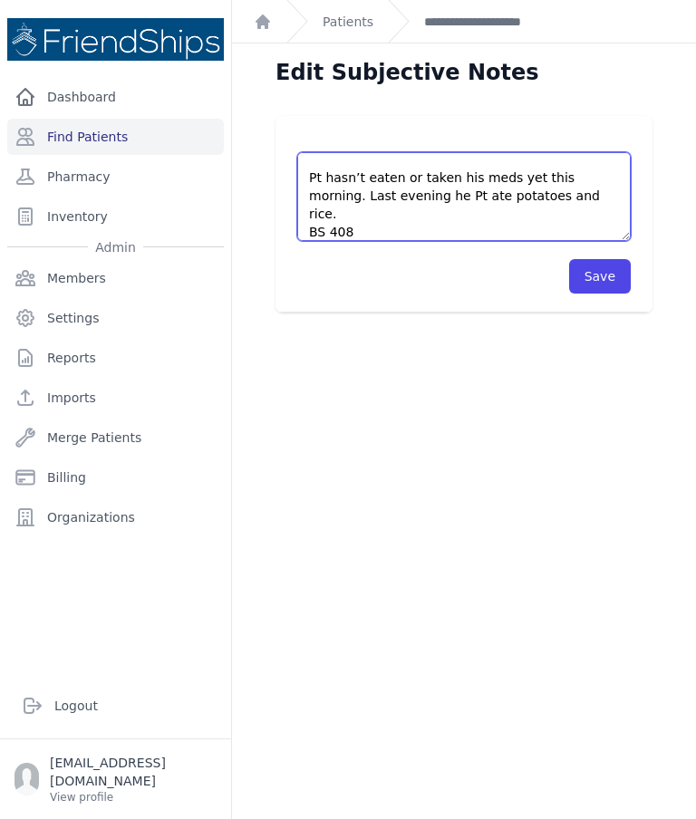
type textarea "Pt’s current meds: - Hyporetic Uni (Atenolol 50mg, Chlothalidone 12.5 mg) x 1tb…"
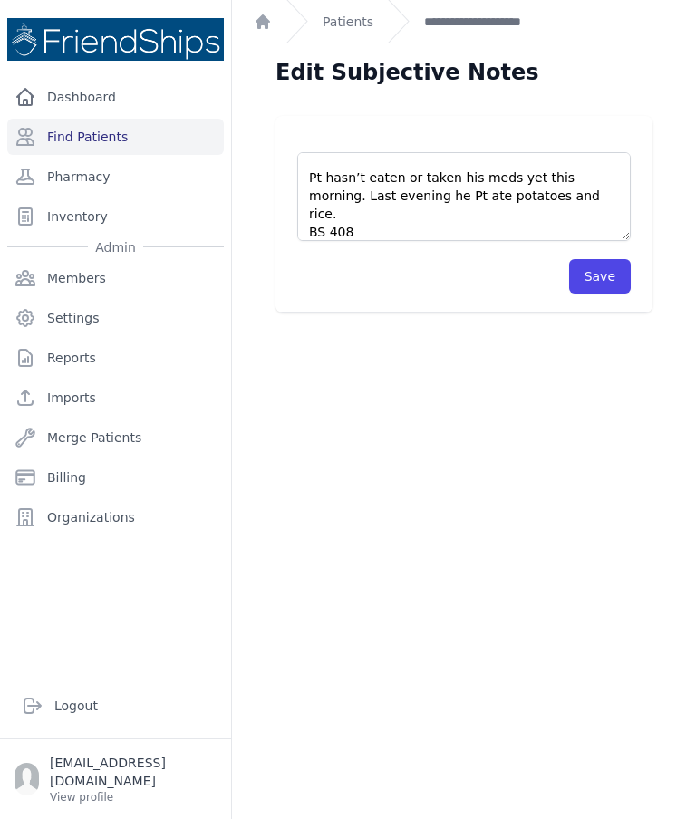
click at [607, 281] on button "Save" at bounding box center [600, 276] width 62 height 34
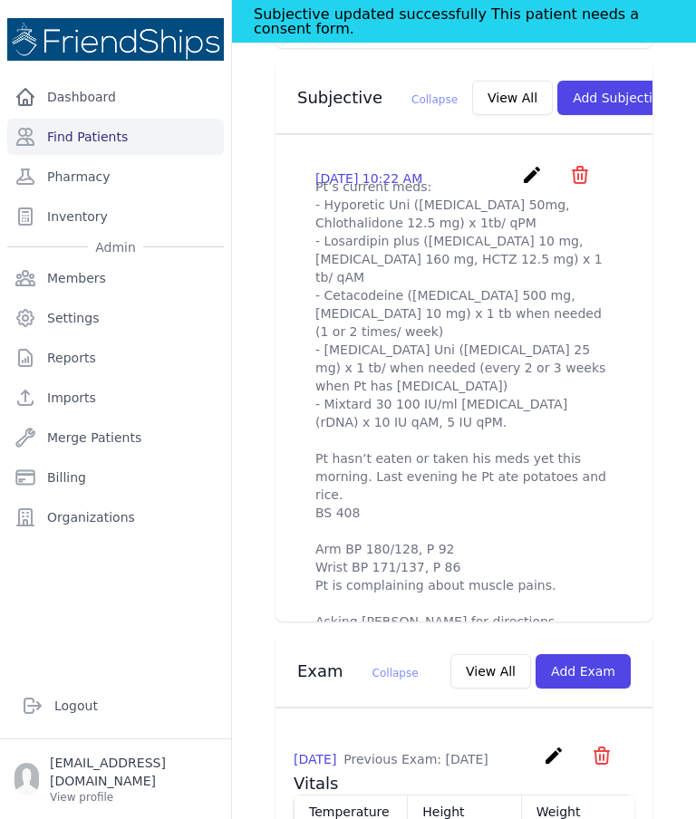
scroll to position [724, 0]
click at [536, 163] on icon "create" at bounding box center [532, 174] width 22 height 22
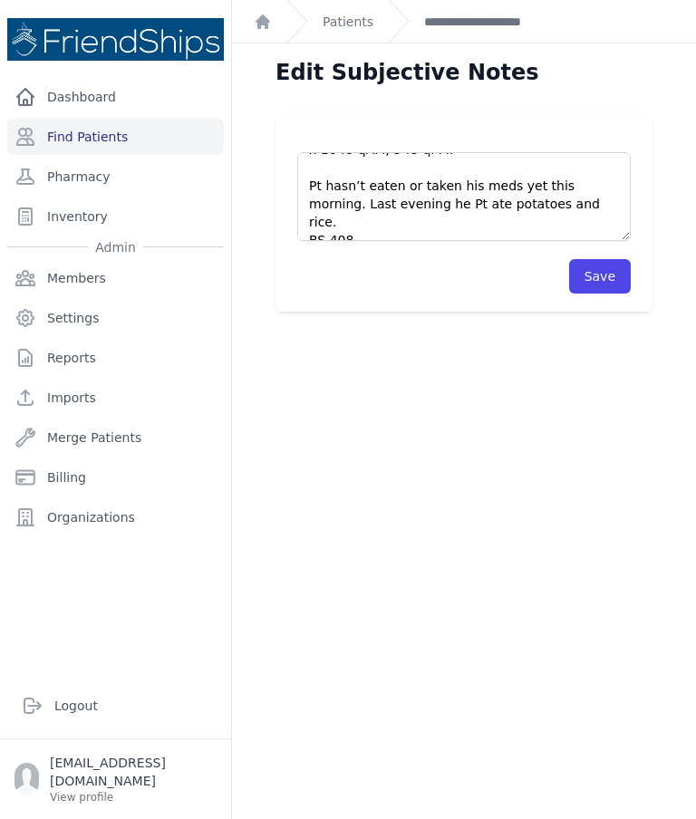
scroll to position [251, 0]
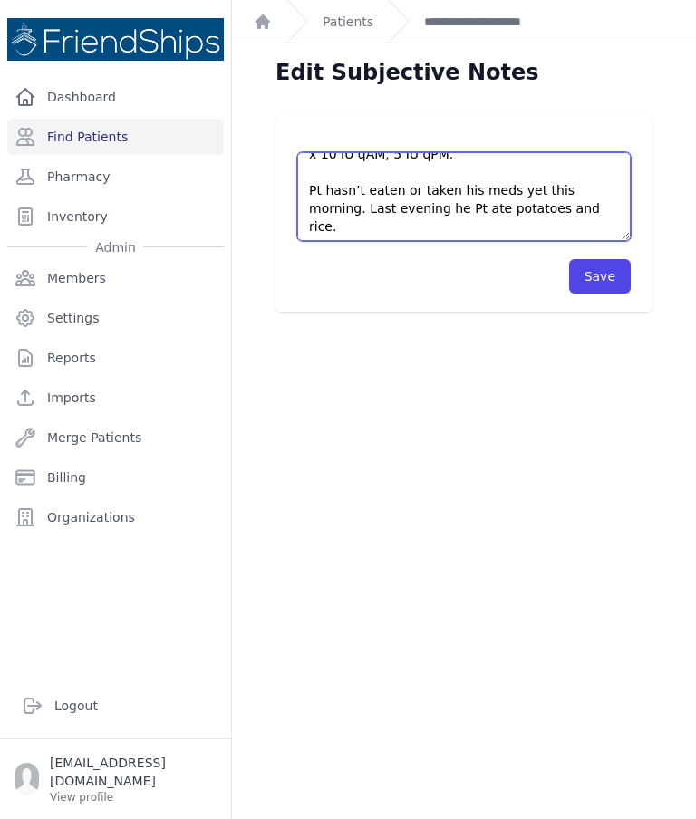
click at [391, 176] on textarea "Pt’s current meds: - Hyporetic Uni (Atenolol 50mg, Chlothalidone 12.5 mg) x 1tb…" at bounding box center [463, 196] width 333 height 89
click at [398, 170] on textarea "Pt’s current meds: - Hyporetic Uni (Atenolol 50mg, Chlothalidone 12.5 mg) x 1tb…" at bounding box center [463, 196] width 333 height 89
click at [402, 173] on textarea "Pt’s current meds: - Hyporetic Uni (Atenolol 50mg, Chlothalidone 12.5 mg) x 1tb…" at bounding box center [463, 196] width 333 height 89
type textarea "Pt’s current meds: - Hyporetic Uni (Atenolol 50mg, Chlothalidone 12.5 mg) x 1tb…"
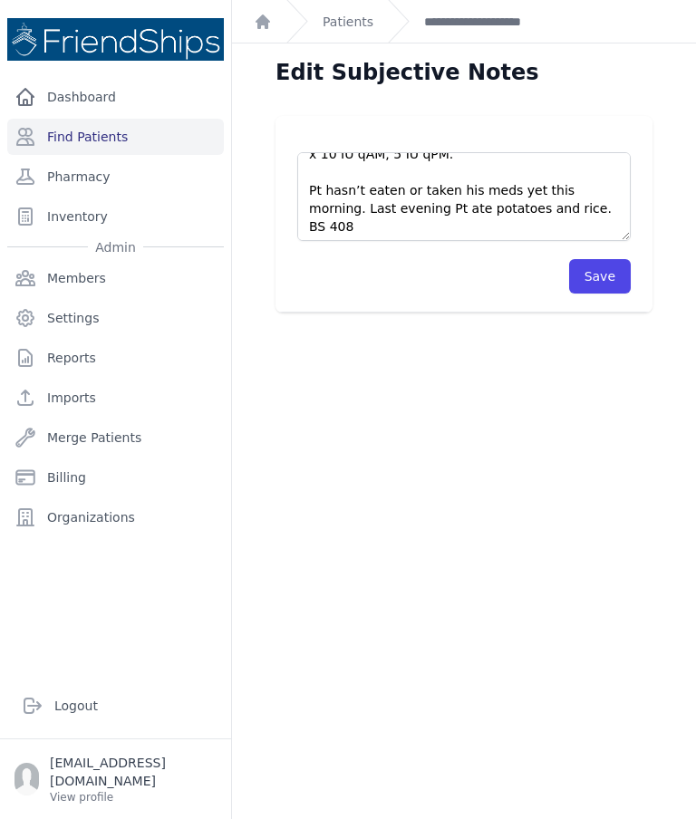
click at [617, 266] on button "Save" at bounding box center [600, 276] width 62 height 34
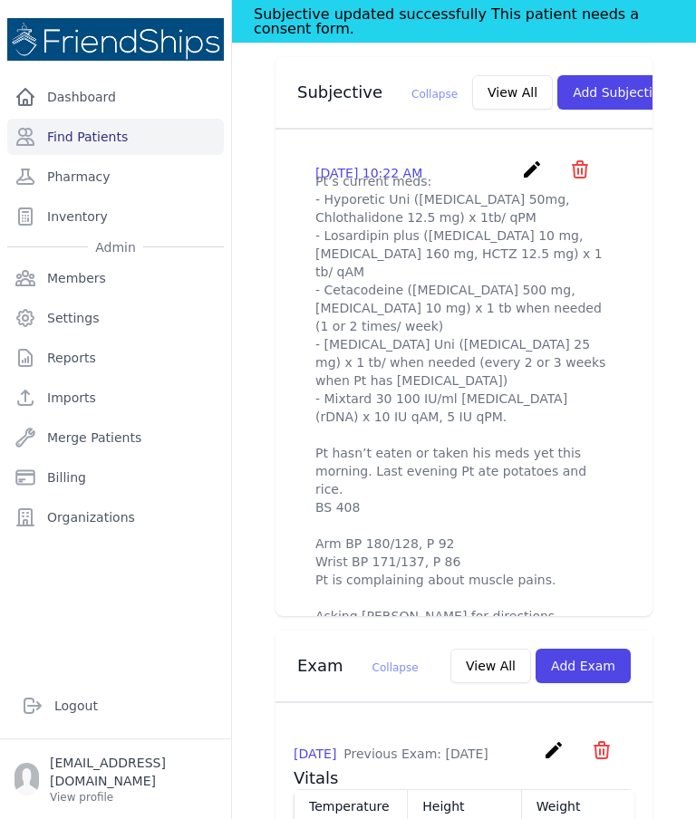
scroll to position [729, 0]
click at [516, 158] on div "2025-Aug-28 10:22 AM create ​ Are you sure? This action cannot be undone! Confi…" at bounding box center [463, 172] width 297 height 28
click at [538, 158] on icon "create" at bounding box center [532, 169] width 22 height 22
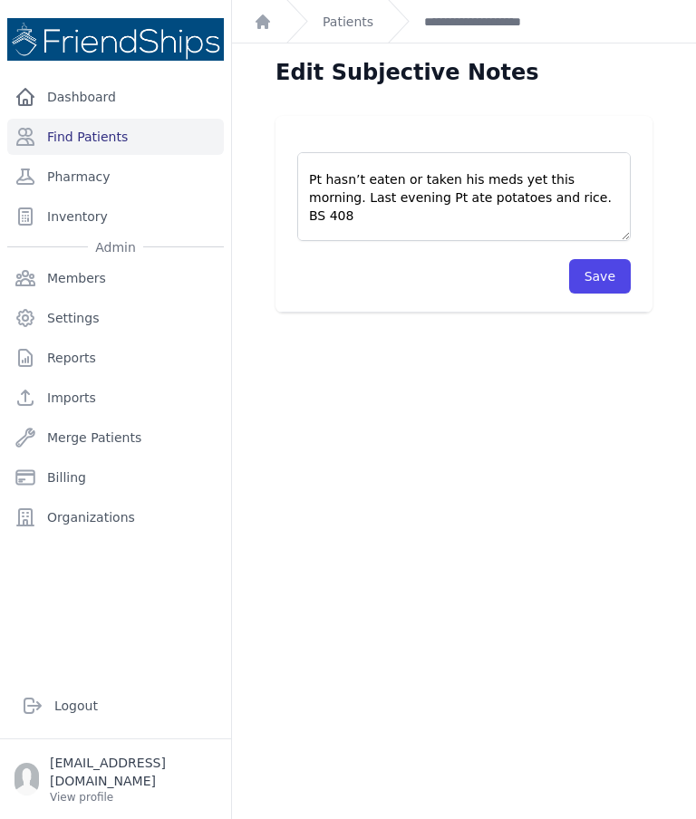
scroll to position [314, 0]
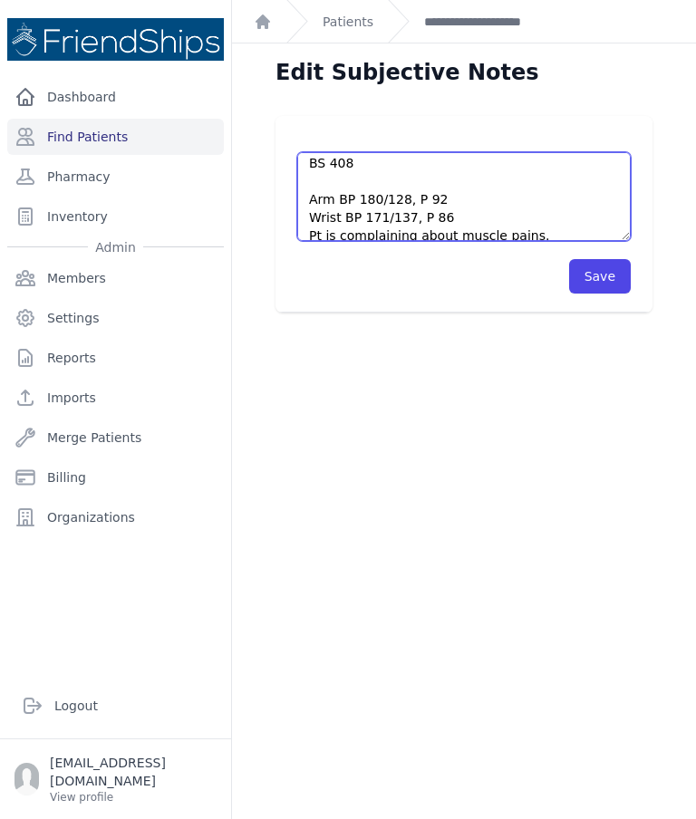
click at [532, 199] on textarea "Pt’s current meds: - Hyporetic Uni (Atenolol 50mg, Chlothalidone 12.5 mg) x 1tb…" at bounding box center [463, 196] width 333 height 89
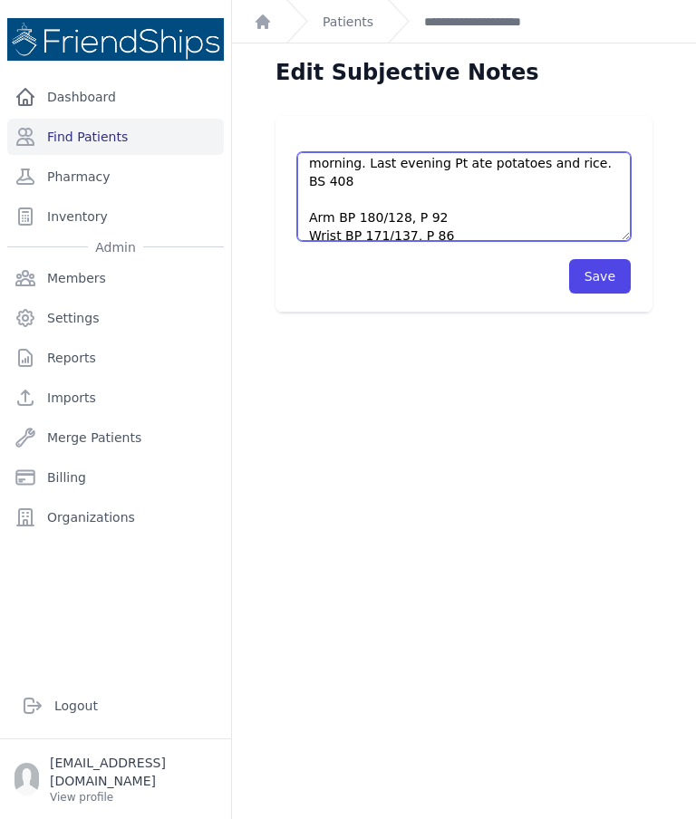
scroll to position [298, 0]
click at [464, 197] on textarea "Pt’s current meds: - Hyporetic Uni (Atenolol 50mg, Chlothalidone 12.5 mg) x 1tb…" at bounding box center [463, 196] width 333 height 89
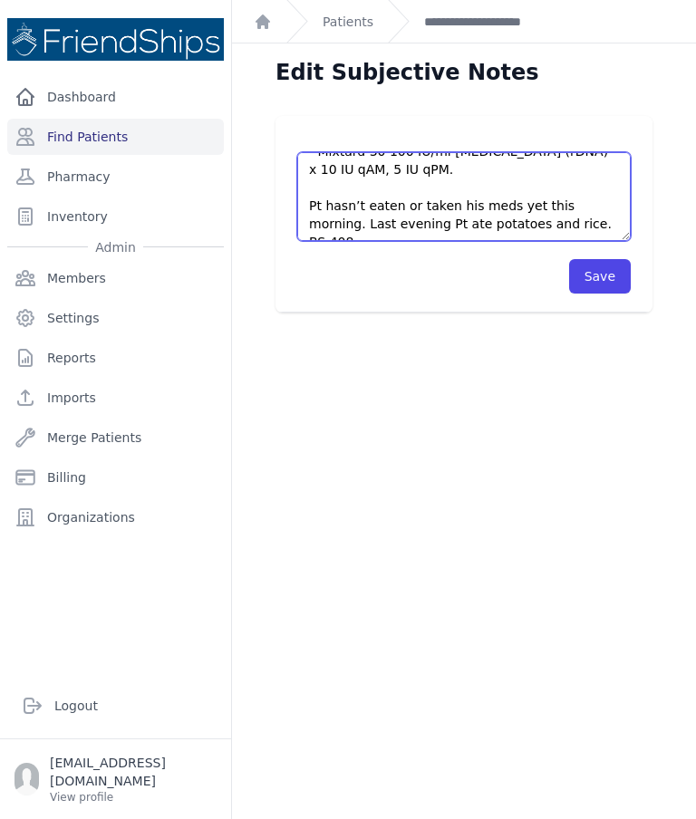
scroll to position [234, 0]
click at [376, 217] on textarea "Pt’s current meds: - Hyporetic Uni (Atenolol 50mg, Chlothalidone 12.5 mg) x 1tb…" at bounding box center [463, 196] width 333 height 89
click at [373, 225] on textarea "Pt’s current meds: - Hyporetic Uni (Atenolol 50mg, Chlothalidone 12.5 mg) x 1tb…" at bounding box center [463, 196] width 333 height 89
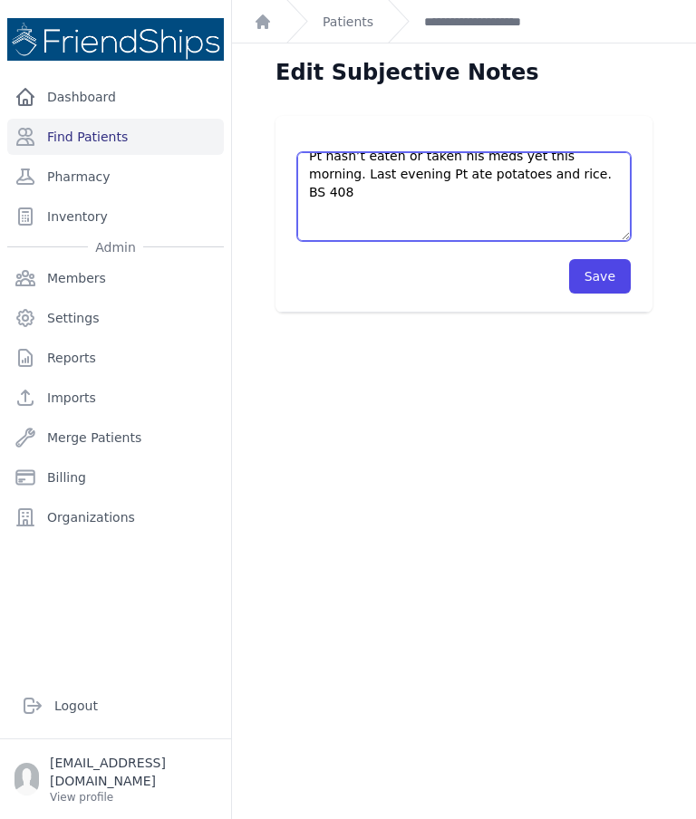
scroll to position [284, 0]
click at [591, 187] on textarea "Pt’s current meds: - Hyporetic Uni (Atenolol 50mg, Chlothalidone 12.5 mg) x 1tb…" at bounding box center [463, 196] width 333 height 89
click at [481, 204] on textarea "Pt’s current meds: - Hyporetic Uni (Atenolol 50mg, Chlothalidone 12.5 mg) x 1tb…" at bounding box center [463, 196] width 333 height 89
click at [474, 213] on textarea "Pt’s current meds: - Hyporetic Uni (Atenolol 50mg, Chlothalidone 12.5 mg) x 1tb…" at bounding box center [463, 196] width 333 height 89
click at [450, 237] on textarea "Pt’s current meds: - Hyporetic Uni (Atenolol 50mg, Chlothalidone 12.5 mg) x 1tb…" at bounding box center [463, 196] width 333 height 89
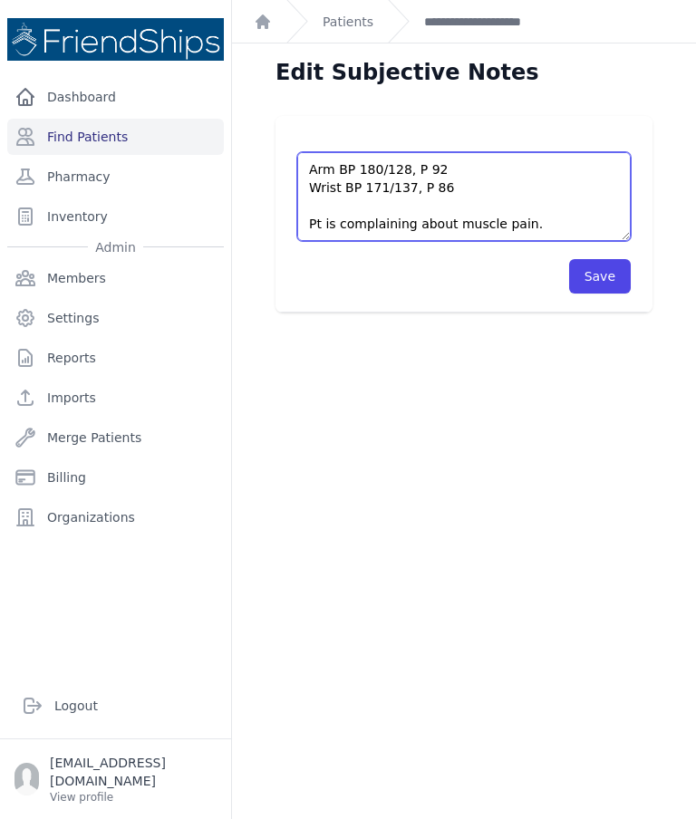
scroll to position [21, 0]
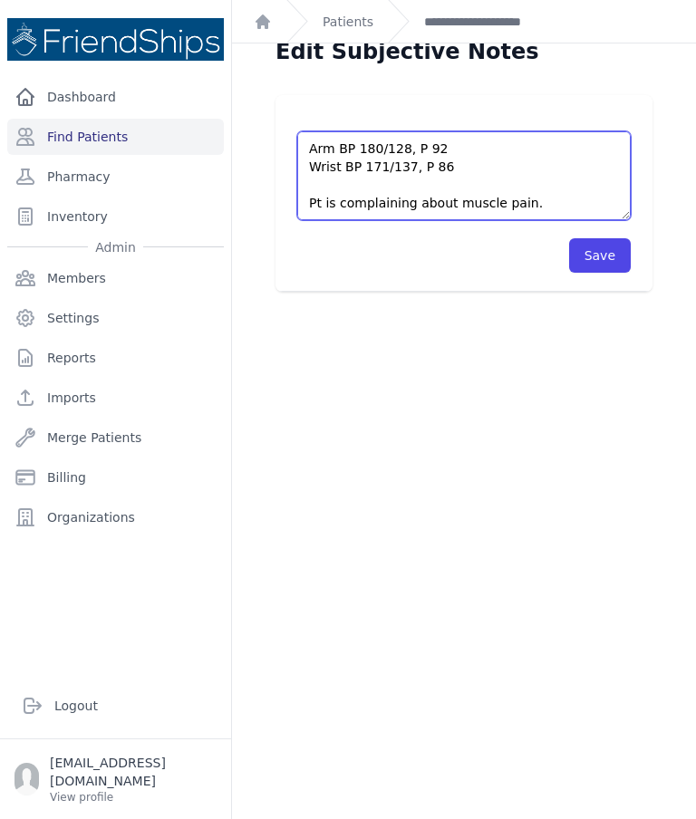
type textarea "Pt’s current meds: - Hyporetic Uni (Atenolol 50mg, Chlothalidone 12.5 mg) x 1tb…"
click at [621, 248] on button "Save" at bounding box center [600, 255] width 62 height 34
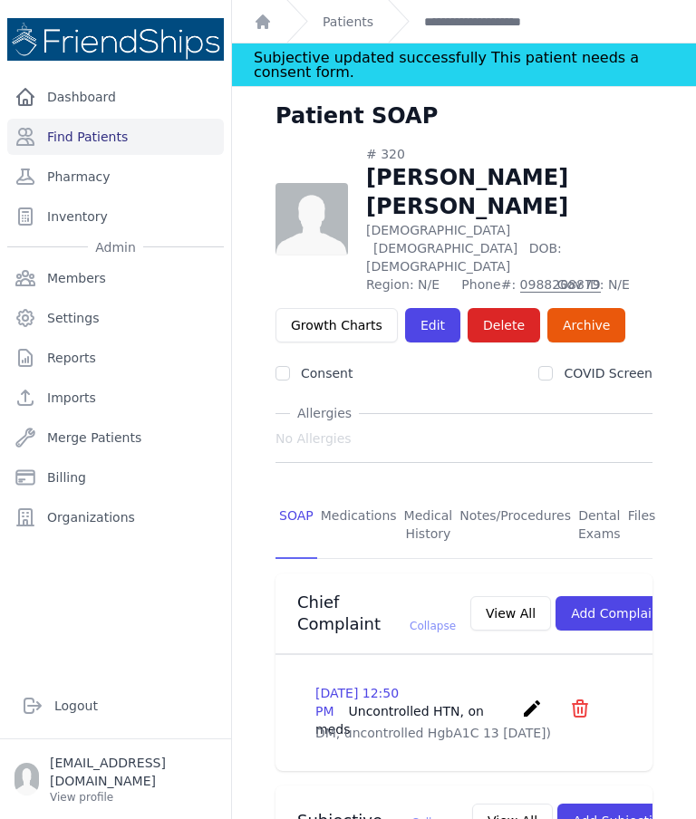
click at [132, 143] on link "Find Patients" at bounding box center [115, 137] width 216 height 36
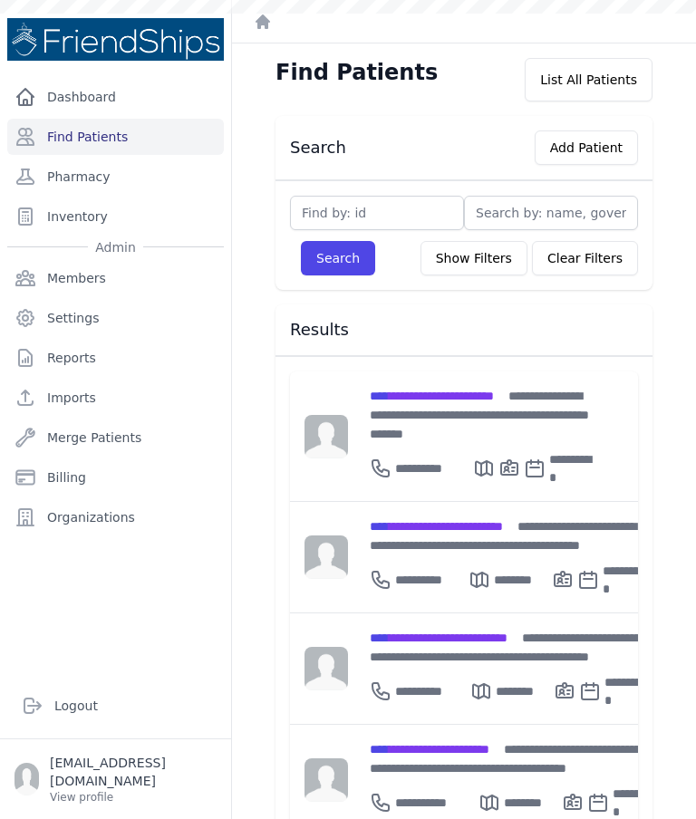
click at [503, 404] on div "**********" at bounding box center [482, 414] width 224 height 57
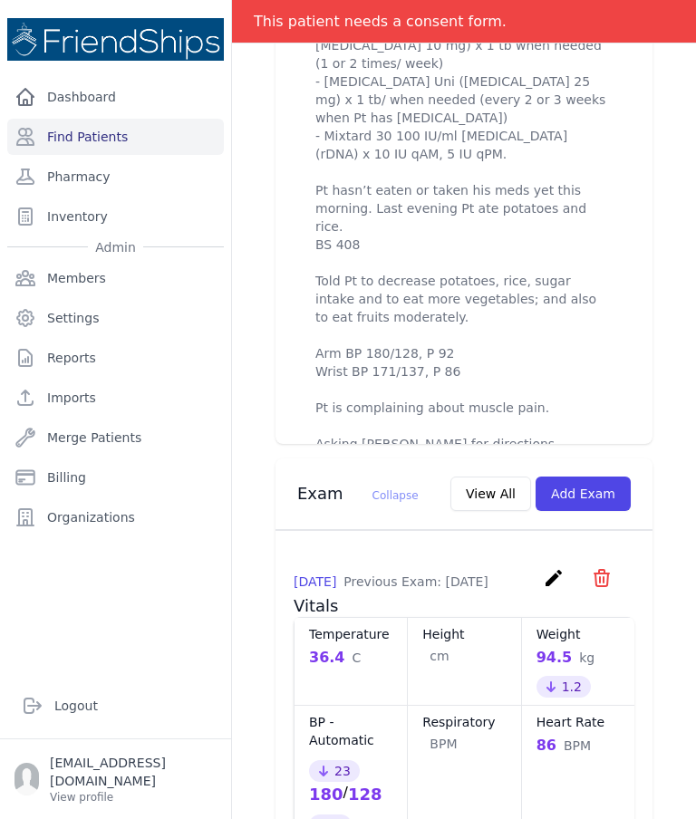
scroll to position [958, 0]
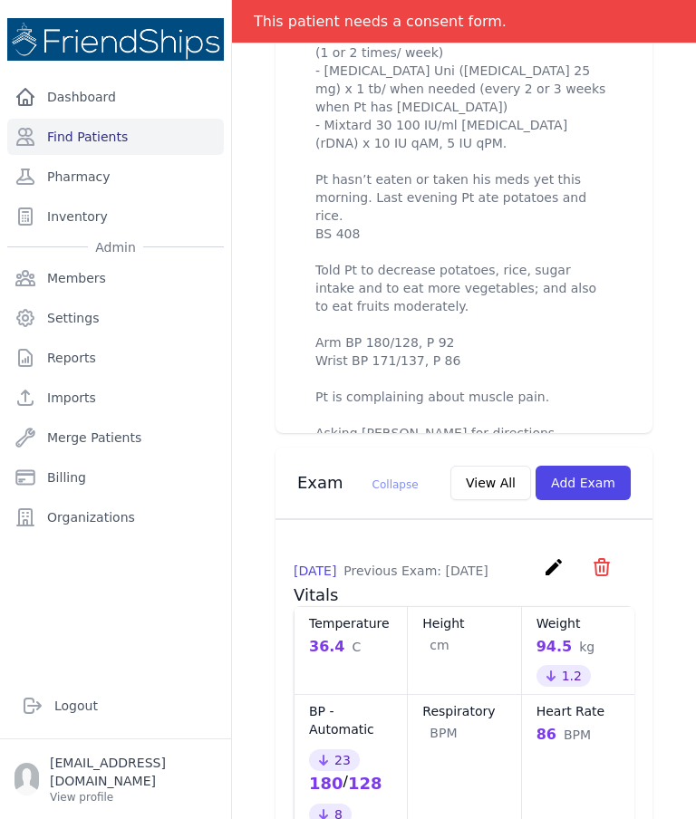
click at [147, 142] on link "Find Patients" at bounding box center [115, 137] width 216 height 36
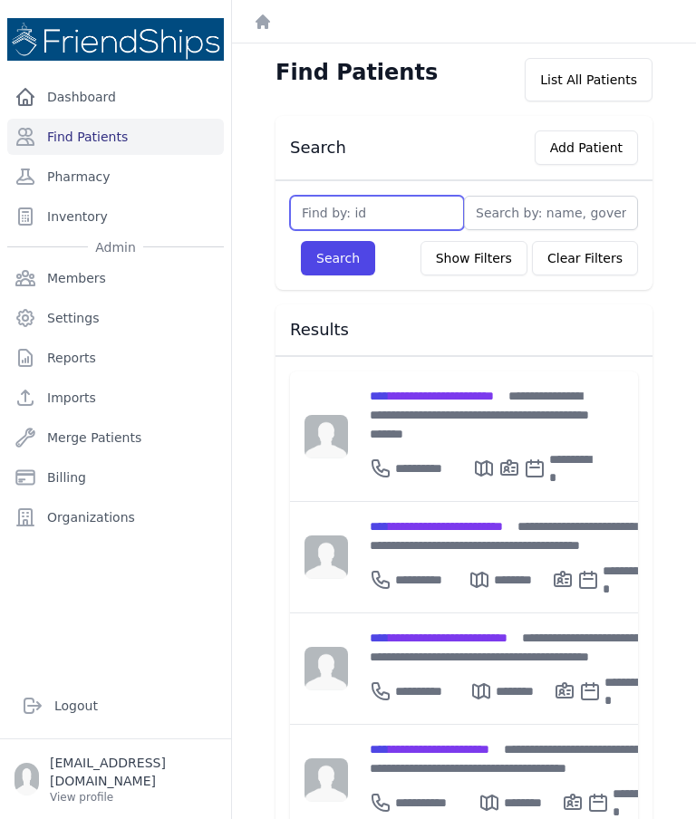
click at [418, 208] on input "text" at bounding box center [377, 213] width 174 height 34
type input "419"
click at [361, 256] on button "Search" at bounding box center [338, 258] width 74 height 34
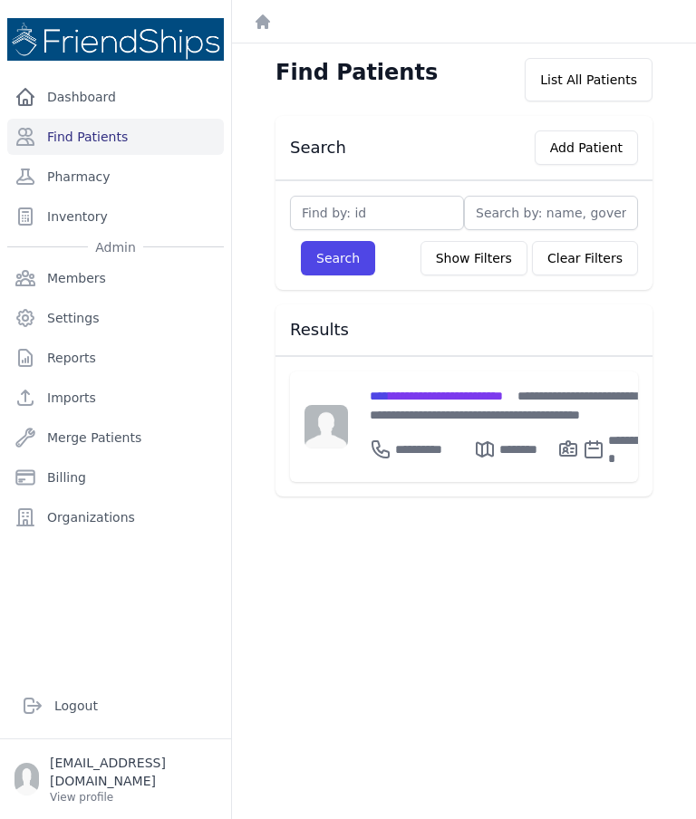
click at [497, 394] on span "**********" at bounding box center [436, 395] width 133 height 13
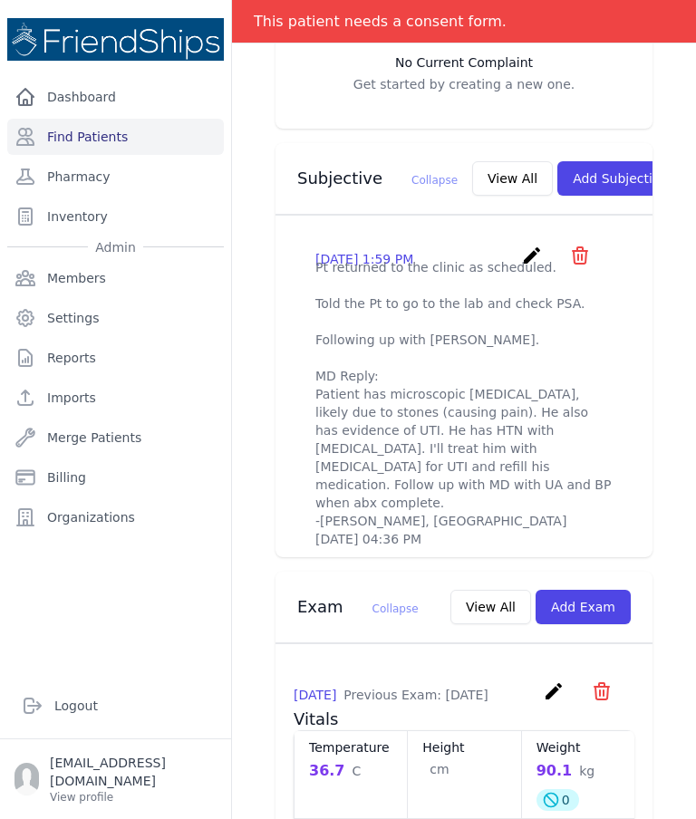
scroll to position [570, 0]
click at [28, 606] on div "Dashboard Find Patients Pharmacy Inventory Admin Members Settings Reports Impor…" at bounding box center [115, 369] width 231 height 580
click at [22, 658] on div "Dashboard Find Patients Pharmacy Inventory Admin Members Settings Reports Impor…" at bounding box center [115, 369] width 231 height 580
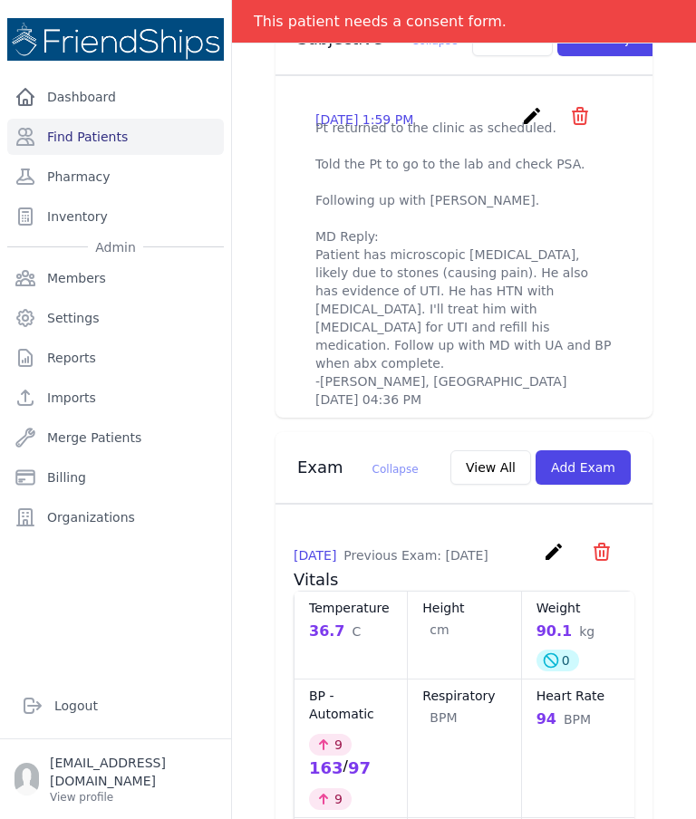
scroll to position [745, 0]
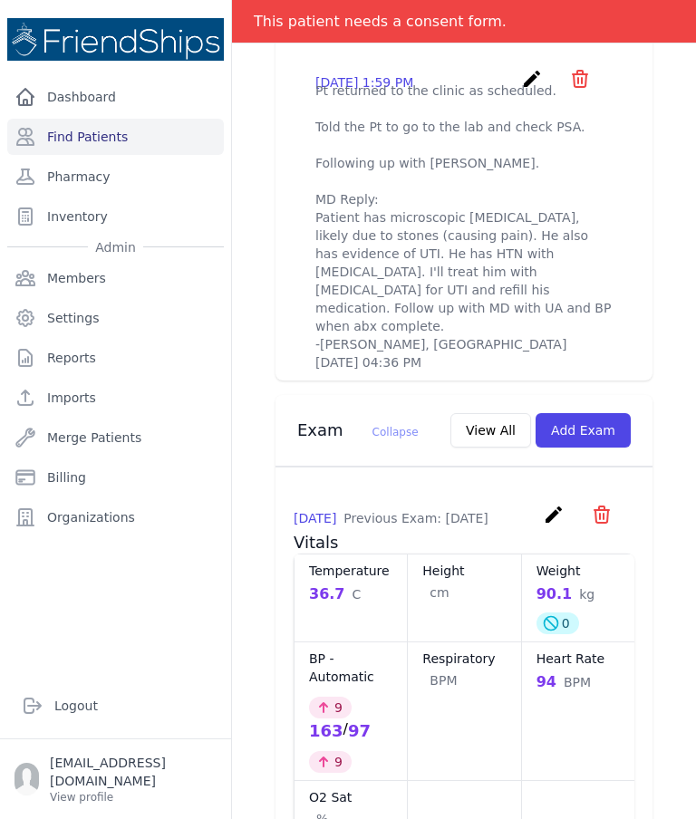
click at [589, 422] on button "Add Exam" at bounding box center [582, 430] width 95 height 34
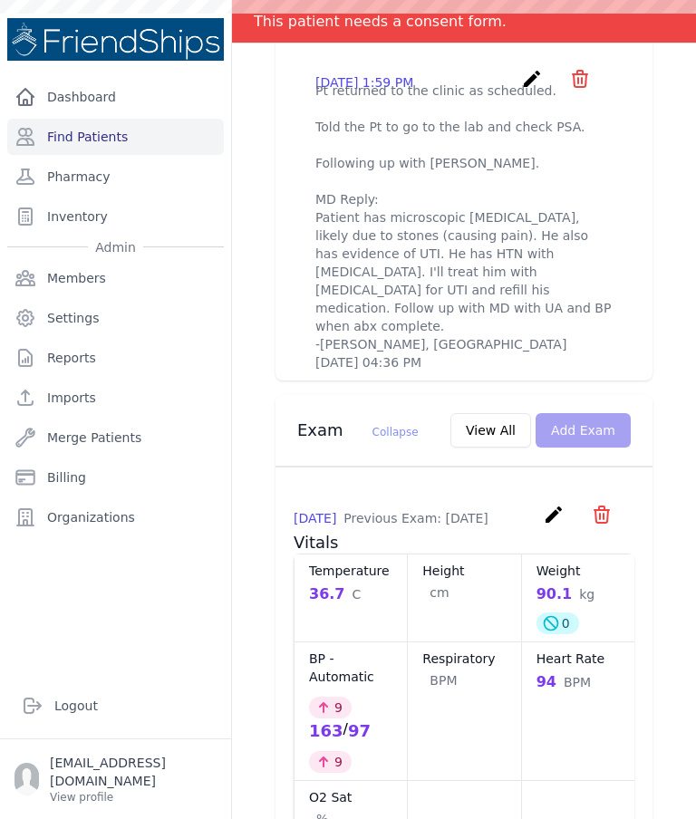
scroll to position [0, 0]
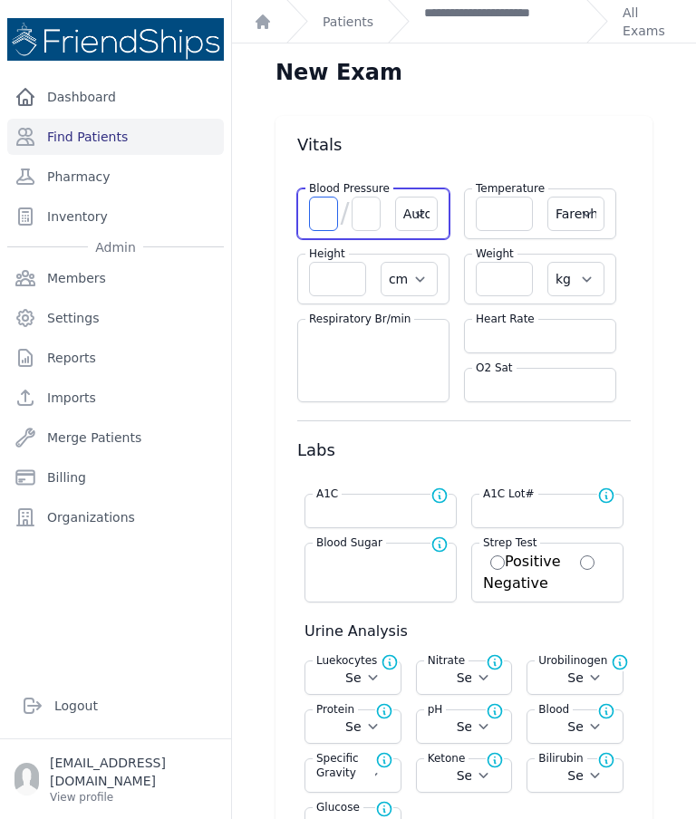
click at [321, 214] on input "number" at bounding box center [323, 214] width 29 height 34
type input "183"
click at [371, 214] on input "number" at bounding box center [365, 214] width 29 height 34
select select "Automatic"
select select "F"
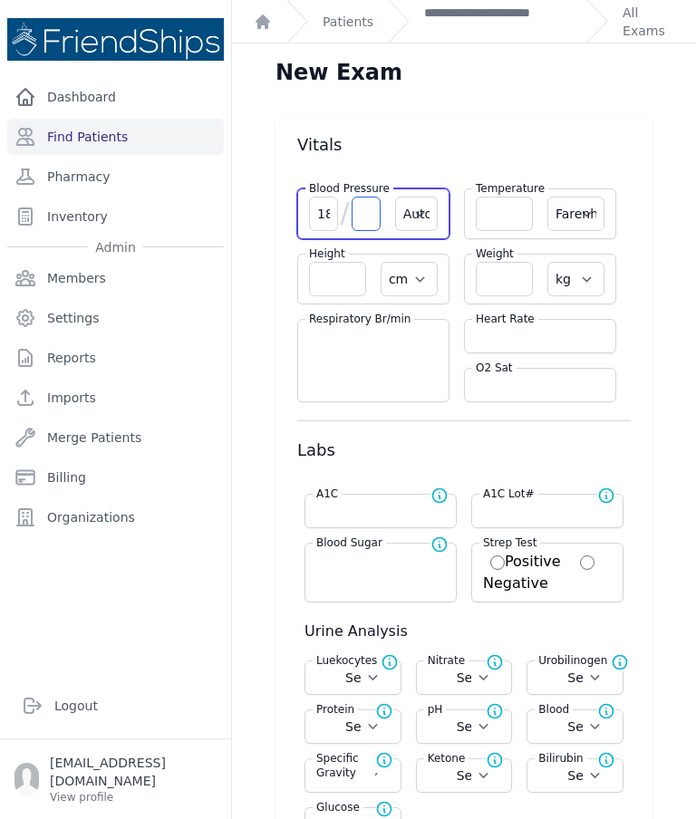
select select "cm"
select select "kg"
select select
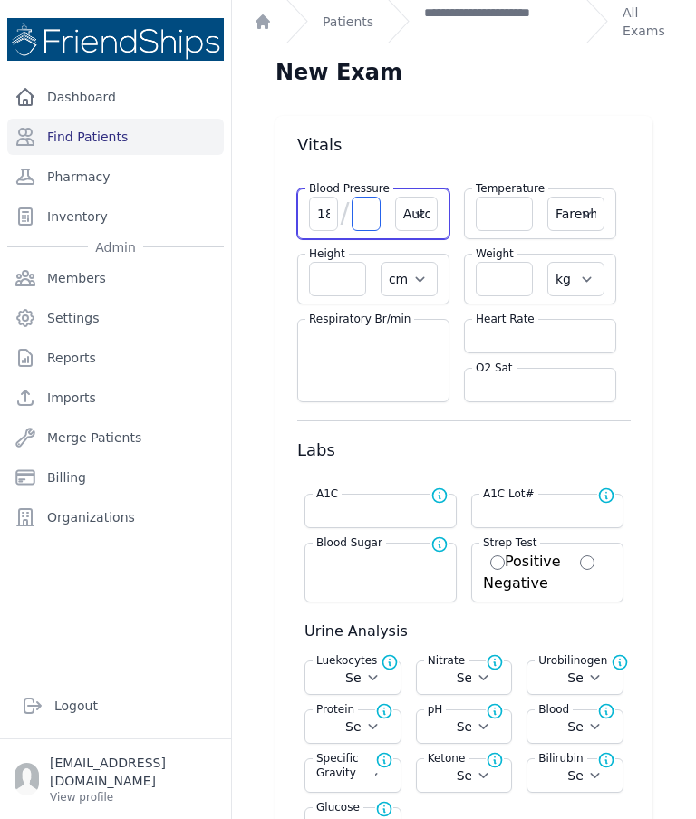
select select
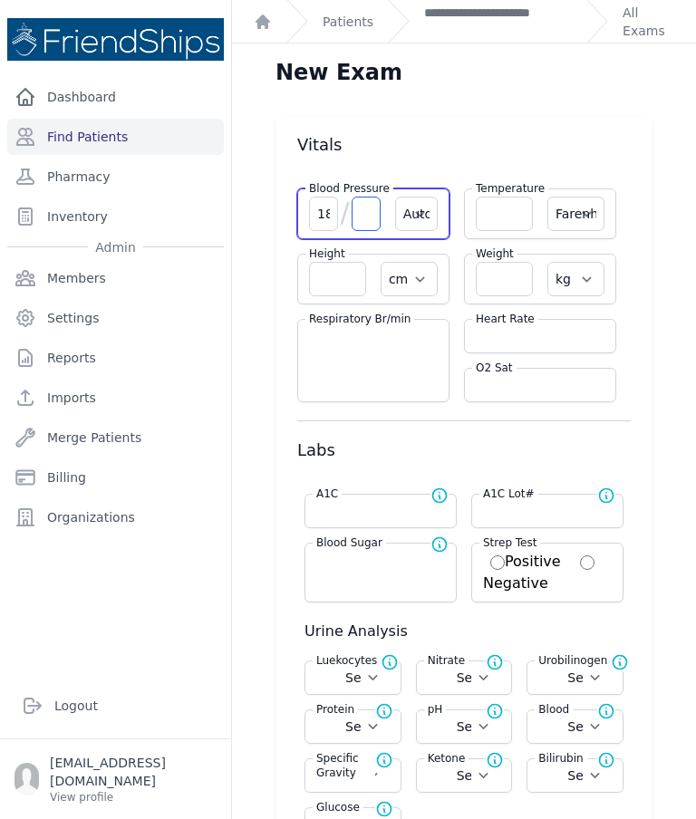
select select
type input "102"
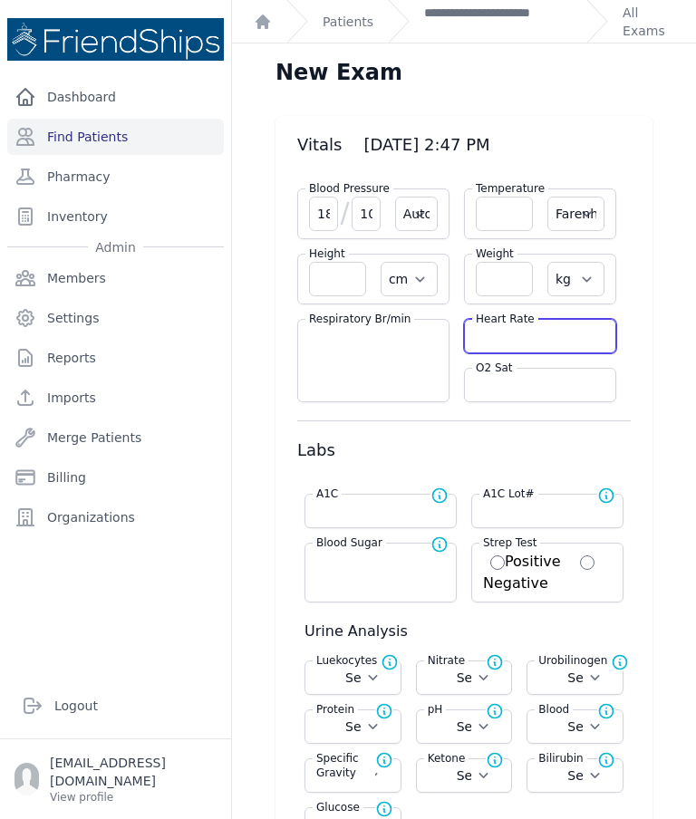
click at [520, 327] on input "number" at bounding box center [540, 336] width 129 height 18
select select "Automatic"
select select "F"
select select "cm"
select select "kg"
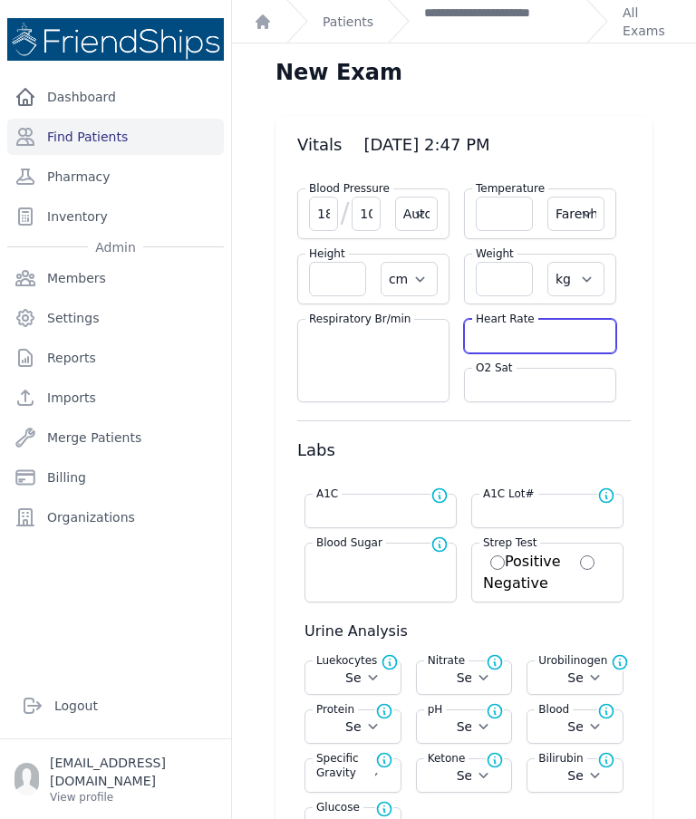
select select
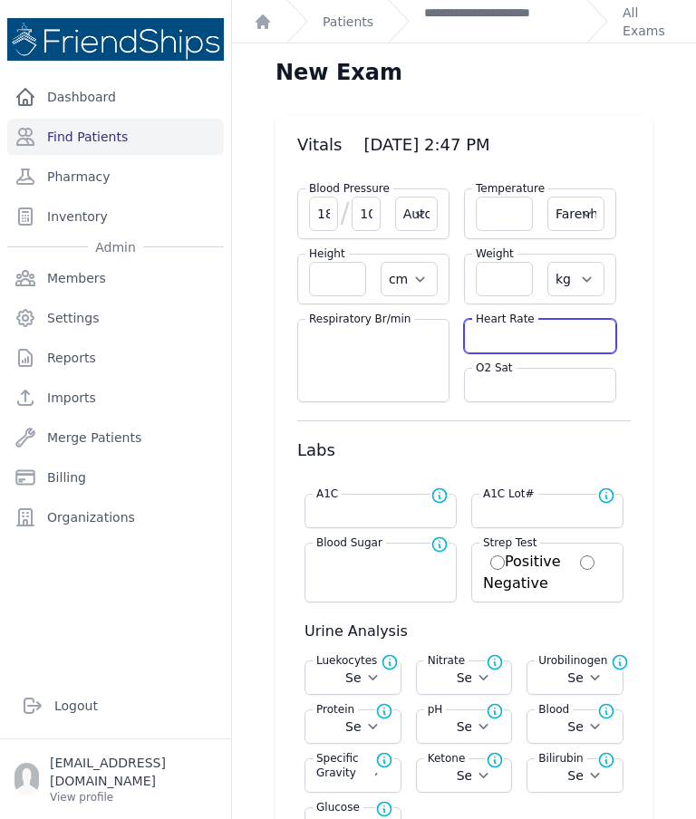
select select
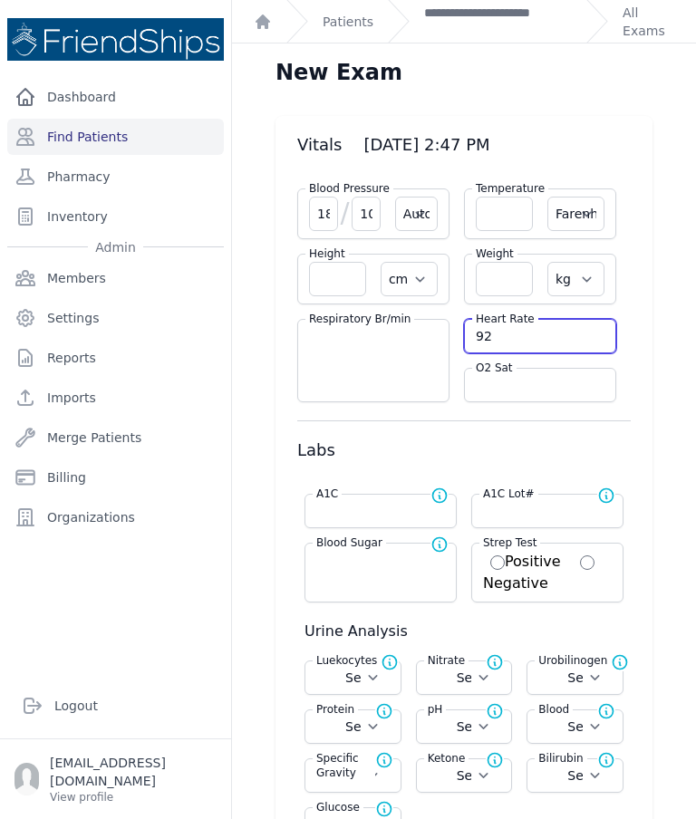
type input "92"
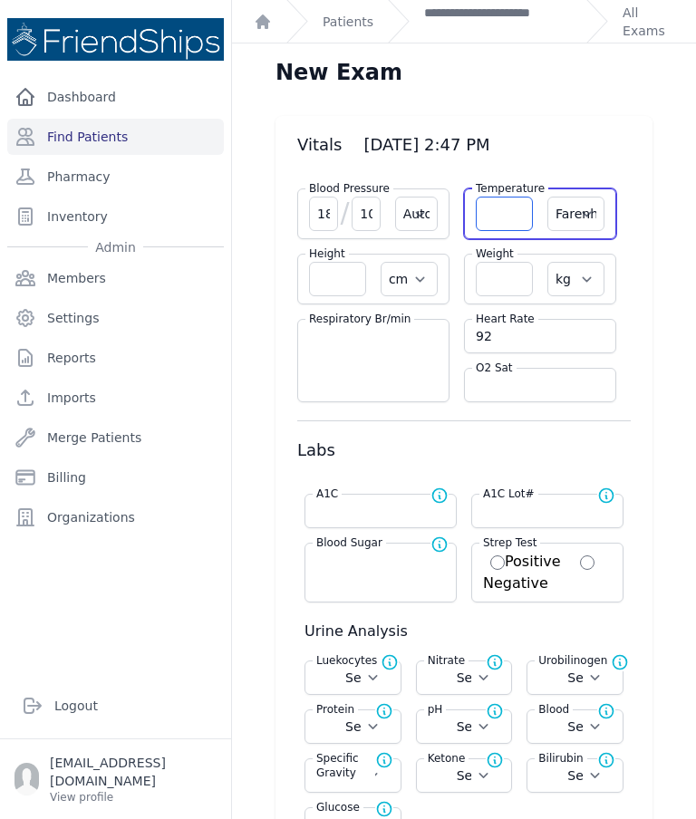
click at [514, 222] on input "number" at bounding box center [504, 214] width 57 height 34
select select "Automatic"
select select "F"
select select "cm"
select select "kg"
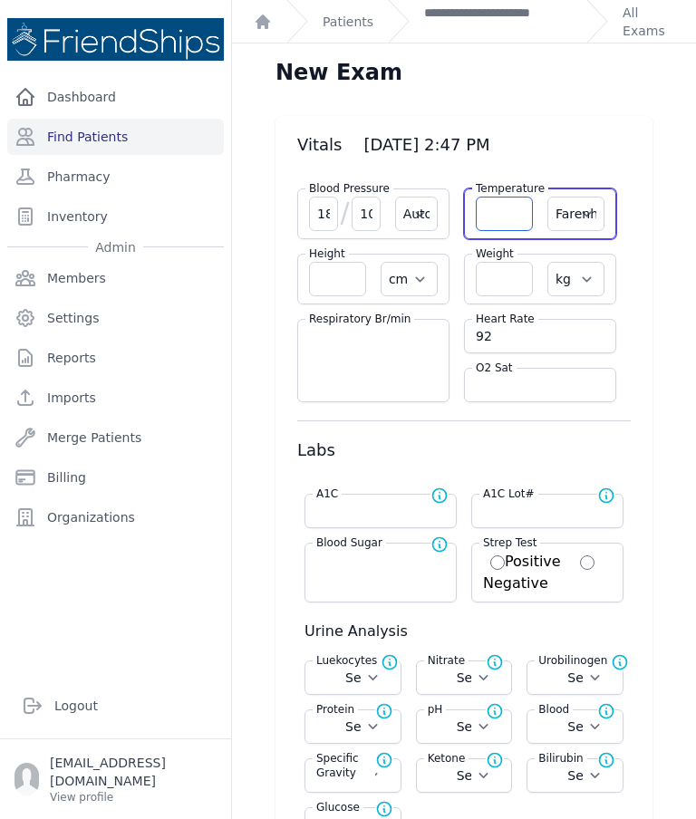
select select
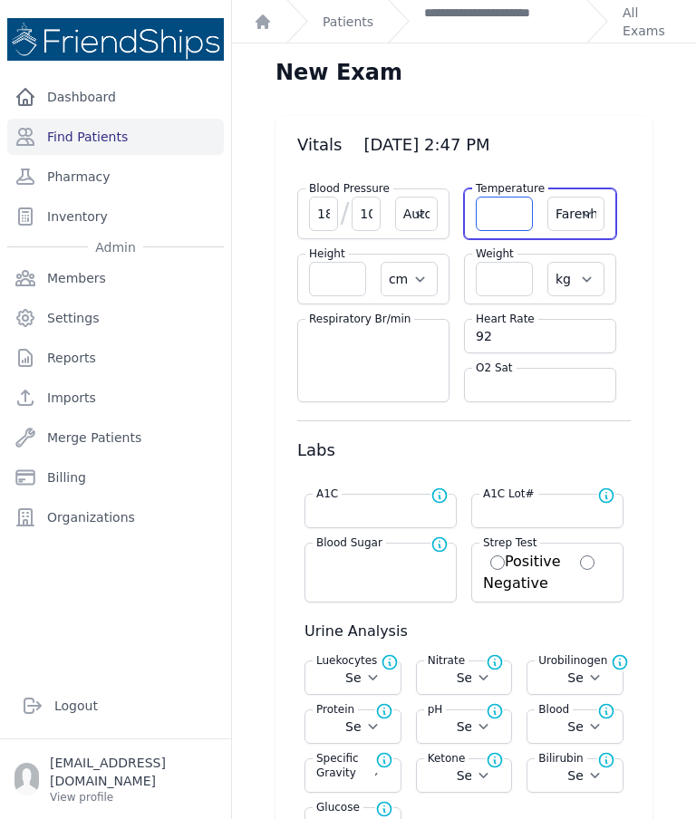
select select
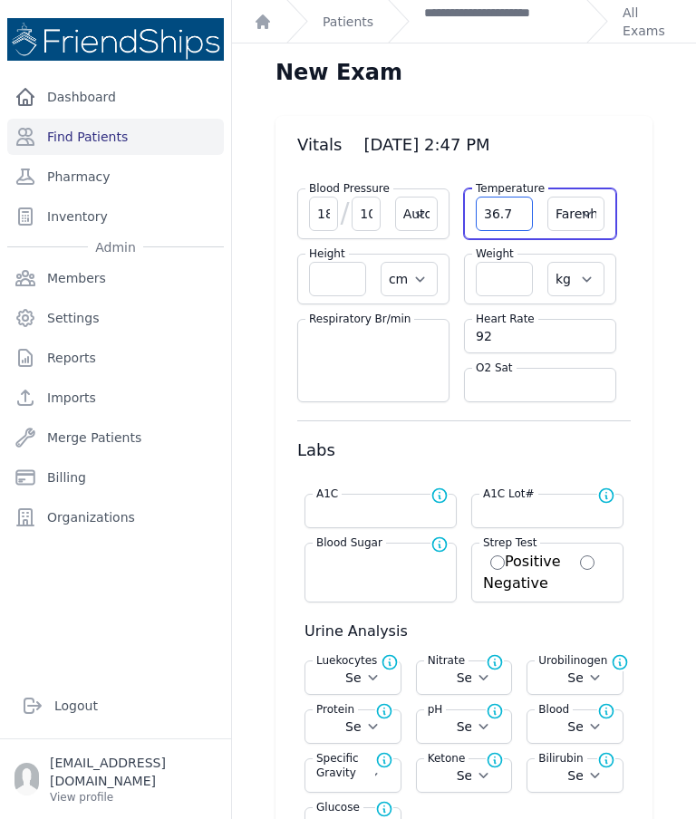
type input "36.7"
click at [599, 202] on select "Farenheit Celcius" at bounding box center [575, 214] width 57 height 34
select select "C"
select select "Automatic"
select select "cm"
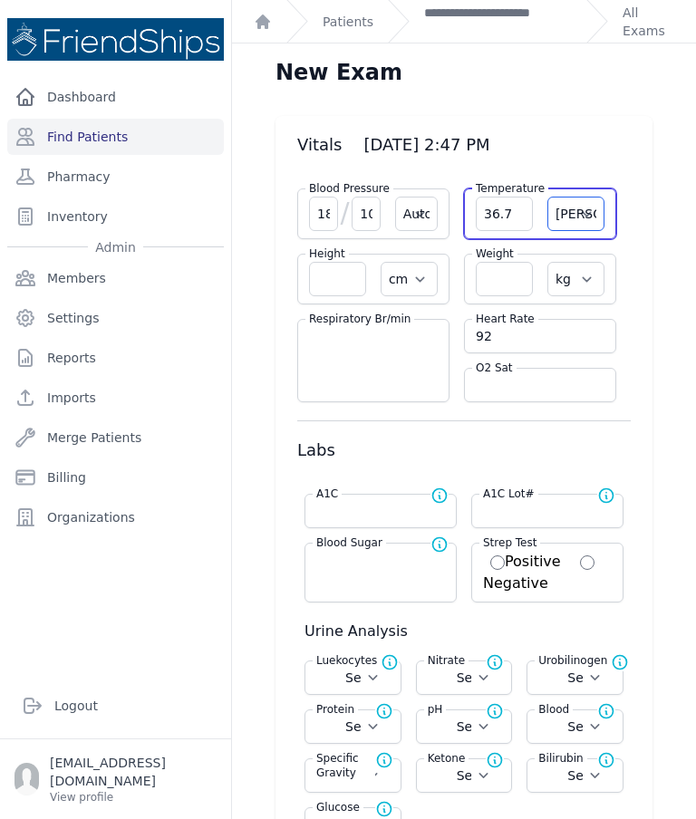
select select "kg"
select select
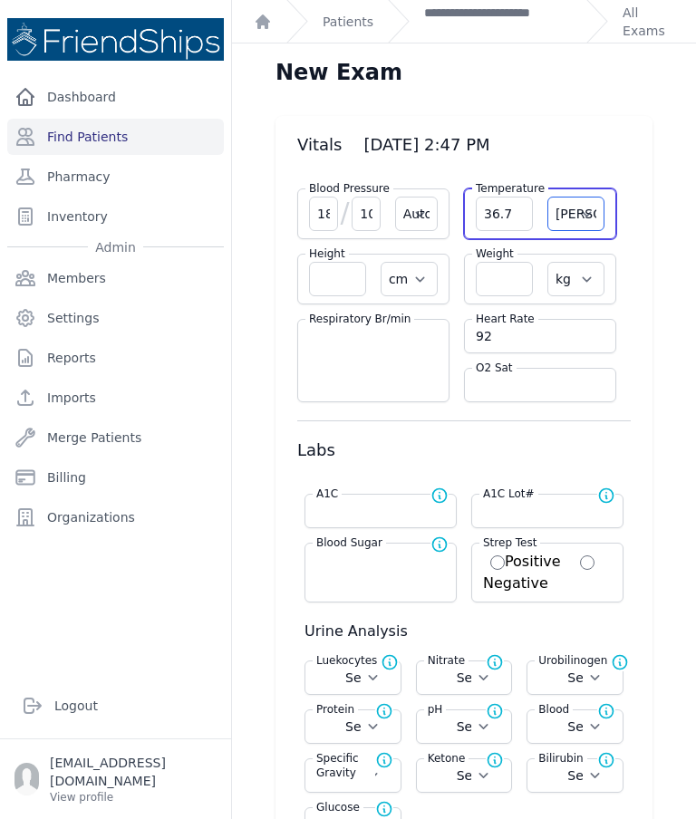
select select
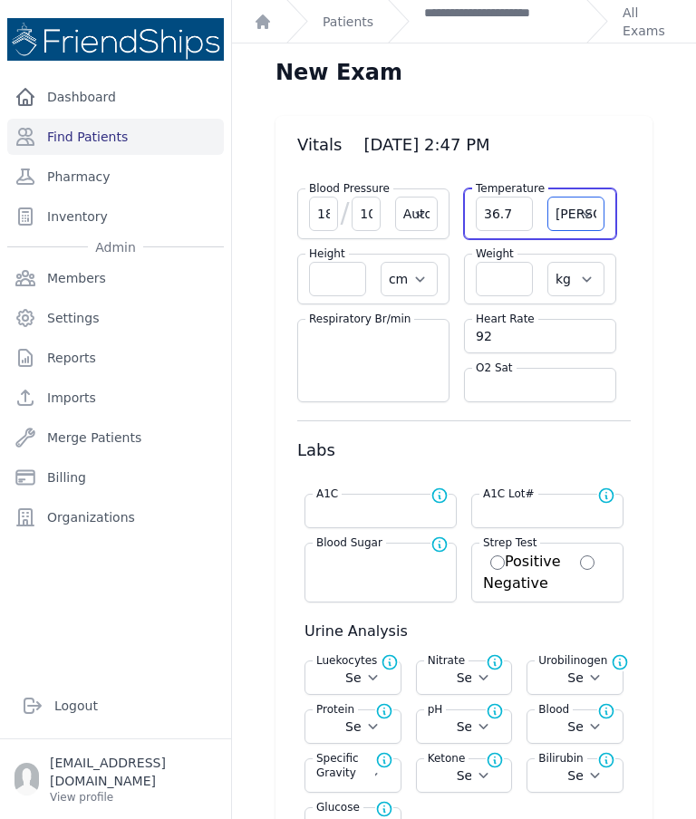
select select
select select "Automatic"
select select "cm"
select select "kg"
select select
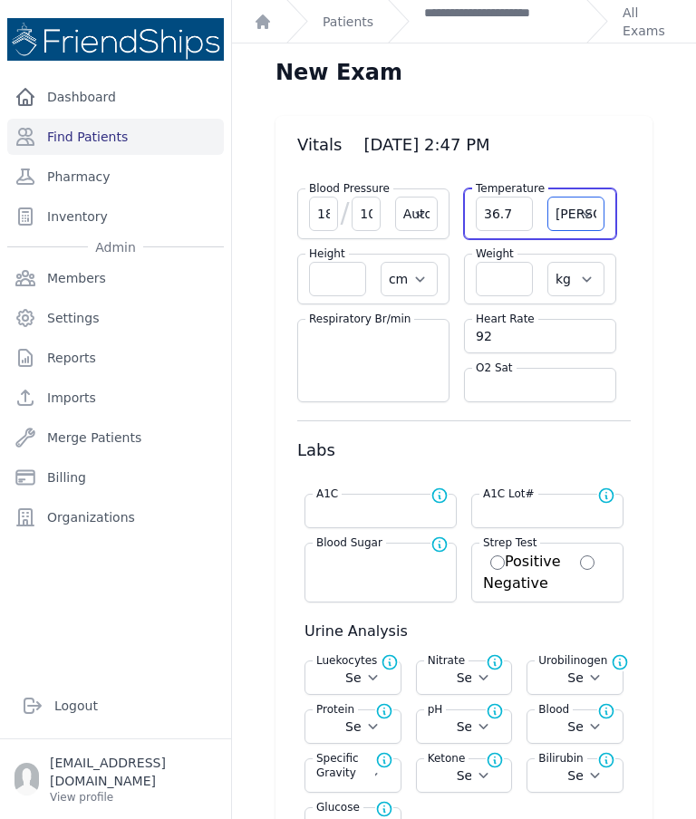
select select
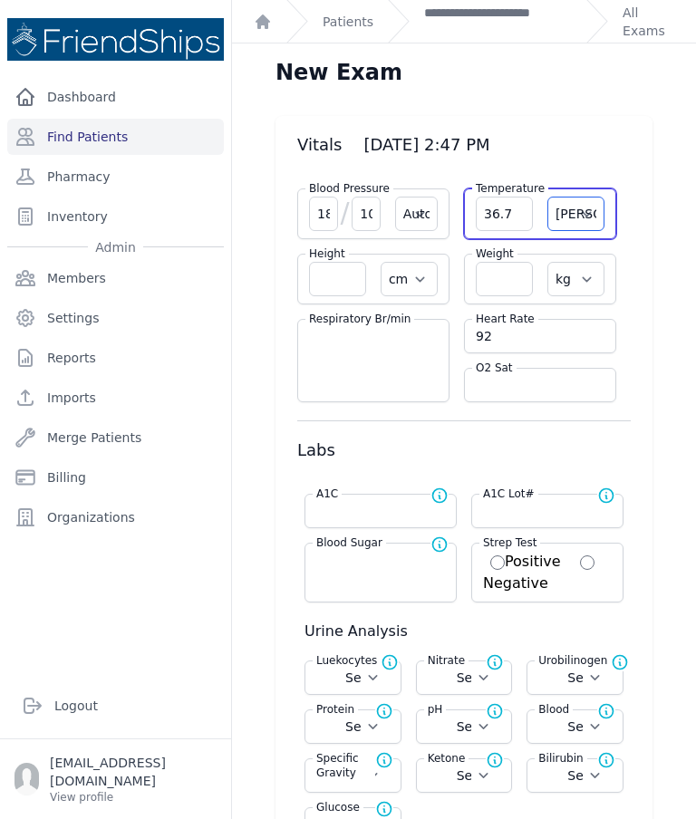
select select
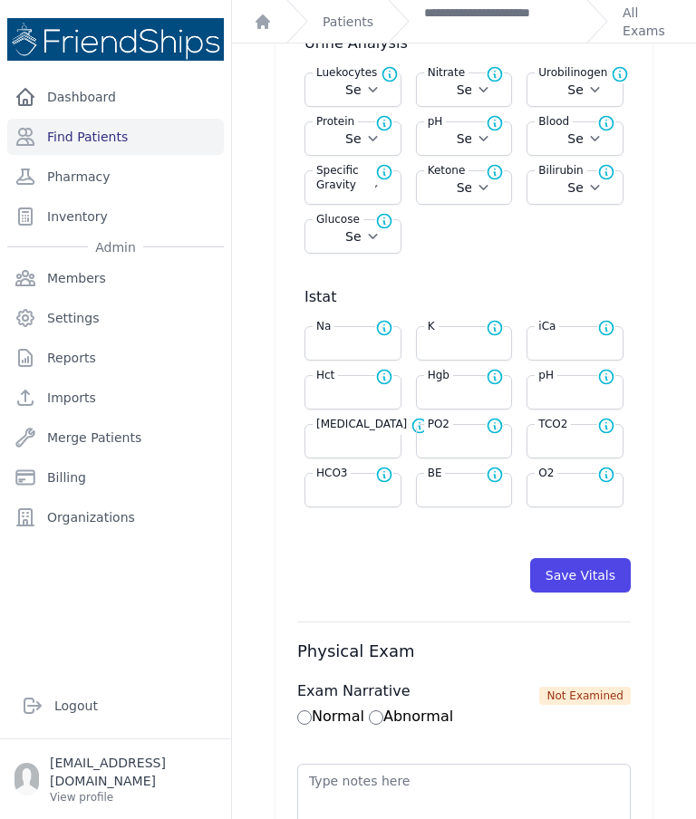
scroll to position [592, 0]
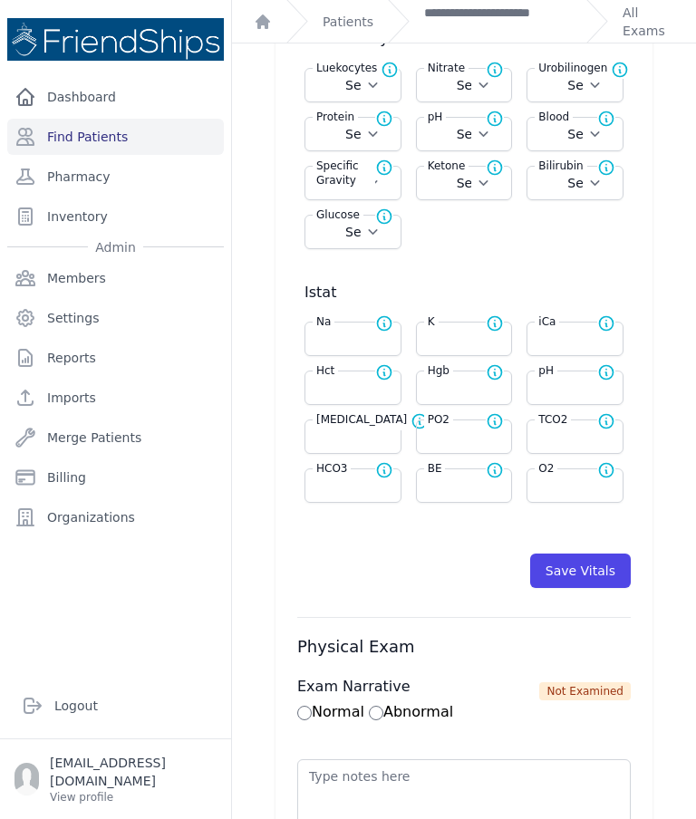
click at [602, 575] on button "Save Vitals" at bounding box center [580, 570] width 101 height 34
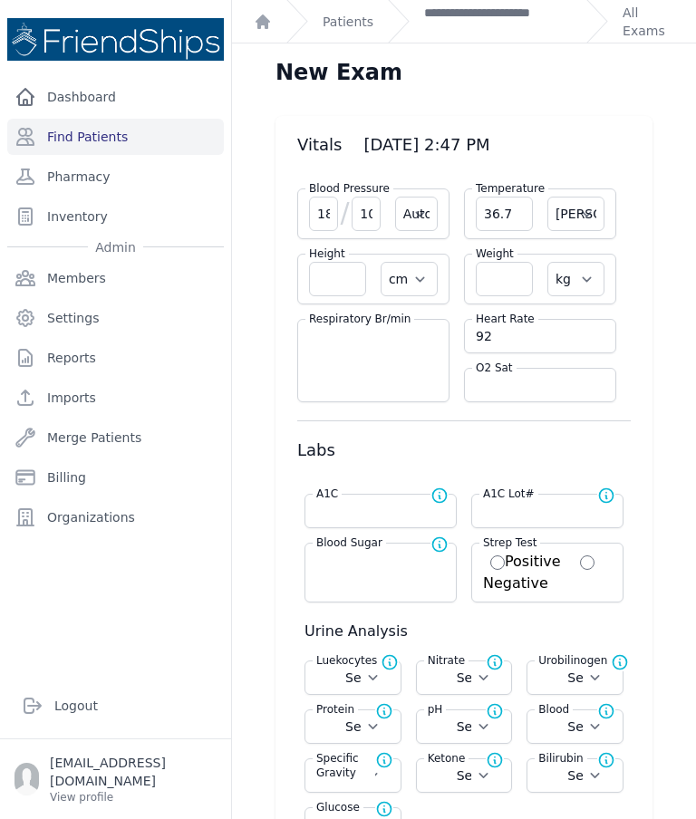
click at [484, 24] on link "**********" at bounding box center [498, 22] width 148 height 36
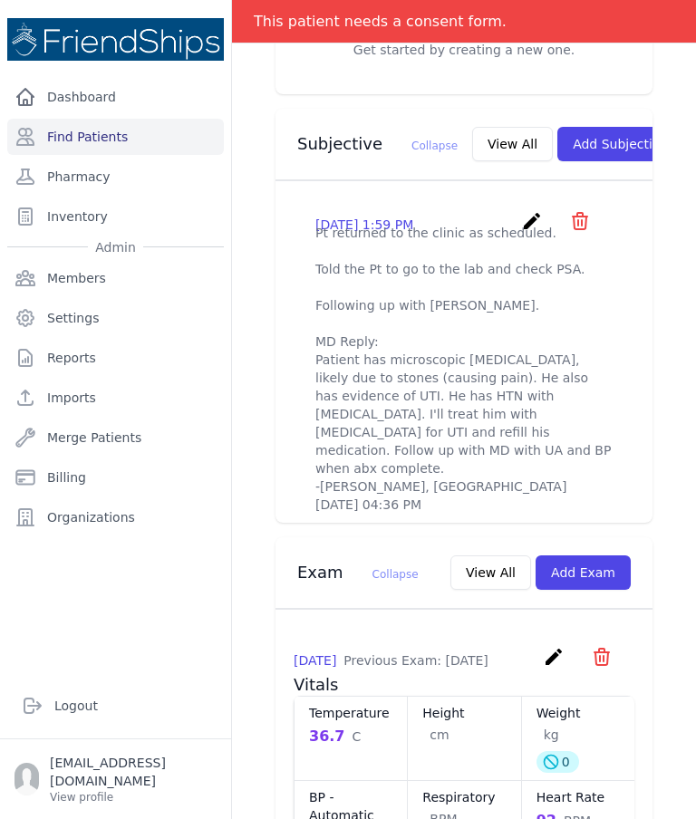
scroll to position [601, 0]
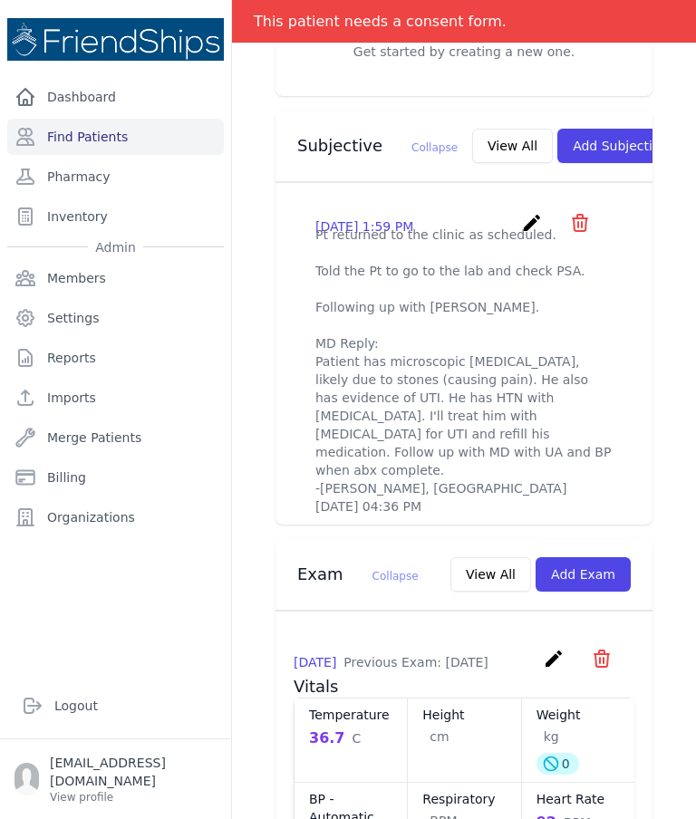
click at [576, 134] on button "Add Subjective" at bounding box center [620, 146] width 126 height 34
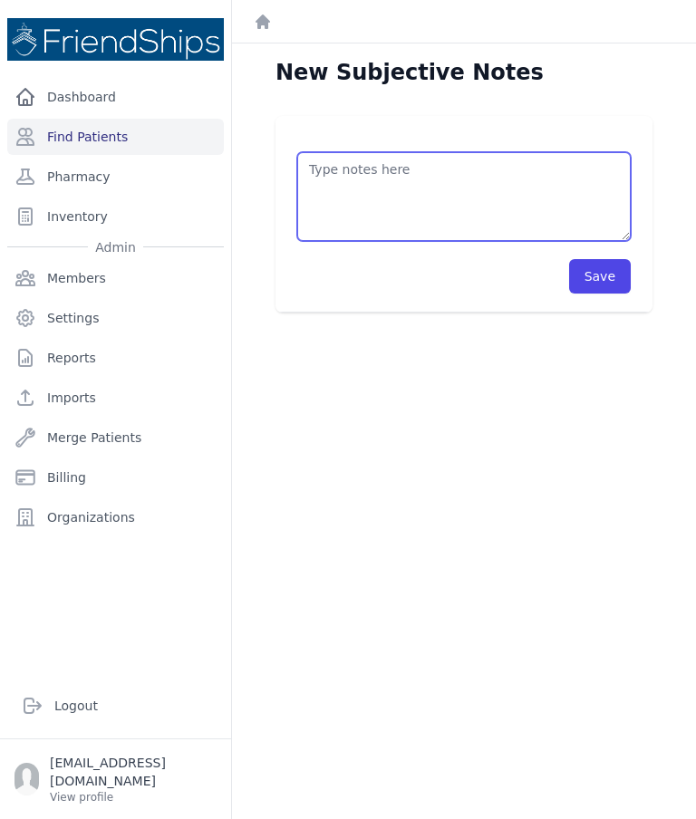
click at [449, 188] on textarea at bounding box center [463, 196] width 333 height 89
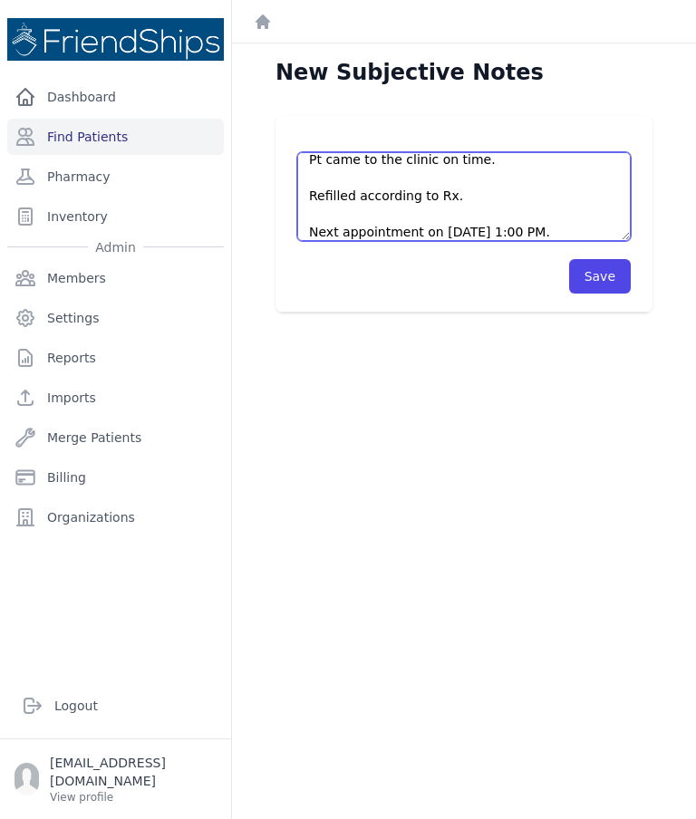
type textarea "Pt came to the clinic on time. Refilled according to Rx. Next appointment on Se…"
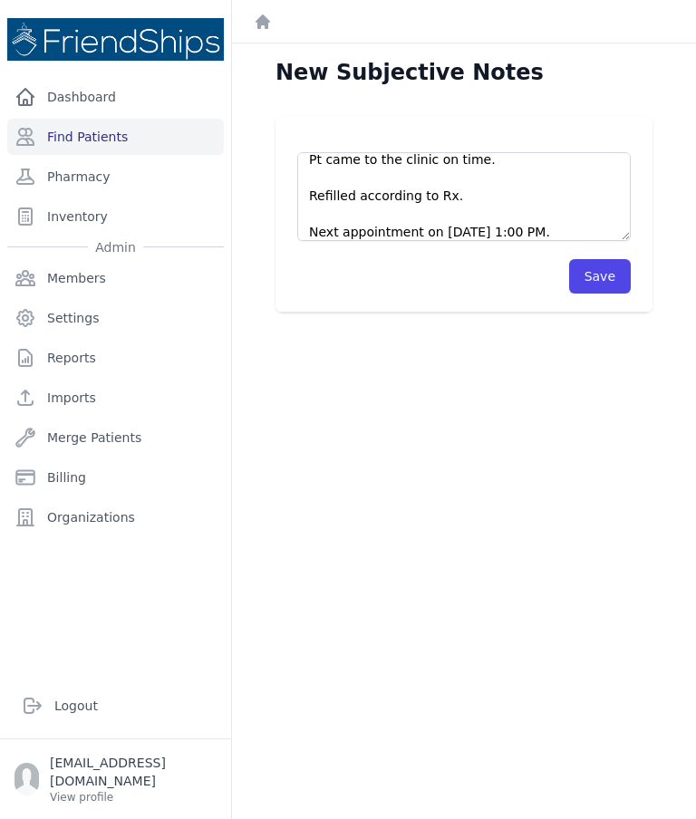
click at [613, 274] on button "Save" at bounding box center [600, 276] width 62 height 34
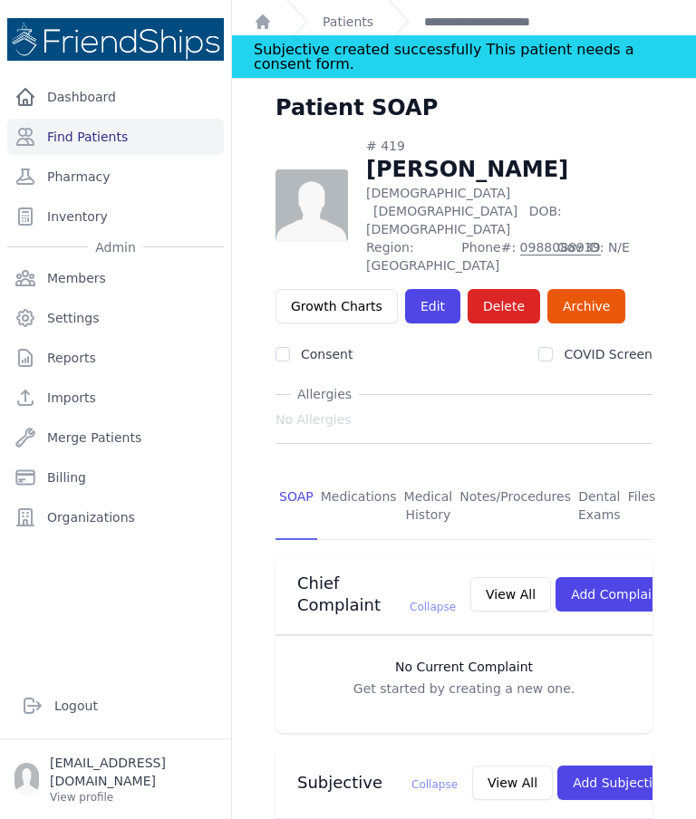
scroll to position [9, 0]
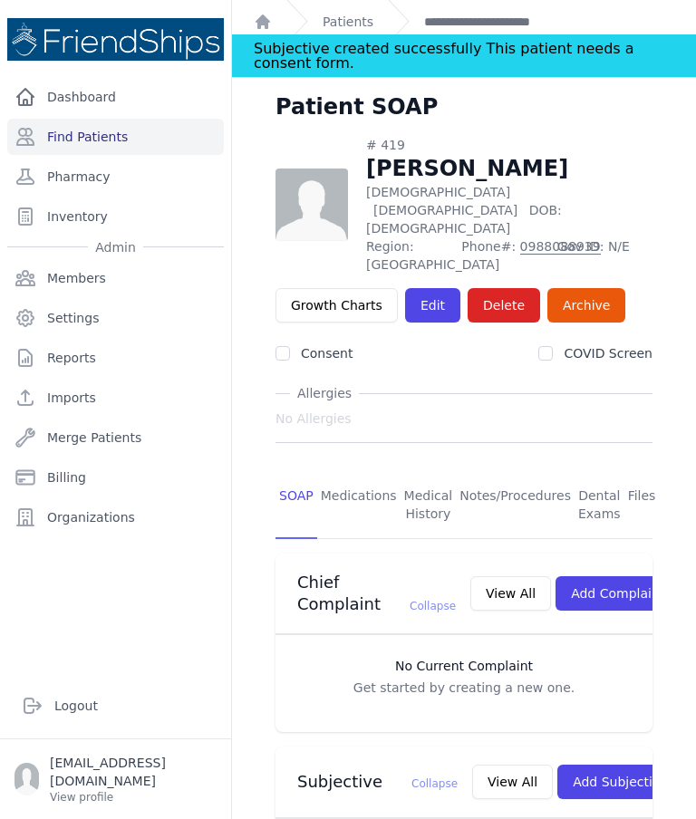
click at [380, 472] on link "Medications" at bounding box center [358, 505] width 83 height 67
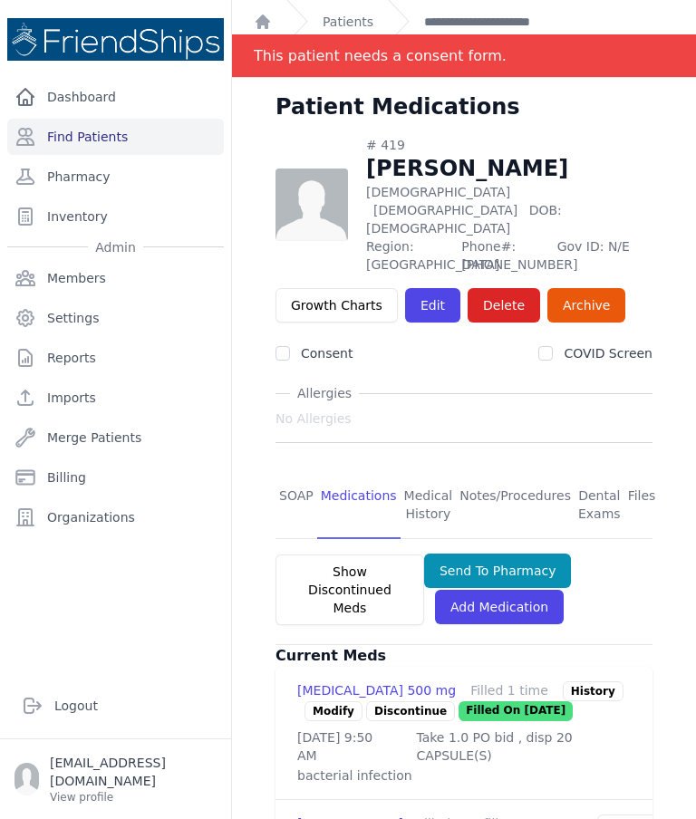
click at [364, 472] on link "Medications" at bounding box center [358, 505] width 83 height 67
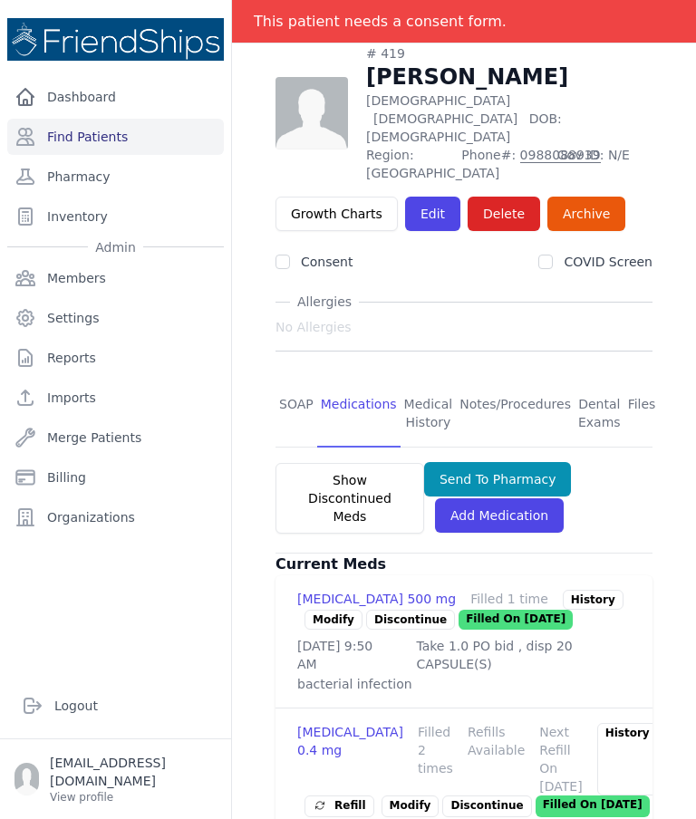
click at [62, 133] on link "Find Patients" at bounding box center [115, 137] width 216 height 36
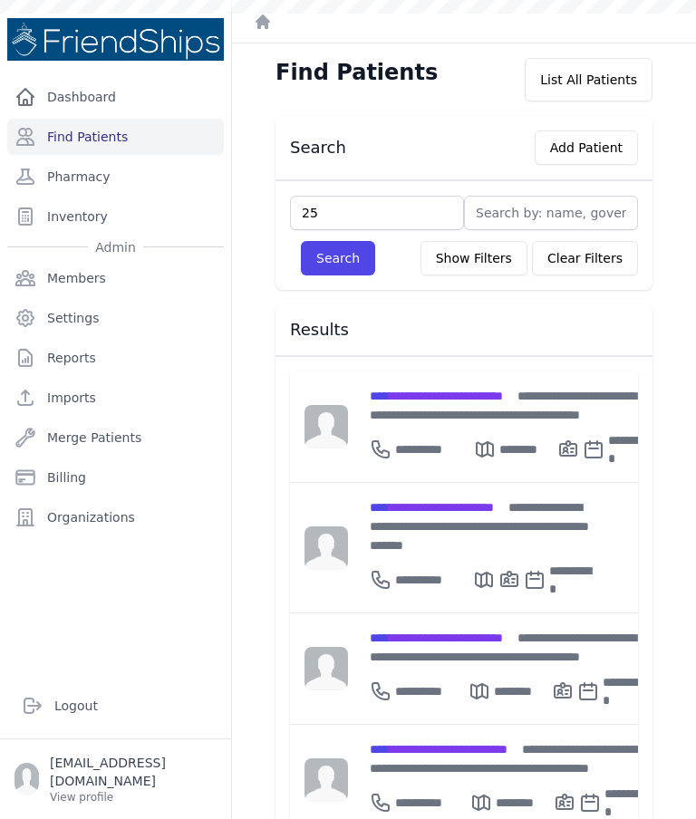
type input "25"
click at [331, 261] on button "Search" at bounding box center [338, 258] width 74 height 34
click at [331, 213] on input "text" at bounding box center [377, 213] width 174 height 34
type input "25"
click at [332, 255] on button "Search" at bounding box center [338, 258] width 74 height 34
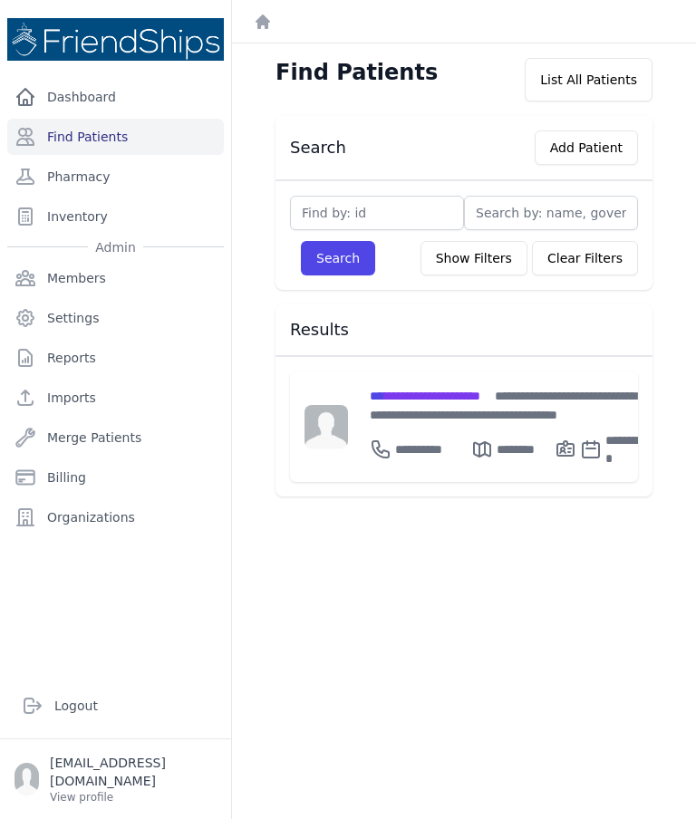
click at [409, 396] on span "**********" at bounding box center [425, 395] width 111 height 13
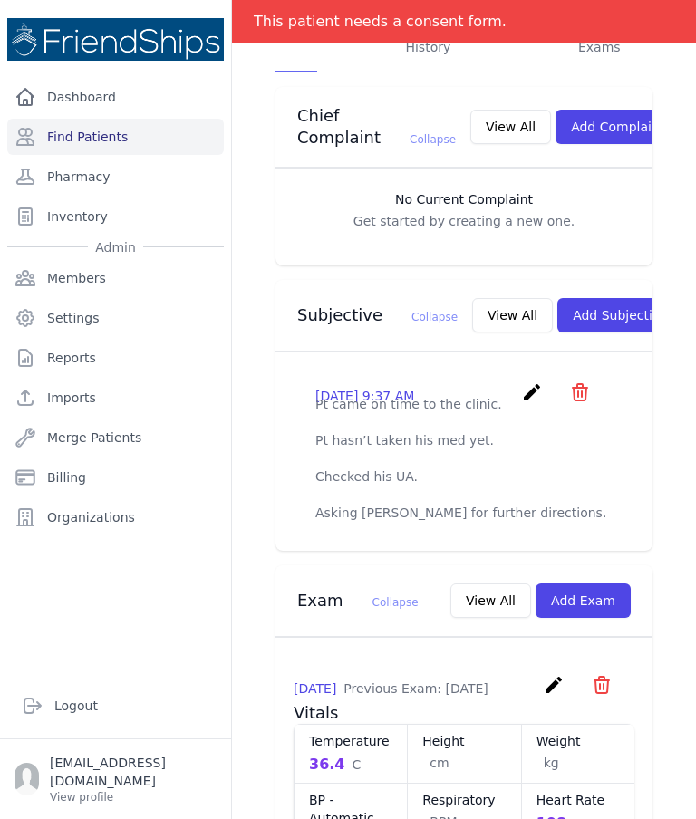
scroll to position [473, 0]
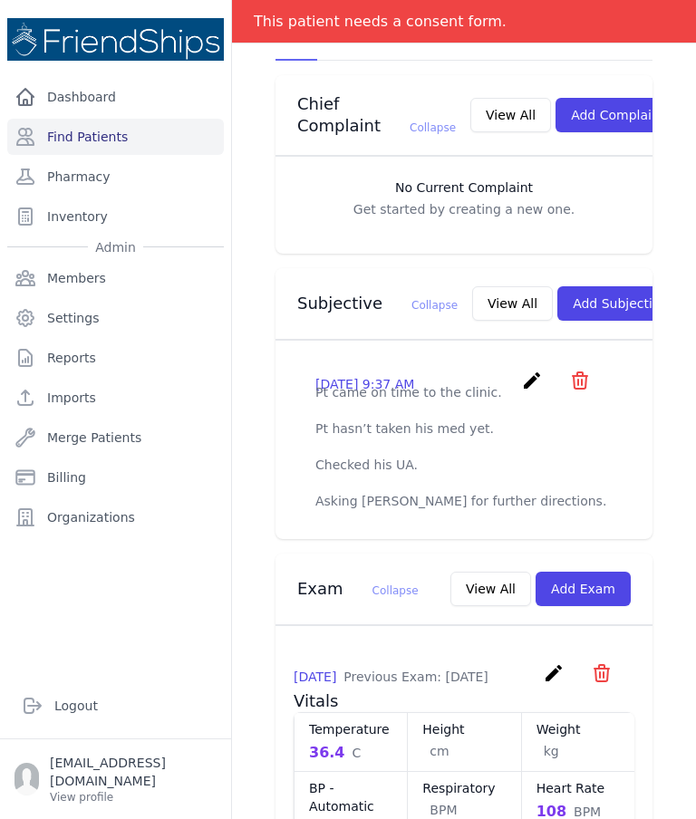
click at [534, 370] on icon "create" at bounding box center [532, 381] width 22 height 22
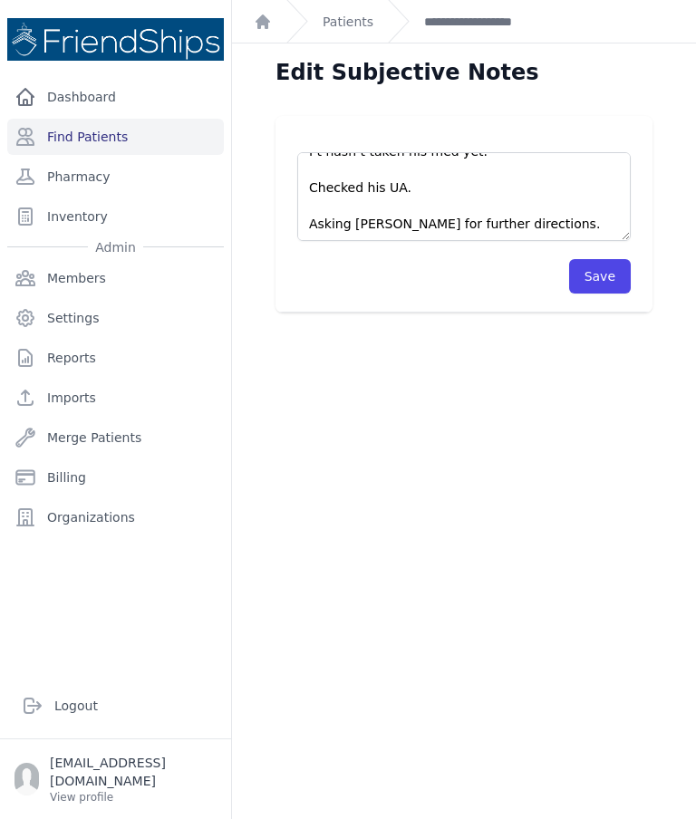
scroll to position [54, 0]
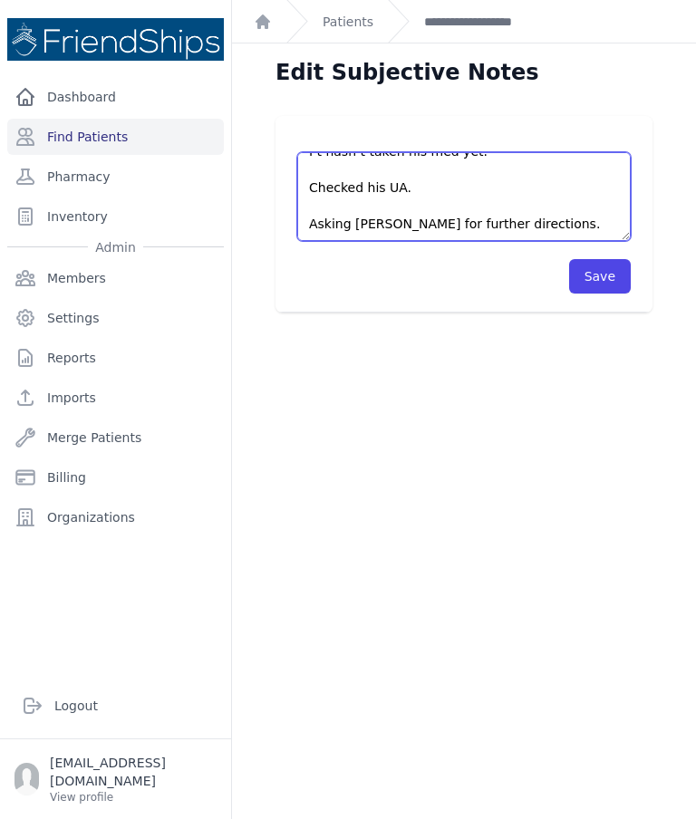
click at [448, 189] on textarea "Pt came on time to the clinic. Pt hasn’t taken his med yet. Checked his UA. Ask…" at bounding box center [463, 196] width 333 height 89
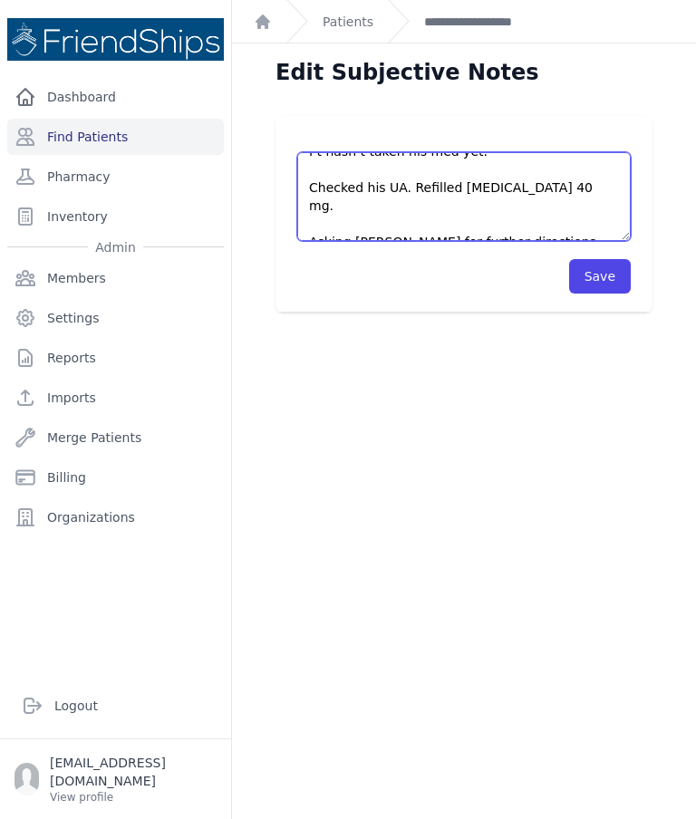
type textarea "Pt came on time to the clinic. Pt hasn’t taken his med yet. Checked his UA. Ref…"
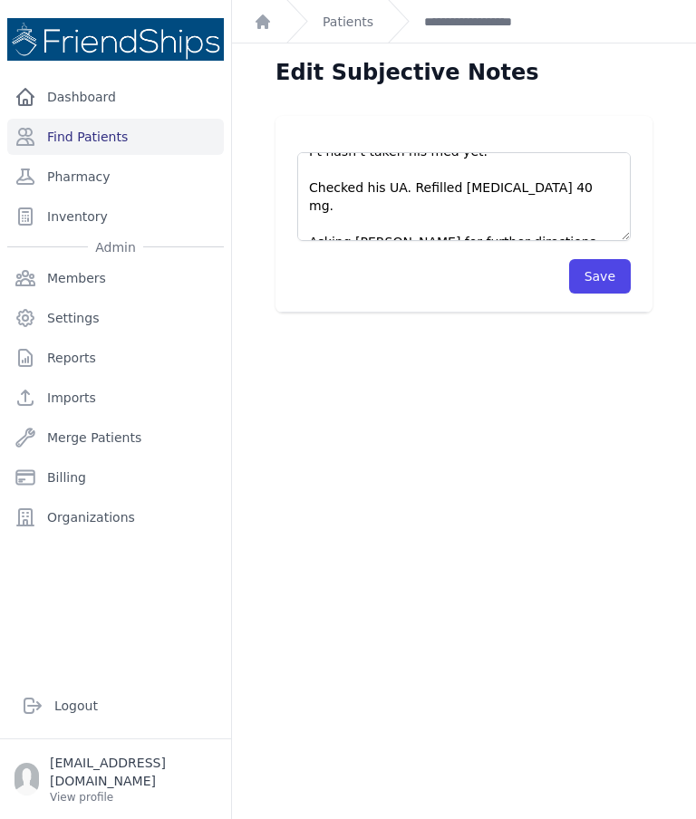
click at [606, 264] on button "Save" at bounding box center [600, 276] width 62 height 34
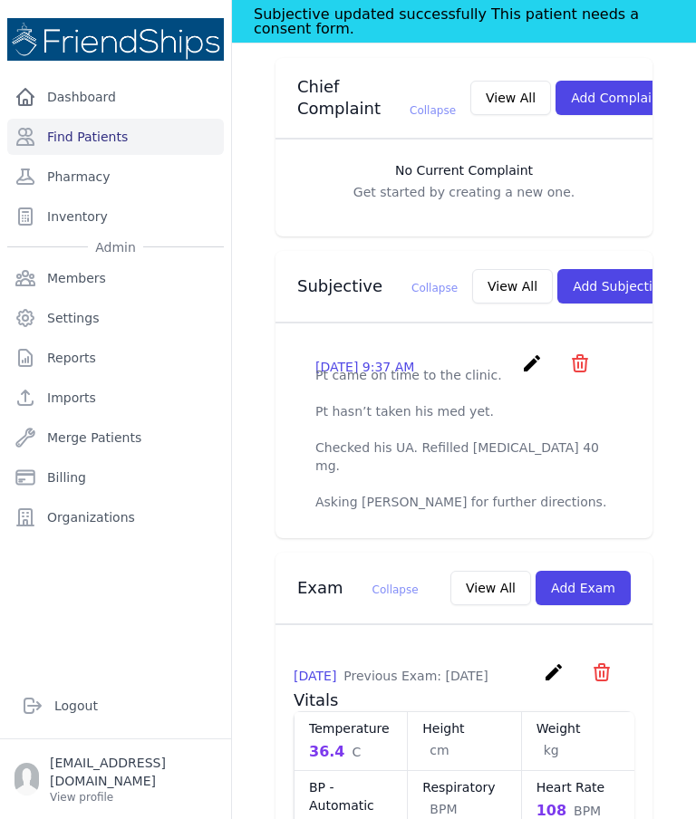
scroll to position [535, 0]
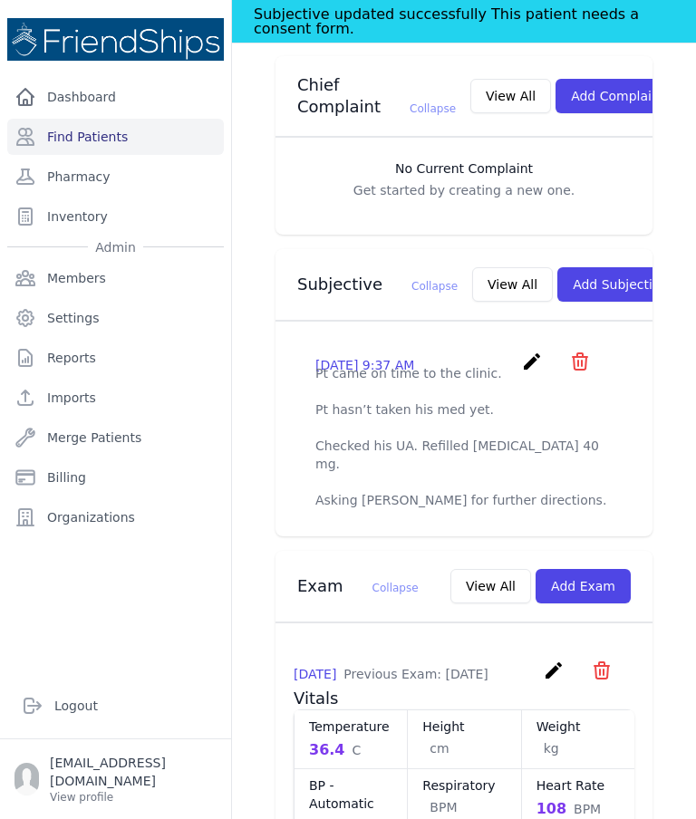
click at [542, 351] on icon "create" at bounding box center [532, 362] width 22 height 22
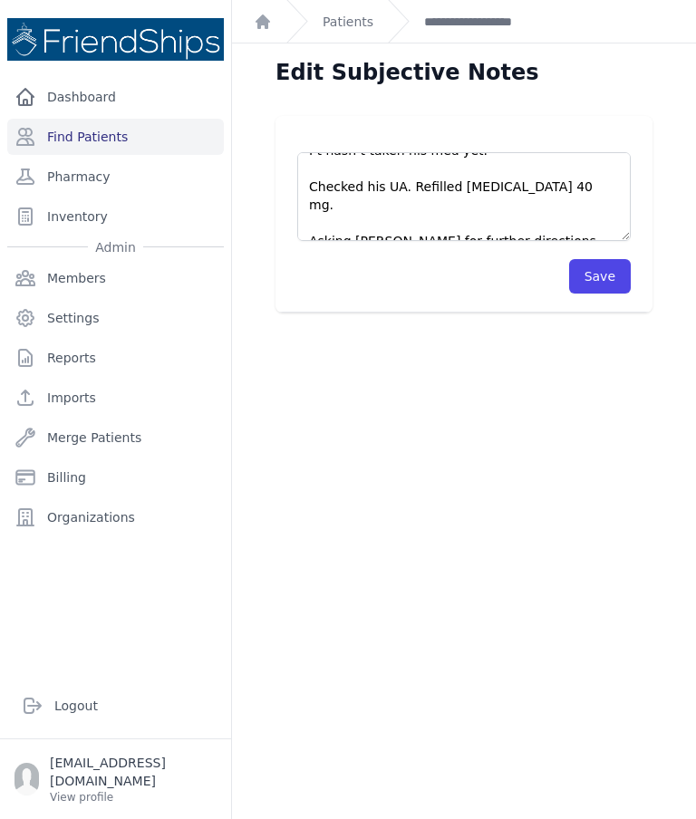
scroll to position [54, 0]
click at [582, 188] on textarea "Pt came on time to the clinic. Pt hasn’t taken his med yet. Checked his UA. Ref…" at bounding box center [463, 196] width 333 height 89
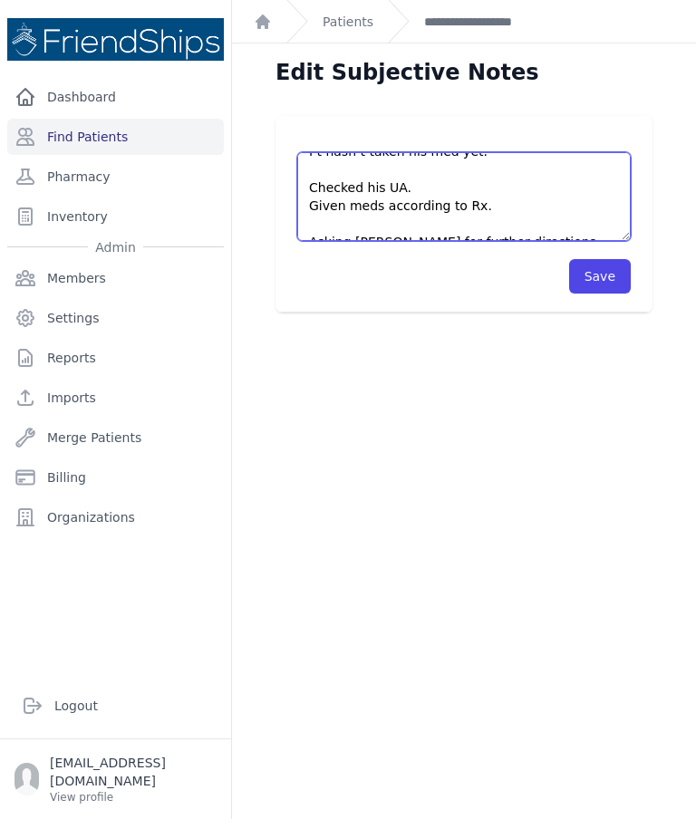
type textarea "Pt came on time to the clinic. Pt hasn’t taken his med yet. Checked his UA. Giv…"
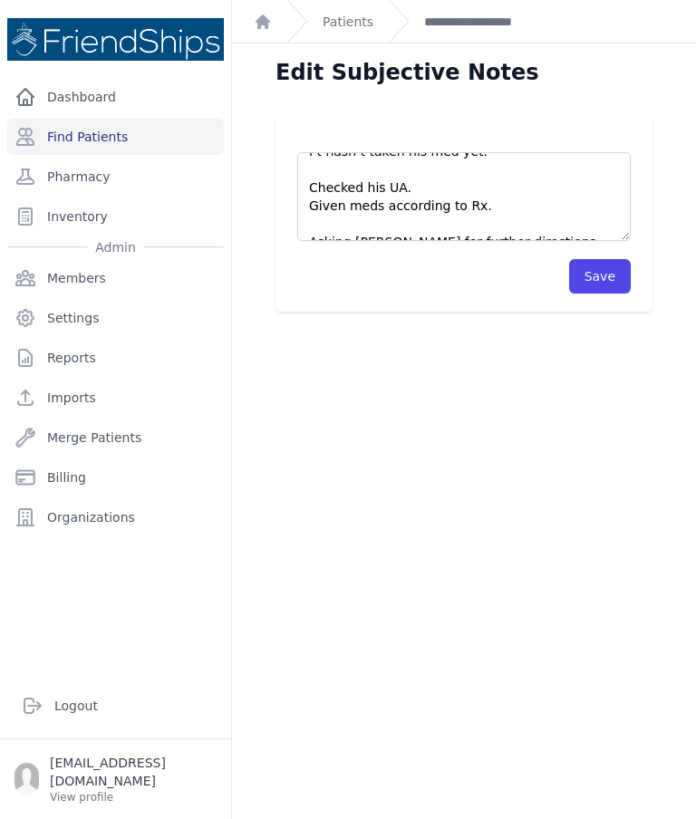
click at [606, 284] on button "Save" at bounding box center [600, 276] width 62 height 34
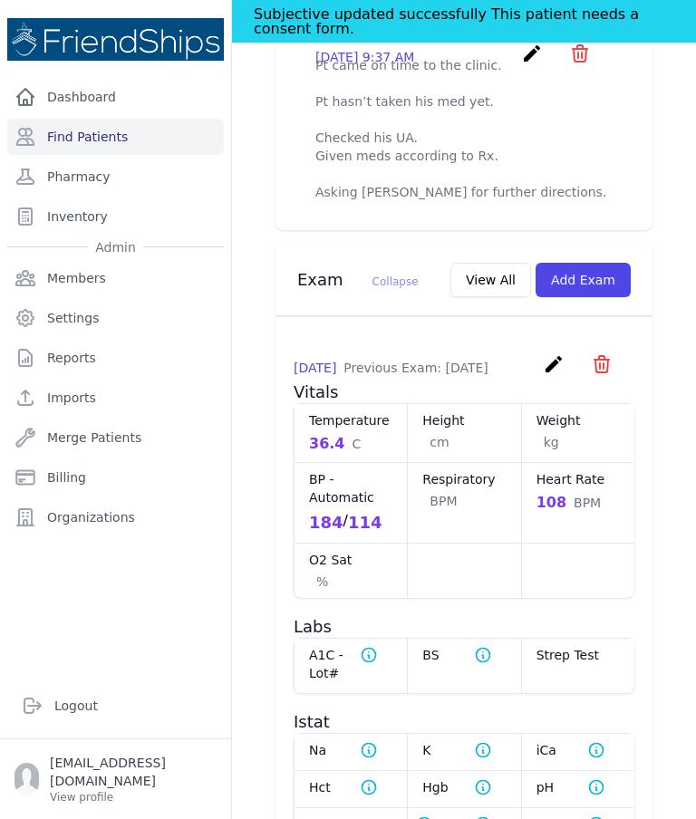
scroll to position [837, 0]
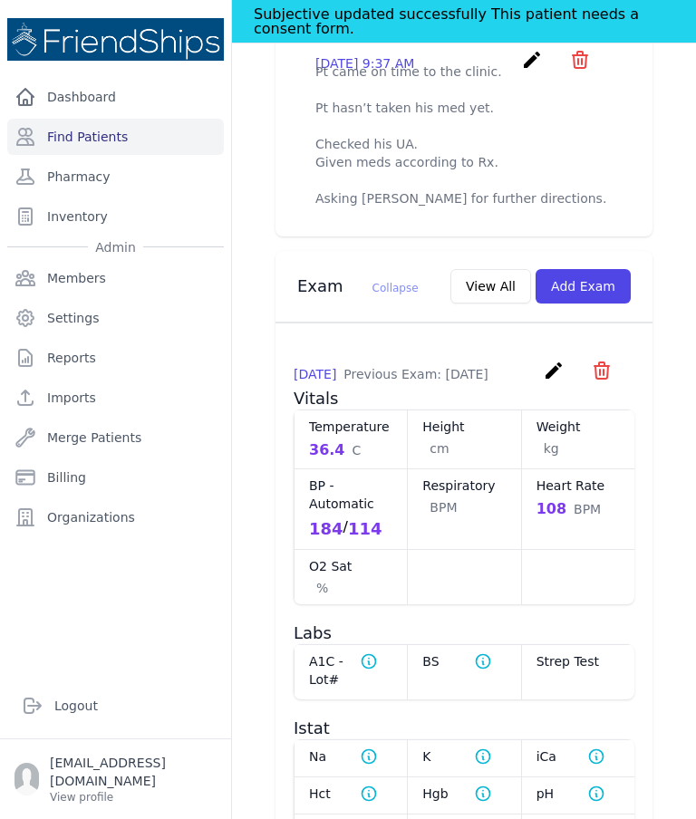
click at [488, 269] on button "View All" at bounding box center [490, 286] width 81 height 34
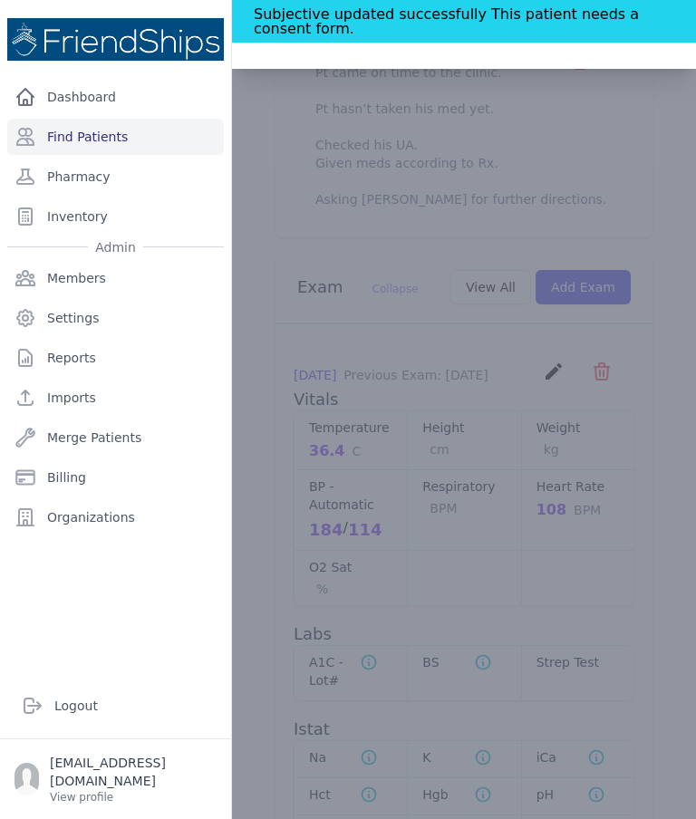
scroll to position [0, 0]
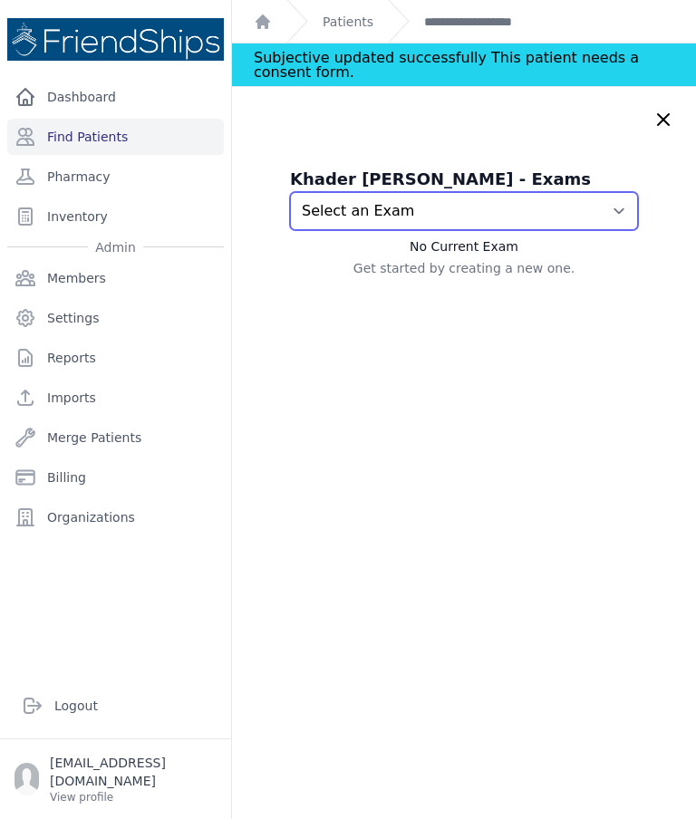
click at [423, 213] on select "Select an Exam [DATE] 9:18 AM [DATE] 9:39 AM [DATE] 2:14 PM" at bounding box center [464, 211] width 348 height 38
select select "830"
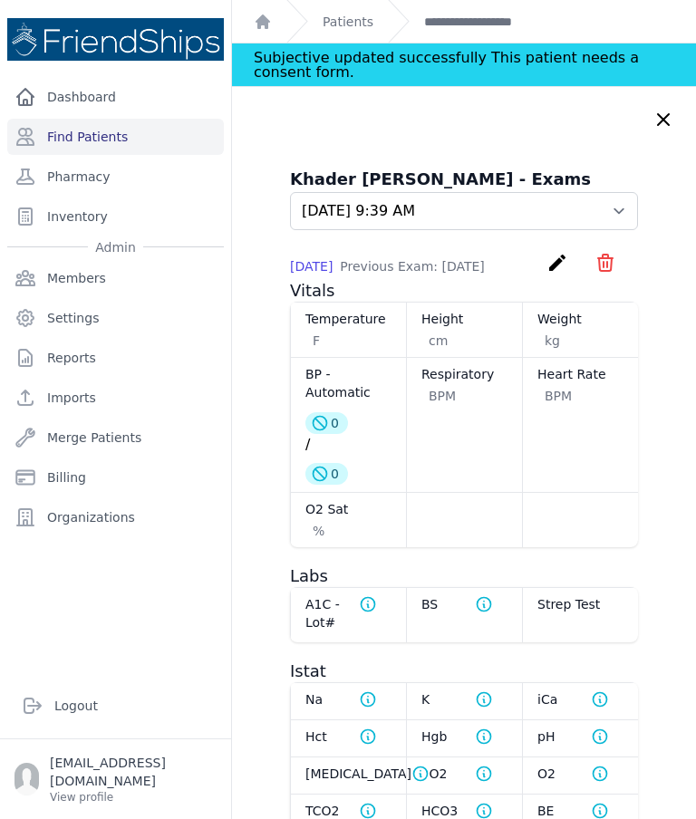
click at [272, 349] on div "Khader [PERSON_NAME] - Exams Select an Exam [DATE] 9:18 AM [DATE] 9:39 AM [DATE…" at bounding box center [464, 682] width 420 height 1030
click at [479, 23] on link "**********" at bounding box center [488, 22] width 129 height 18
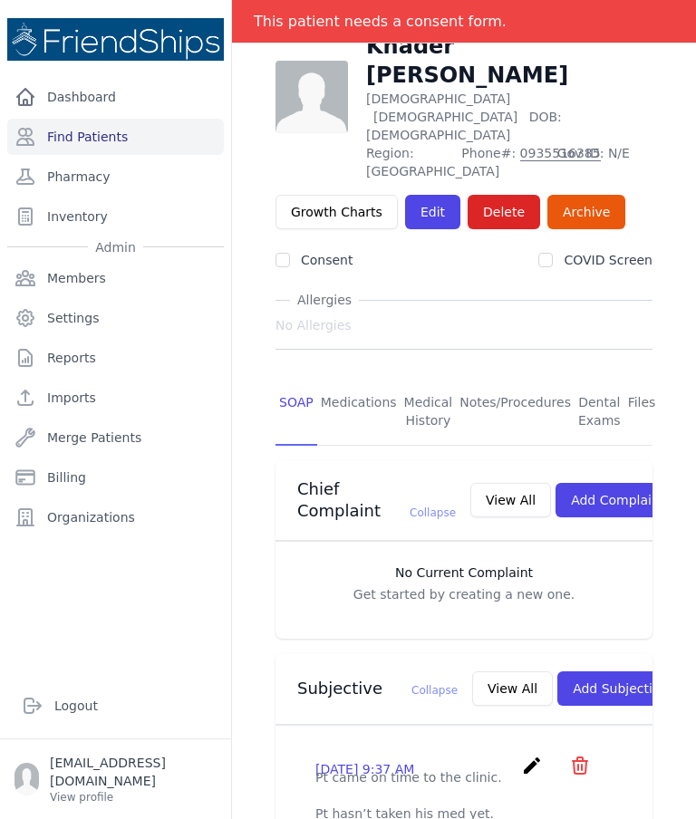
scroll to position [76, 0]
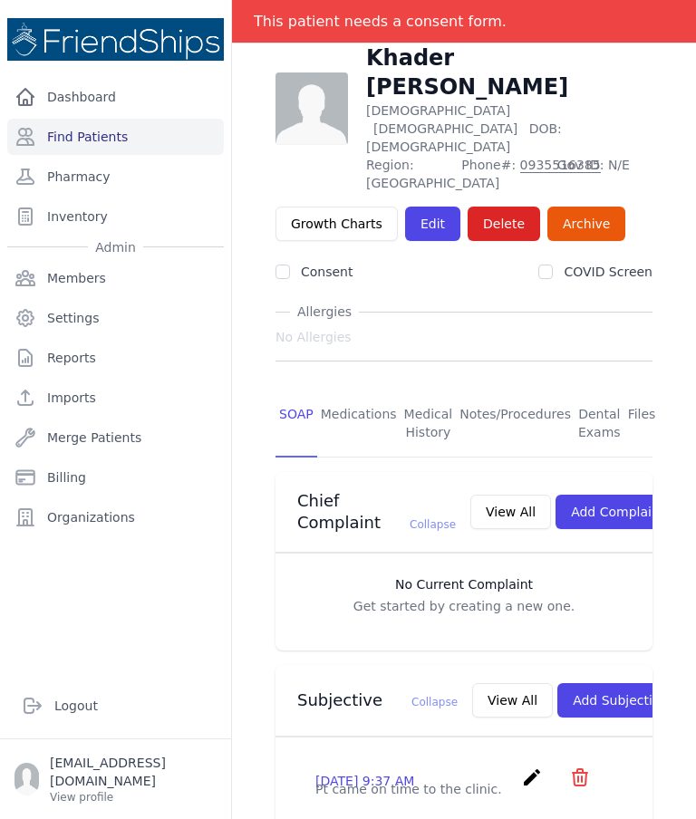
click at [365, 390] on link "Medications" at bounding box center [358, 423] width 83 height 67
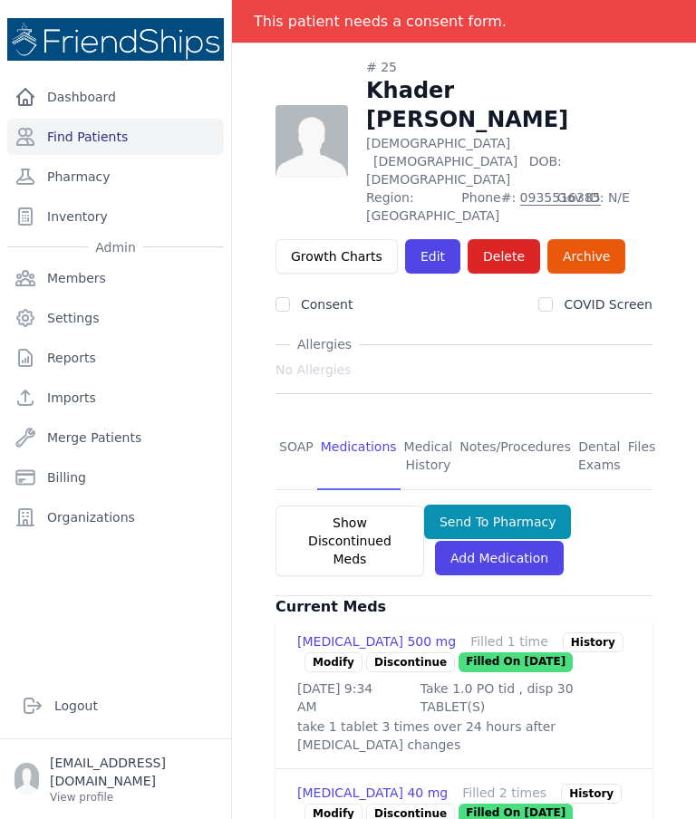
click at [125, 136] on link "Find Patients" at bounding box center [115, 137] width 216 height 36
